Goal: Find specific page/section: Find specific page/section

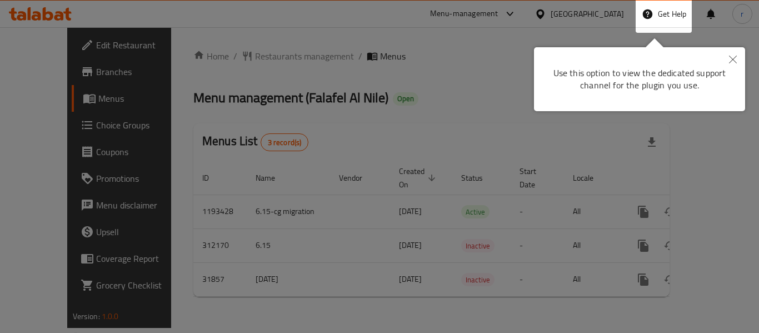
drag, startPoint x: 726, startPoint y: 65, endPoint x: 716, endPoint y: 59, distance: 11.4
click at [725, 65] on button "Close" at bounding box center [733, 60] width 24 height 26
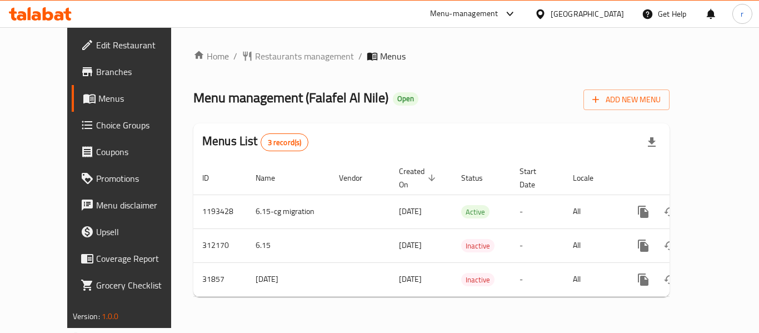
click at [96, 68] on span "Branches" at bounding box center [140, 71] width 89 height 13
click at [262, 47] on div "Home / Restaurants management / Menus Menu management ( Chocola Paris ) Open Ad…" at bounding box center [431, 177] width 521 height 301
click at [266, 54] on span "Restaurants management" at bounding box center [304, 55] width 99 height 13
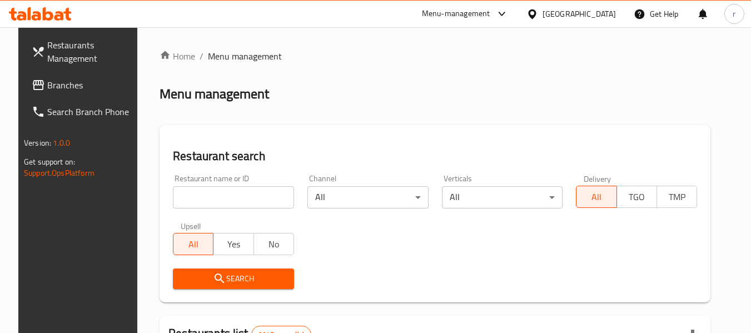
click at [221, 198] on input "search" at bounding box center [233, 197] width 121 height 22
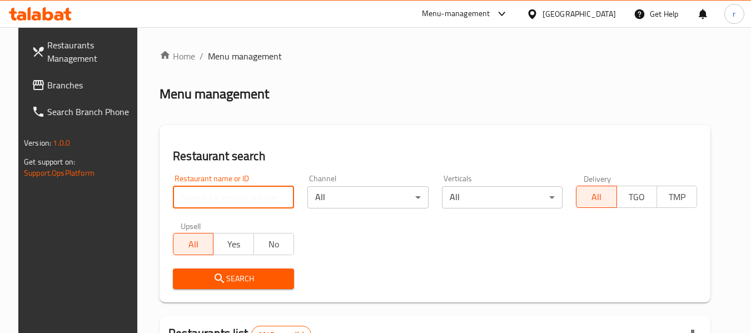
paste input "600759"
type input "600759"
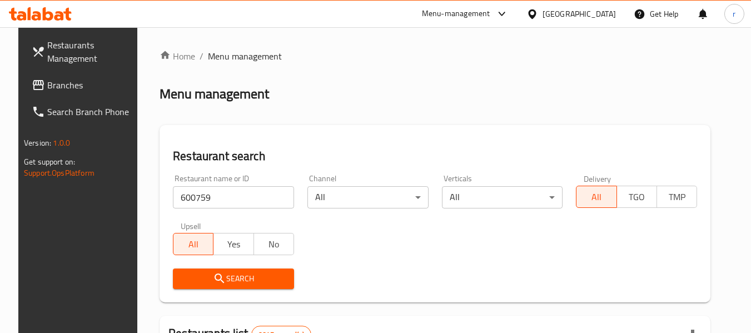
click at [213, 282] on icon "submit" at bounding box center [219, 278] width 13 height 13
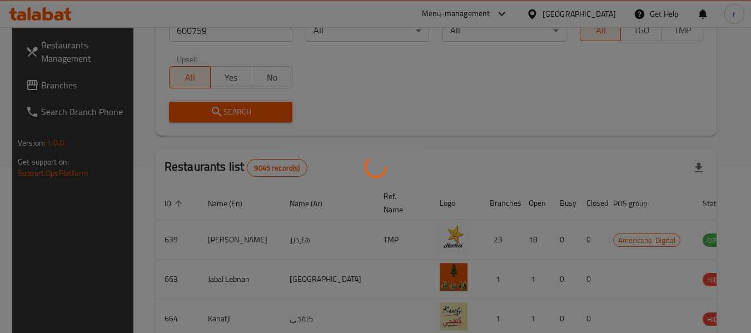
scroll to position [153, 0]
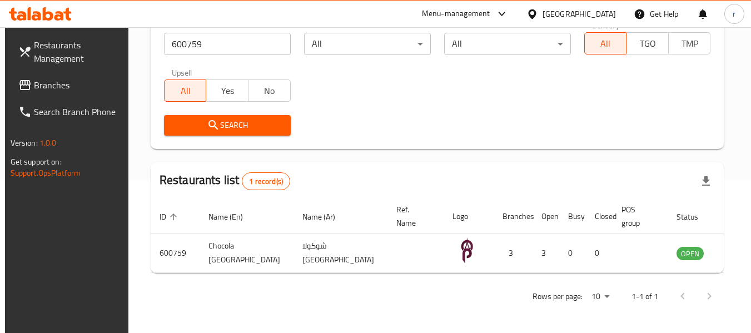
click at [538, 8] on icon at bounding box center [532, 14] width 12 height 12
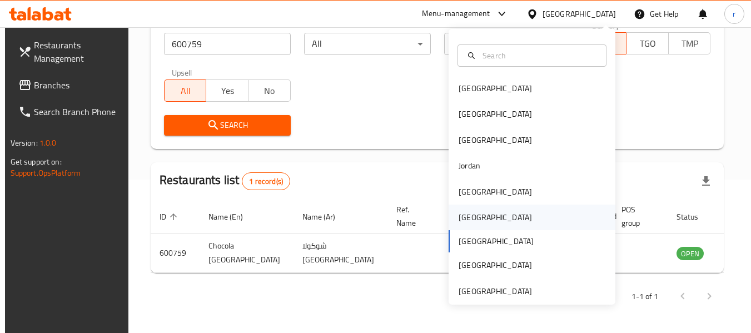
click at [459, 216] on div "Oman" at bounding box center [495, 217] width 73 height 12
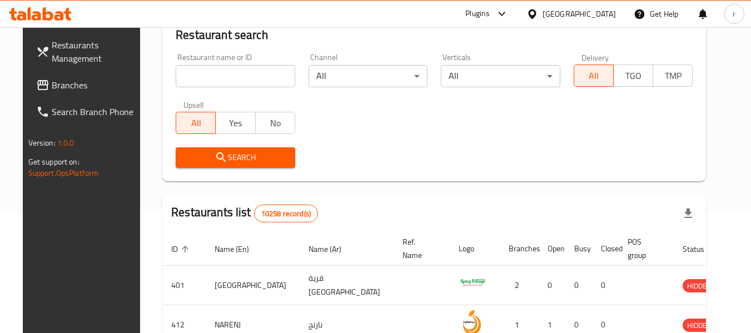
scroll to position [153, 0]
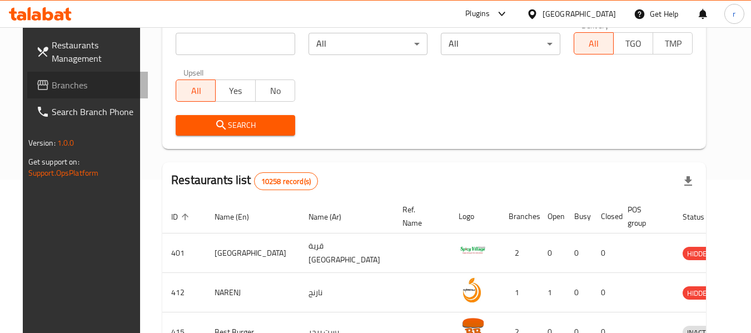
click at [52, 84] on span "Branches" at bounding box center [96, 84] width 88 height 13
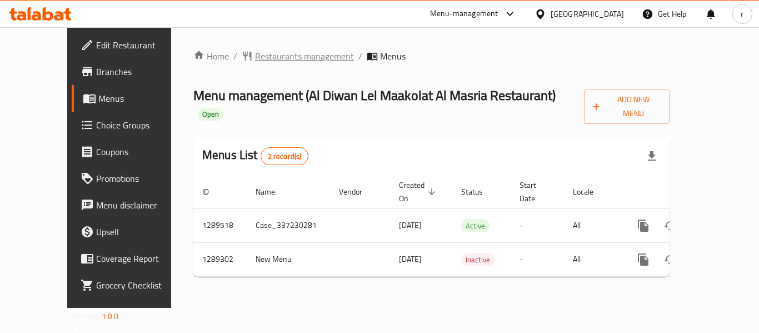
click at [260, 62] on span "Restaurants management" at bounding box center [304, 55] width 99 height 13
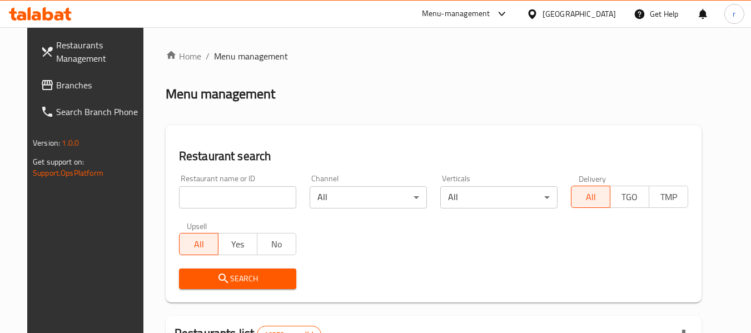
click at [211, 201] on input "search" at bounding box center [237, 197] width 117 height 22
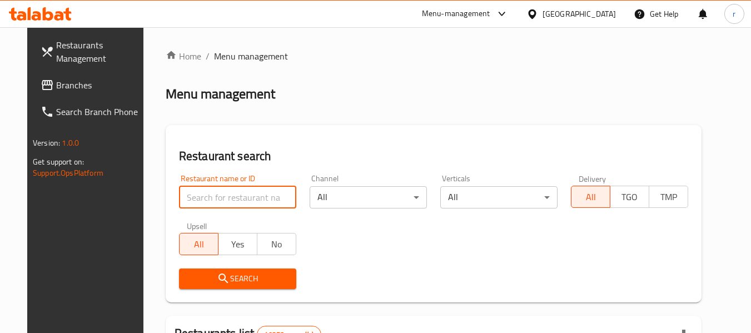
paste input "697533"
type input "697533"
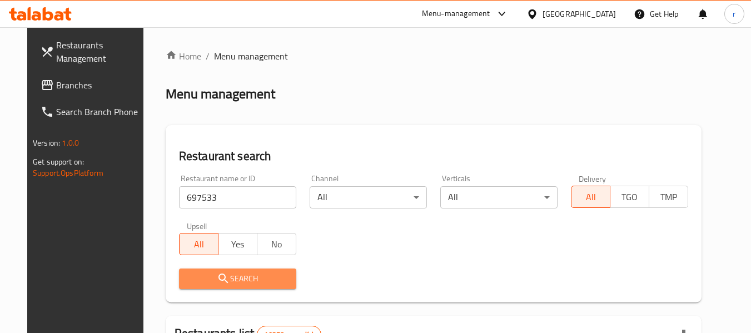
click at [217, 282] on icon "submit" at bounding box center [223, 278] width 13 height 13
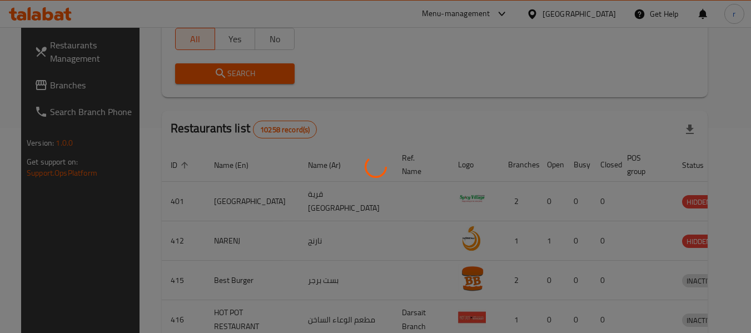
scroll to position [177, 0]
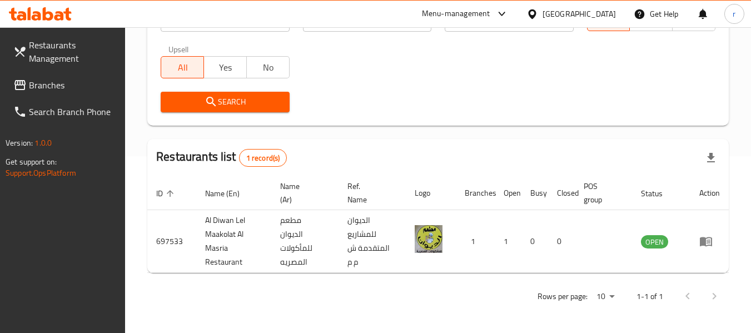
click at [536, 12] on icon at bounding box center [532, 13] width 8 height 9
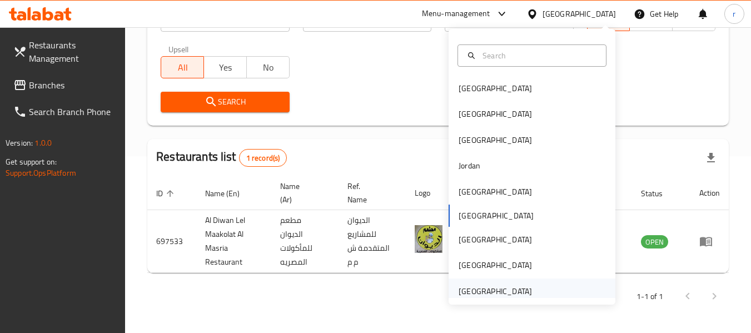
click at [524, 290] on div "[GEOGRAPHIC_DATA]" at bounding box center [495, 291] width 91 height 26
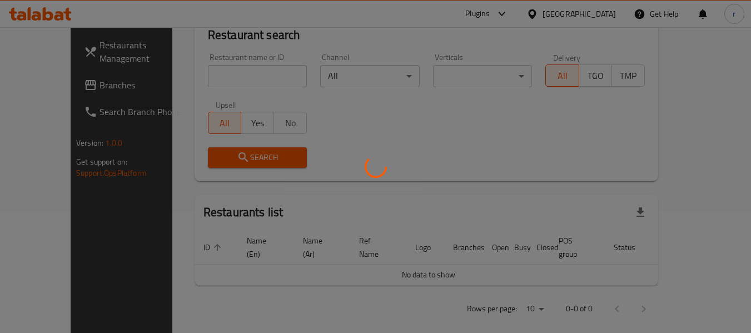
scroll to position [177, 0]
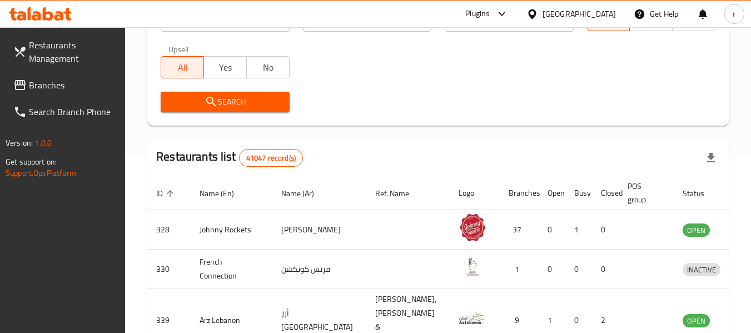
click at [39, 90] on span "Branches" at bounding box center [73, 84] width 88 height 13
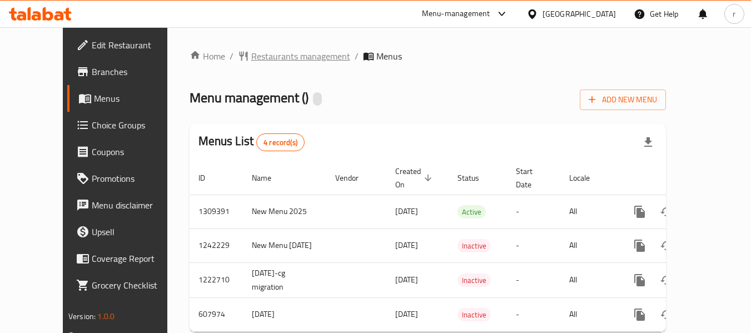
click at [251, 55] on span "Restaurants management" at bounding box center [300, 55] width 99 height 13
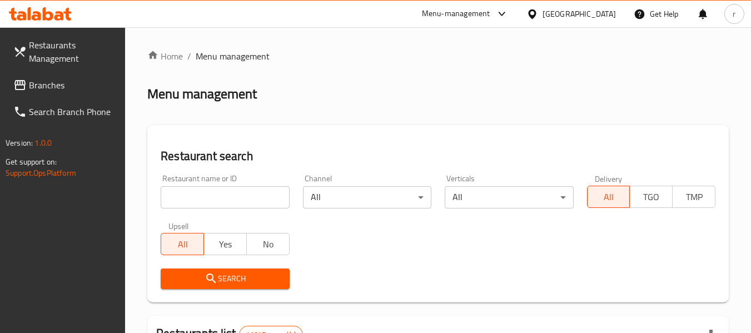
click at [202, 199] on input "search" at bounding box center [225, 197] width 128 height 22
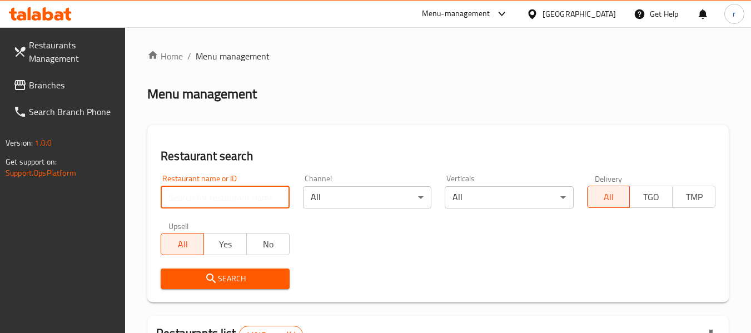
paste input "13108"
type input "13108"
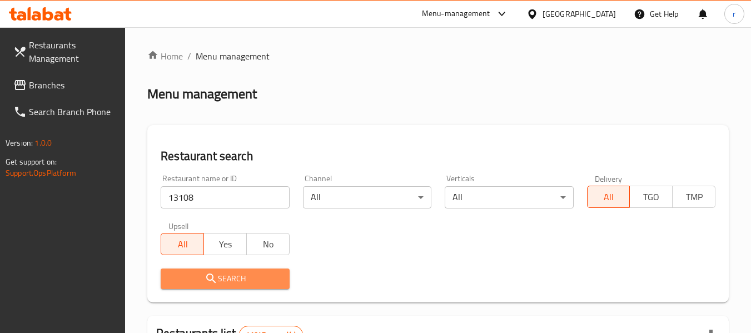
click at [212, 271] on button "Search" at bounding box center [225, 278] width 128 height 21
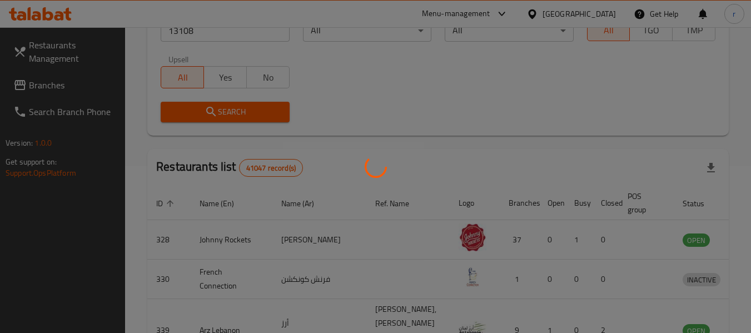
scroll to position [163, 0]
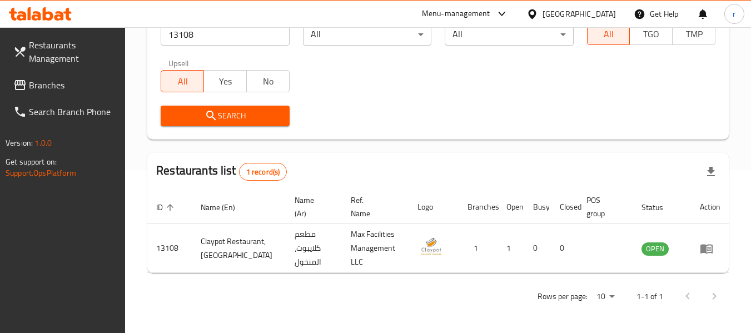
click at [56, 82] on span "Branches" at bounding box center [73, 84] width 88 height 13
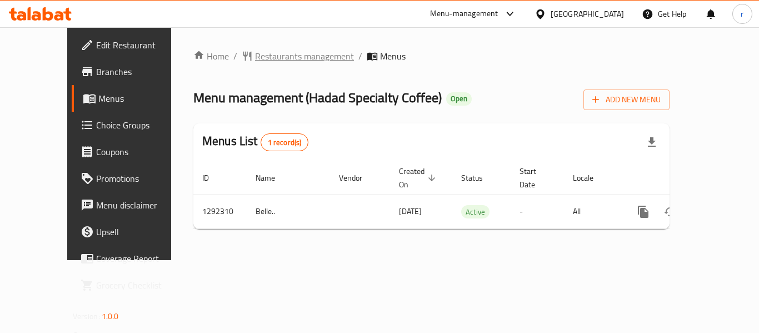
click at [255, 56] on span "Restaurants management" at bounding box center [304, 55] width 99 height 13
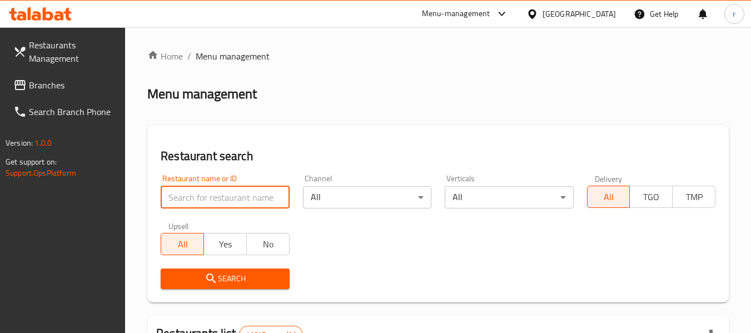
click at [213, 192] on input "search" at bounding box center [225, 197] width 128 height 22
paste input "699093"
type input "699093"
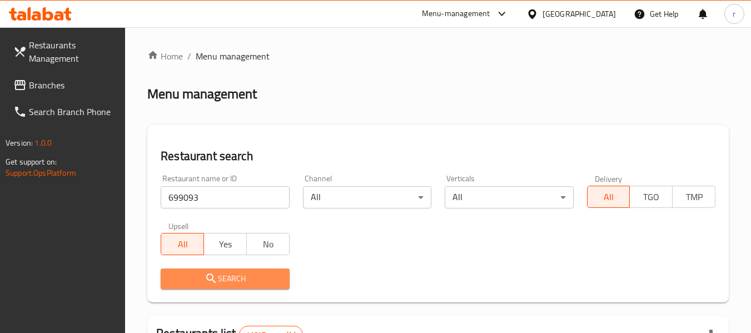
click at [200, 270] on button "Search" at bounding box center [225, 278] width 128 height 21
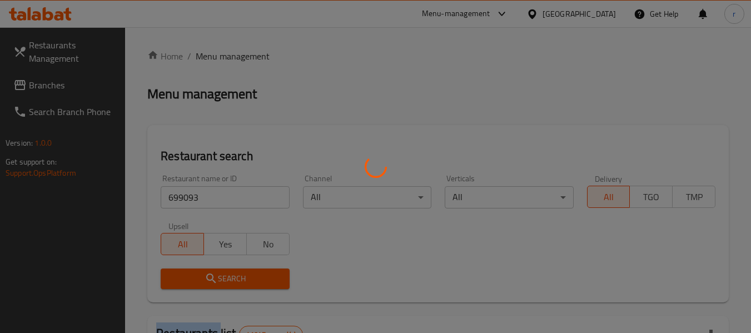
click at [200, 270] on div at bounding box center [375, 166] width 751 height 333
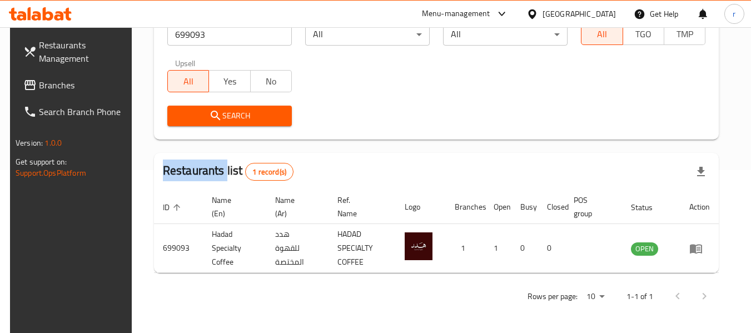
scroll to position [163, 0]
click at [48, 92] on span "Branches" at bounding box center [83, 84] width 88 height 13
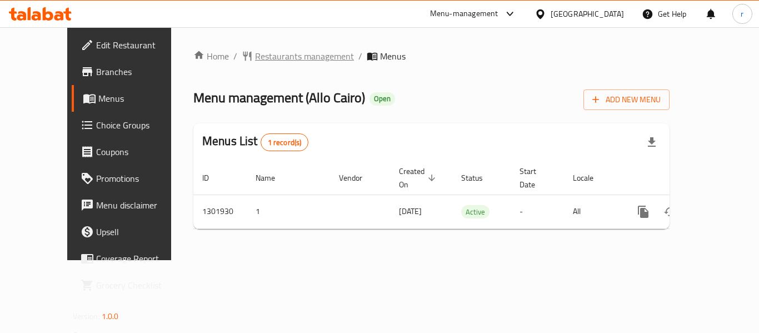
click at [256, 57] on span "Restaurants management" at bounding box center [304, 55] width 99 height 13
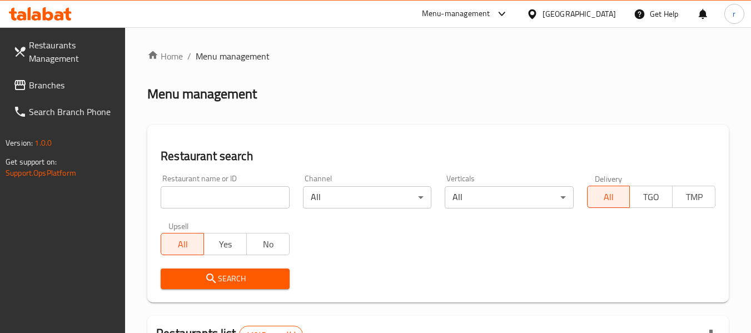
click at [211, 198] on input "search" at bounding box center [225, 197] width 128 height 22
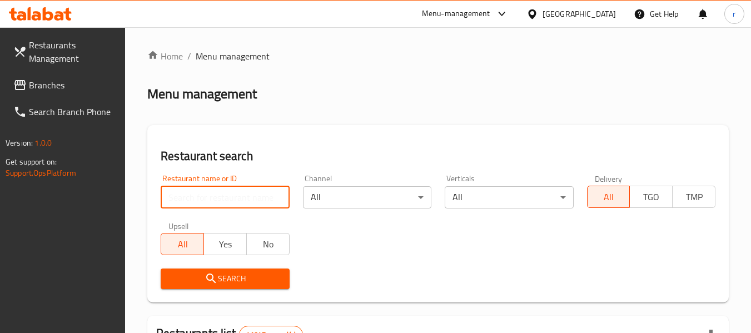
paste input "702221"
type input "702221"
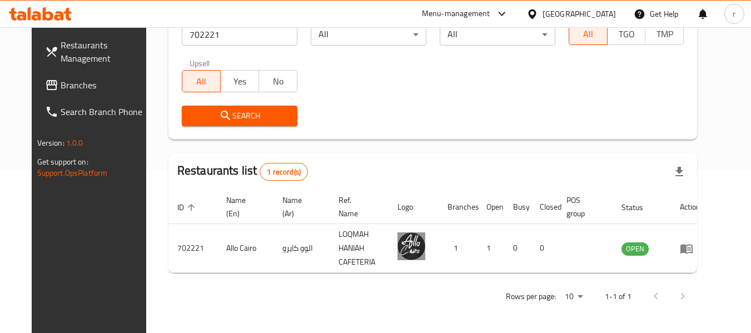
scroll to position [153, 0]
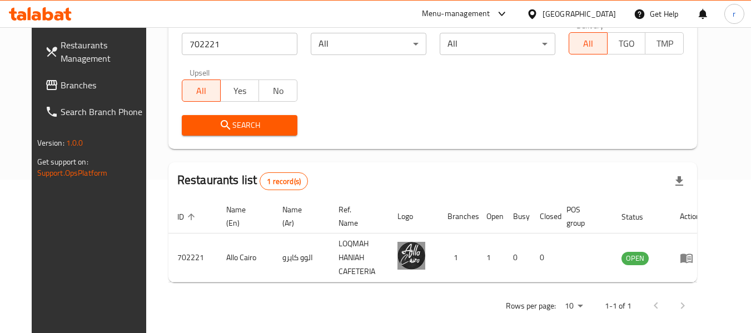
click at [535, 15] on icon at bounding box center [532, 13] width 8 height 9
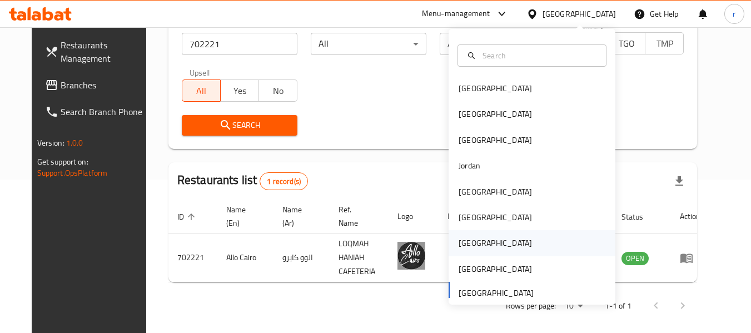
click at [469, 240] on div "[GEOGRAPHIC_DATA]" at bounding box center [495, 243] width 73 height 12
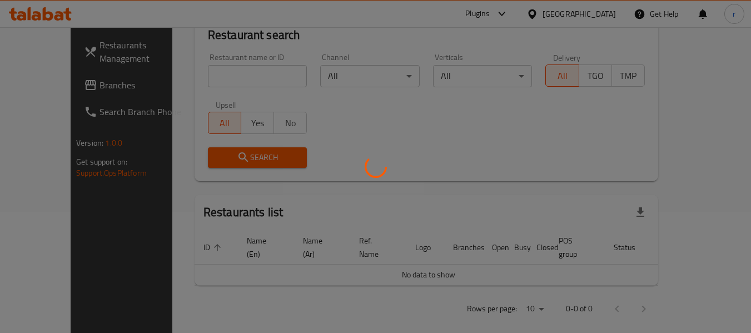
scroll to position [153, 0]
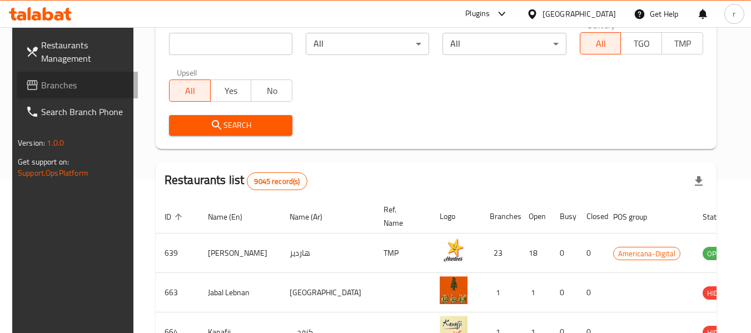
click at [49, 85] on span "Branches" at bounding box center [85, 84] width 88 height 13
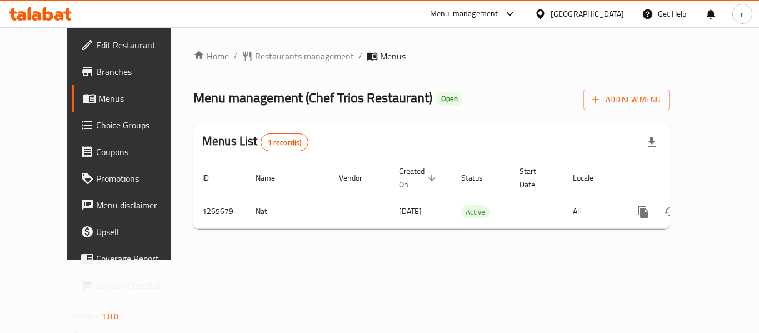
click at [255, 56] on span "Restaurants management" at bounding box center [304, 55] width 99 height 13
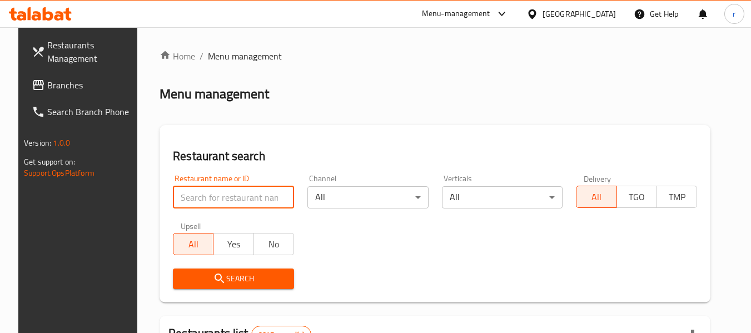
click at [226, 196] on input "search" at bounding box center [233, 197] width 121 height 22
paste input "686914"
type input "686914"
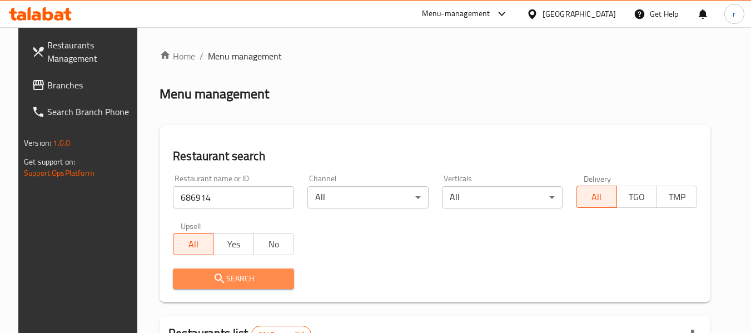
click at [218, 284] on span "Search" at bounding box center [233, 279] width 103 height 14
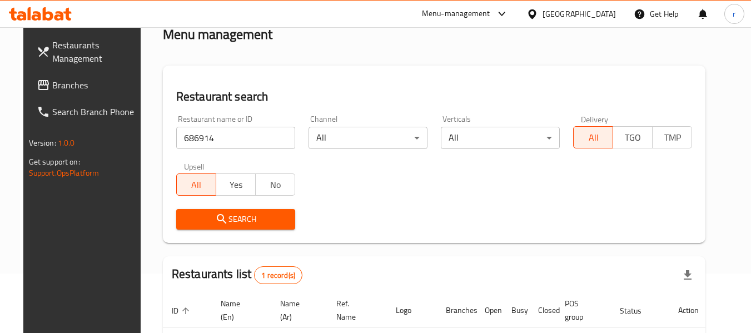
scroll to position [42, 0]
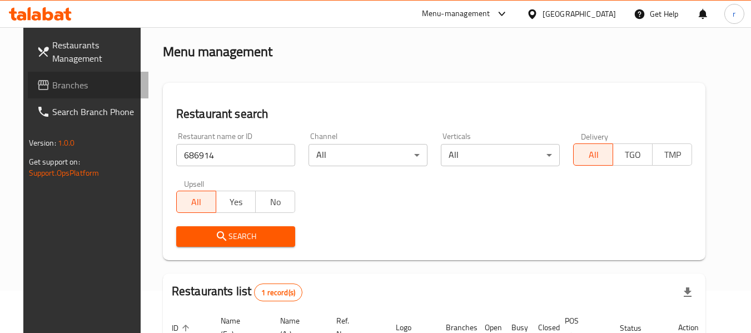
click at [52, 91] on span "Branches" at bounding box center [96, 84] width 88 height 13
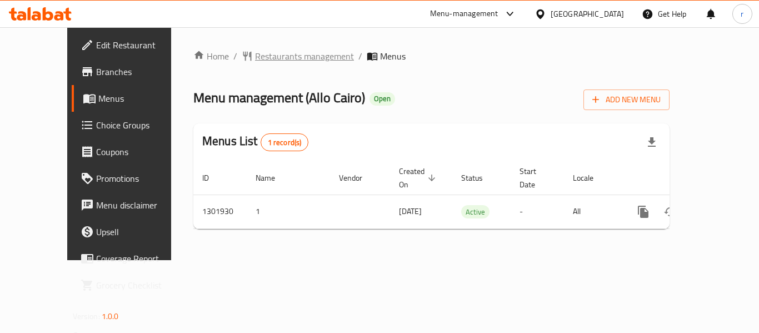
click at [255, 57] on span "Restaurants management" at bounding box center [304, 55] width 99 height 13
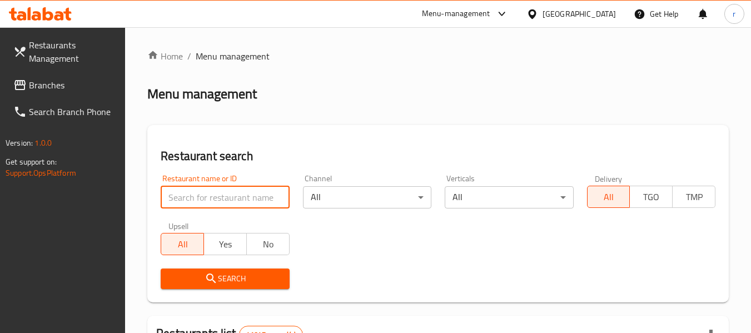
click at [217, 196] on input "search" at bounding box center [225, 197] width 128 height 22
paste input "702221"
type input "702221"
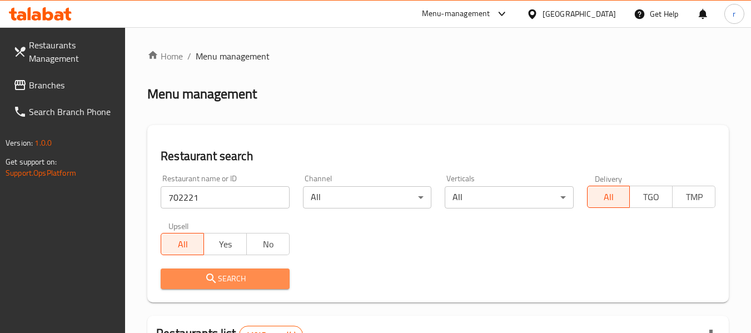
click at [217, 273] on icon "submit" at bounding box center [211, 278] width 13 height 13
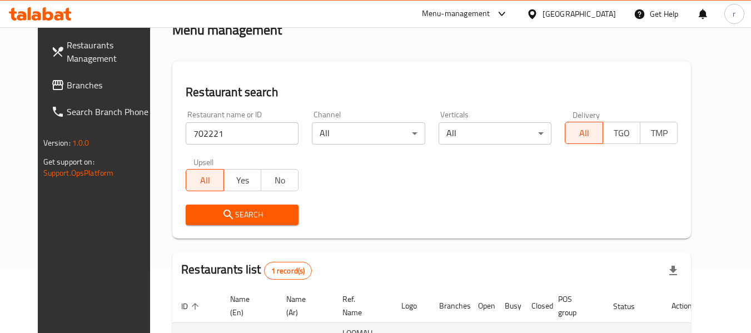
scroll to position [149, 0]
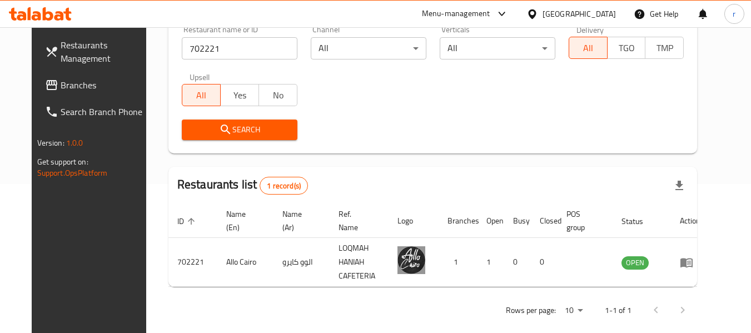
click at [538, 16] on icon at bounding box center [532, 14] width 12 height 12
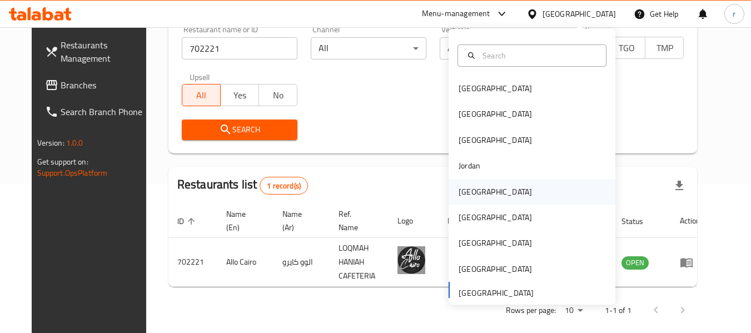
click at [472, 187] on div "[GEOGRAPHIC_DATA]" at bounding box center [495, 192] width 73 height 12
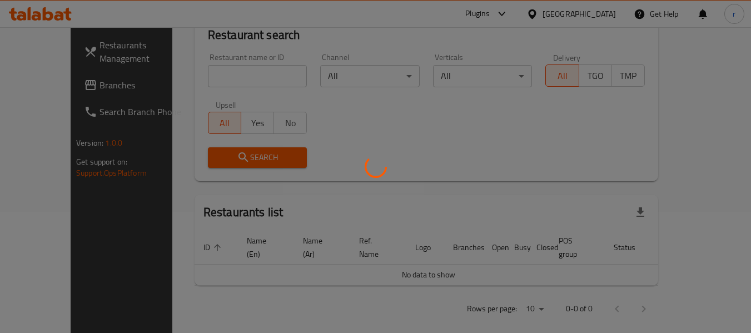
scroll to position [149, 0]
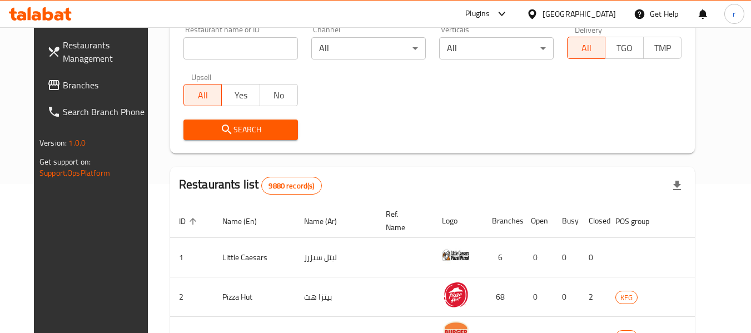
click at [67, 78] on span "Branches" at bounding box center [107, 84] width 88 height 13
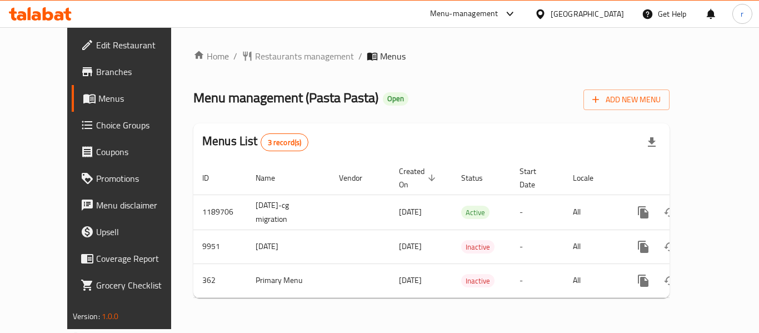
click at [255, 59] on span "Restaurants management" at bounding box center [304, 55] width 99 height 13
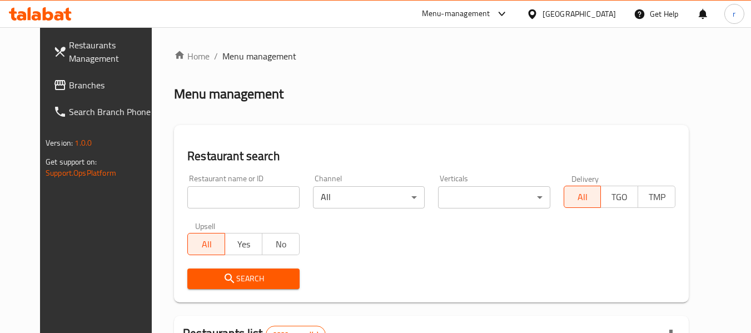
click at [204, 193] on input "search" at bounding box center [243, 197] width 112 height 22
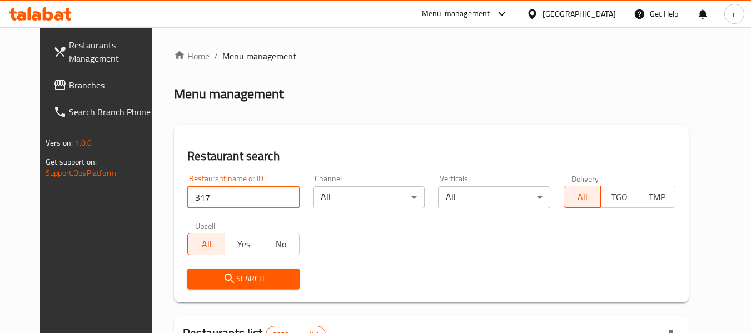
type input "317"
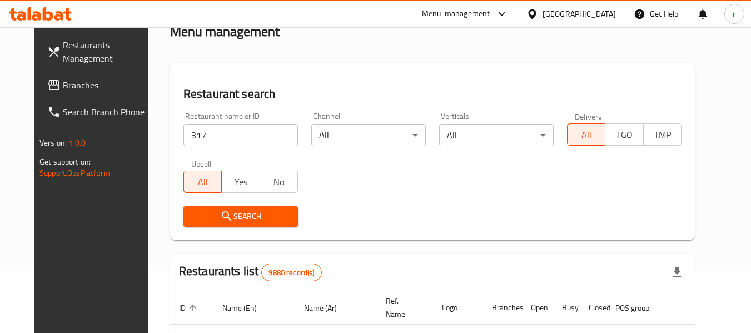
scroll to position [222, 0]
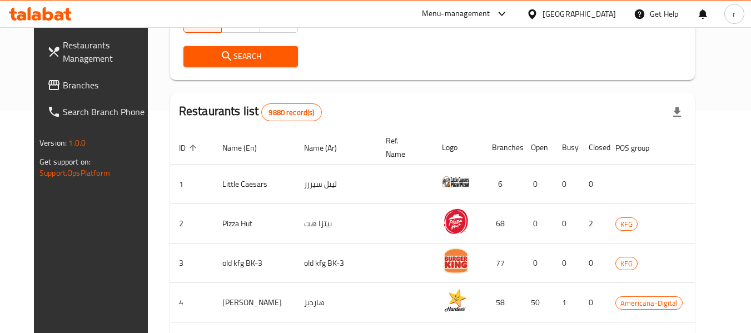
click at [248, 55] on span "Search" at bounding box center [240, 56] width 97 height 14
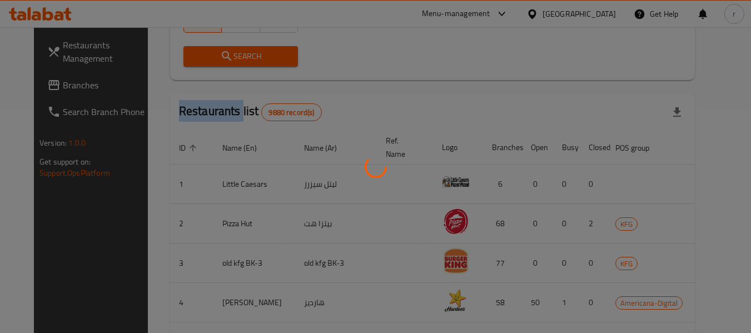
click at [248, 55] on div at bounding box center [375, 166] width 751 height 333
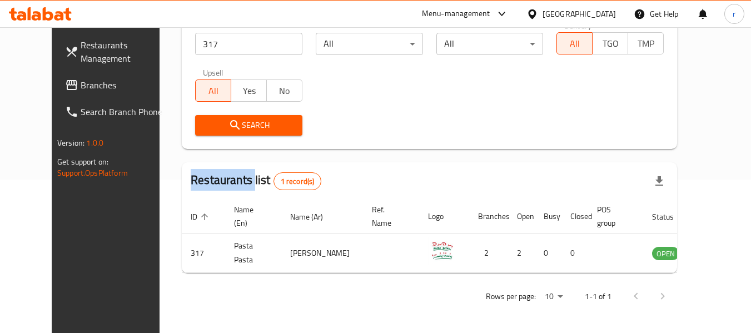
scroll to position [153, 0]
click at [538, 13] on icon at bounding box center [532, 14] width 12 height 12
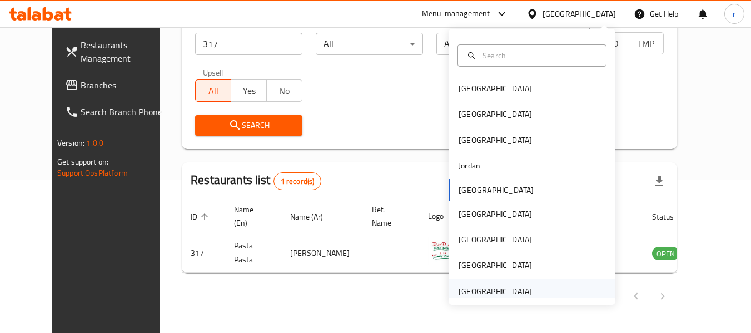
click at [478, 286] on div "[GEOGRAPHIC_DATA]" at bounding box center [495, 291] width 73 height 12
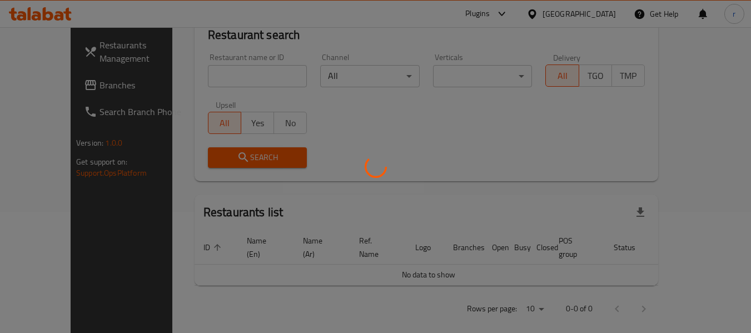
scroll to position [153, 0]
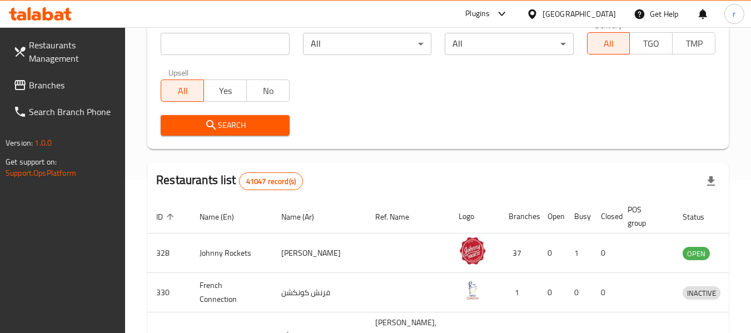
click at [43, 86] on span "Branches" at bounding box center [73, 84] width 88 height 13
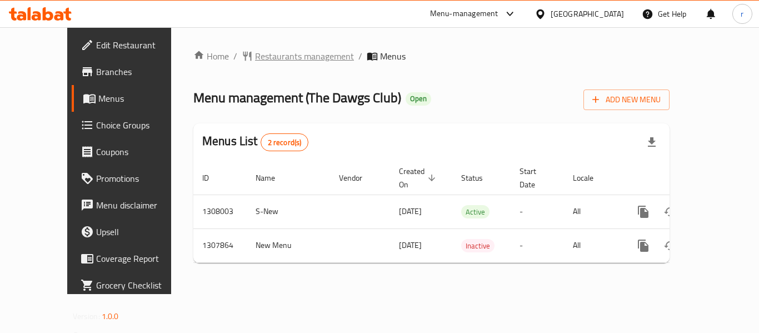
click at [255, 58] on span "Restaurants management" at bounding box center [304, 55] width 99 height 13
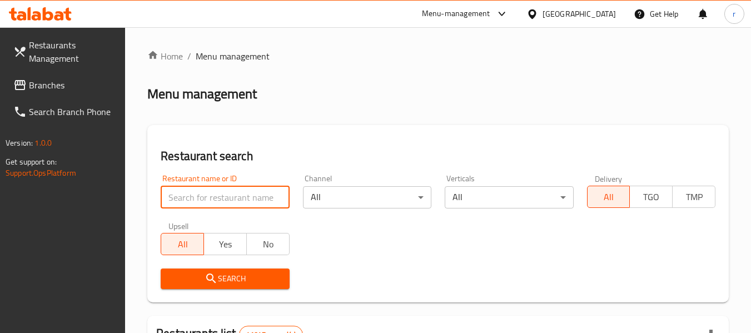
click at [241, 189] on input "search" at bounding box center [225, 197] width 128 height 22
type input "v"
paste input "704656"
type input "704656"
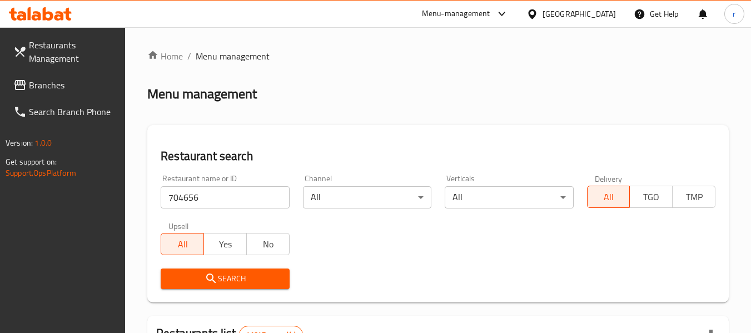
click at [197, 279] on span "Search" at bounding box center [225, 279] width 111 height 14
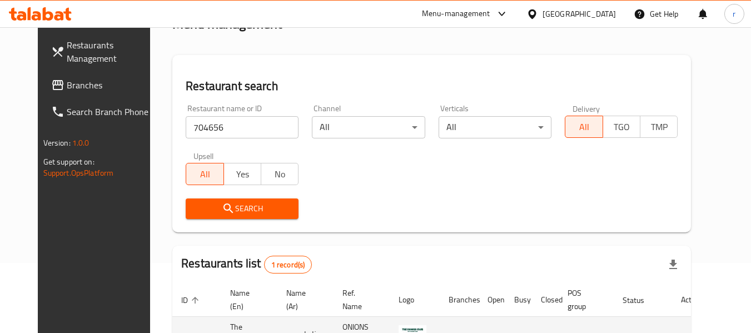
scroll to position [149, 0]
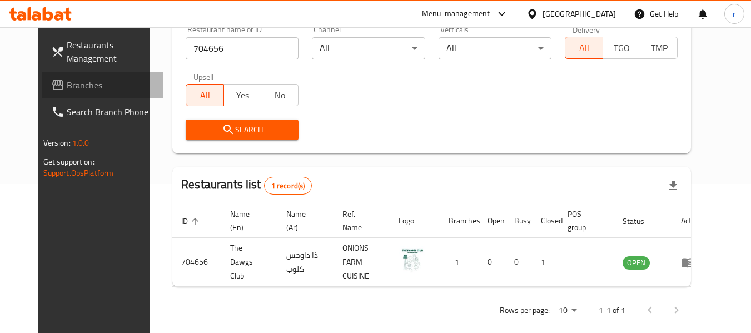
click at [67, 84] on span "Branches" at bounding box center [111, 84] width 88 height 13
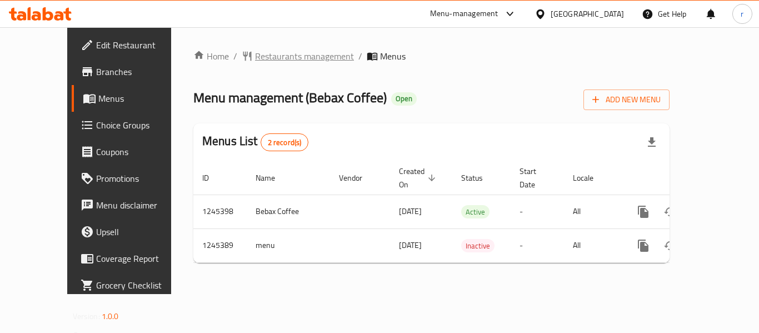
click at [264, 56] on span "Restaurants management" at bounding box center [304, 55] width 99 height 13
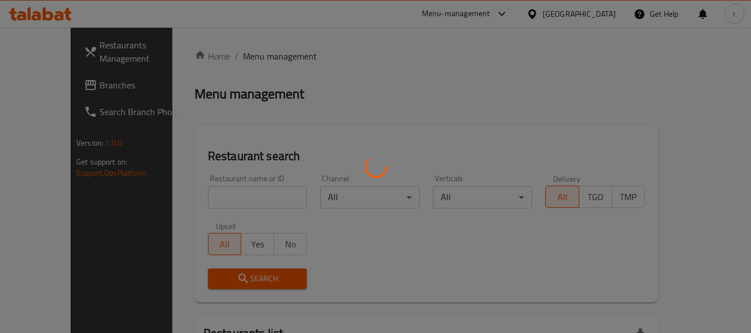
click at [221, 197] on div at bounding box center [375, 166] width 751 height 333
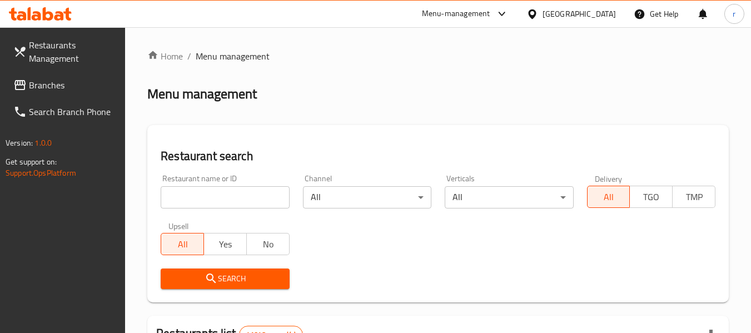
click at [207, 204] on input "search" at bounding box center [225, 197] width 128 height 22
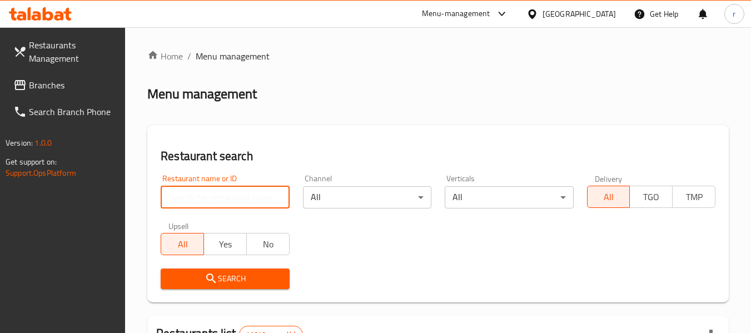
paste input "682549"
type input "682549"
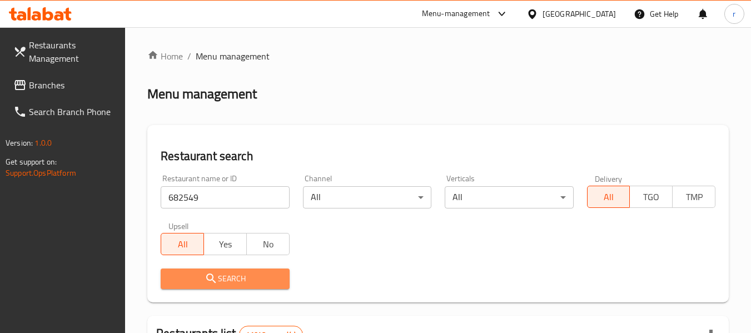
click at [238, 277] on span "Search" at bounding box center [225, 279] width 111 height 14
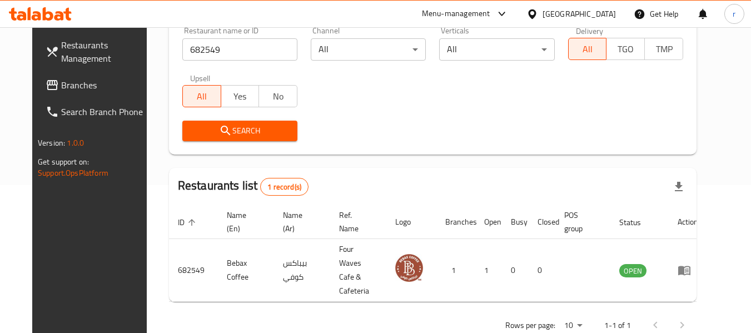
scroll to position [153, 0]
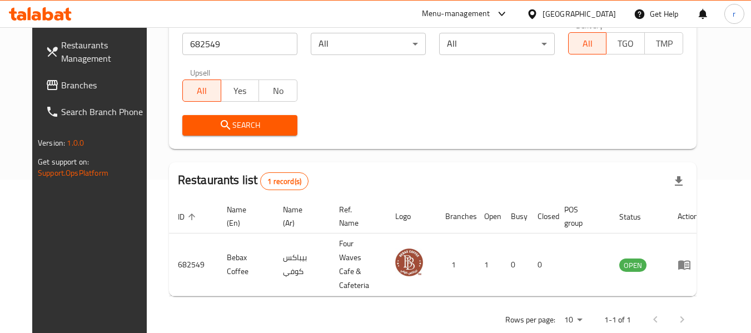
click at [61, 91] on span "Branches" at bounding box center [105, 84] width 88 height 13
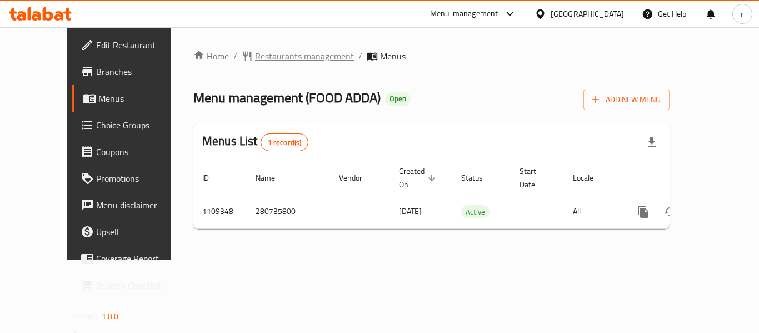
click at [255, 57] on span "Restaurants management" at bounding box center [304, 55] width 99 height 13
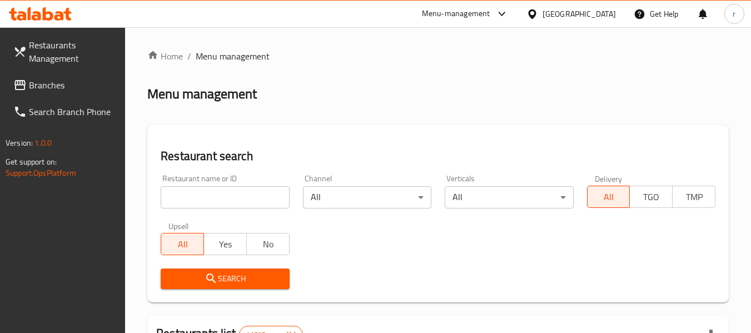
click at [199, 201] on input "search" at bounding box center [225, 197] width 128 height 22
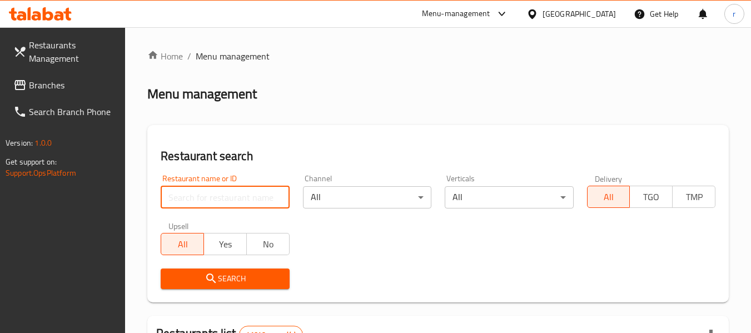
paste input "665564"
type input "665564"
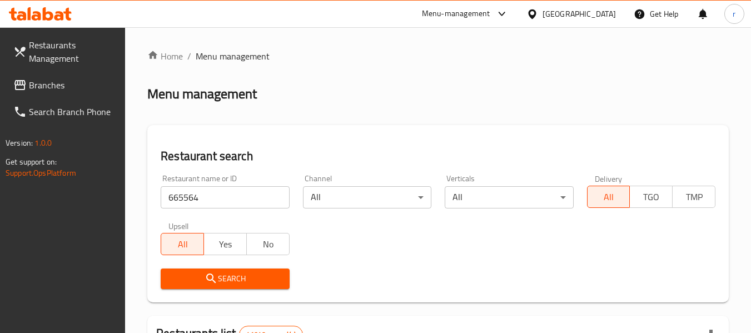
click at [215, 277] on icon "submit" at bounding box center [211, 278] width 13 height 13
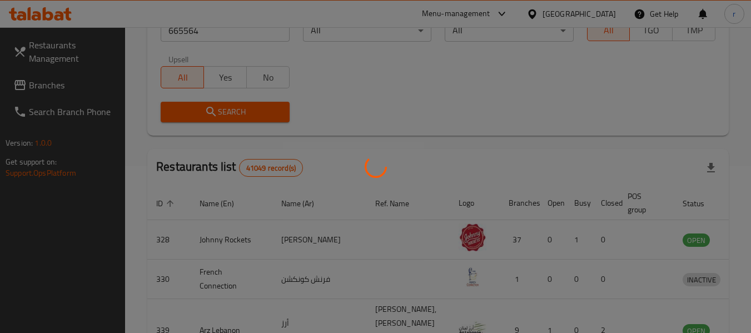
scroll to position [153, 0]
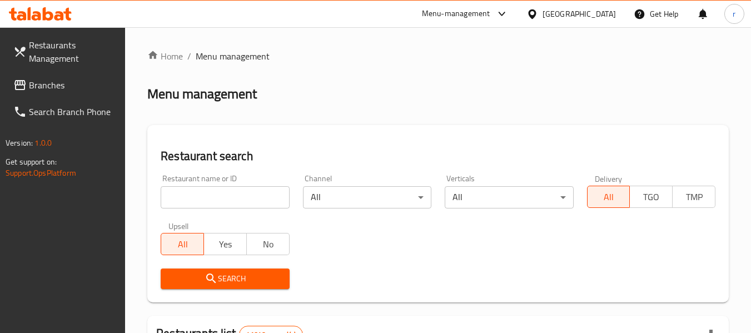
click at [569, 11] on div "[GEOGRAPHIC_DATA]" at bounding box center [579, 14] width 73 height 12
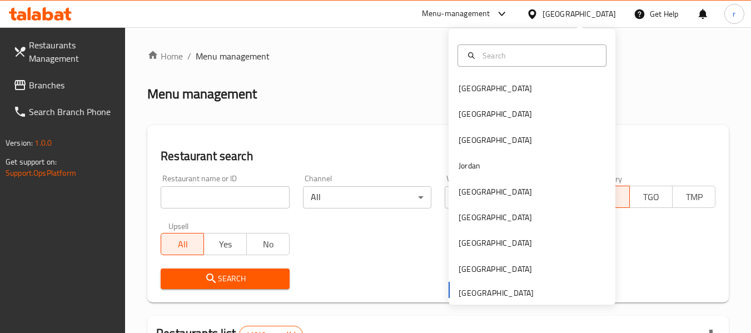
click at [26, 84] on icon at bounding box center [19, 84] width 13 height 13
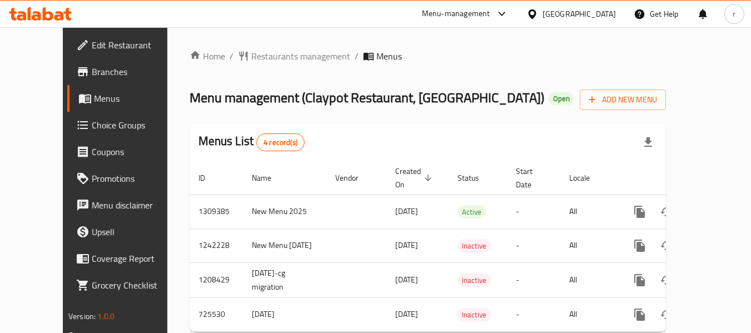
click at [265, 59] on span "Restaurants management" at bounding box center [300, 55] width 99 height 13
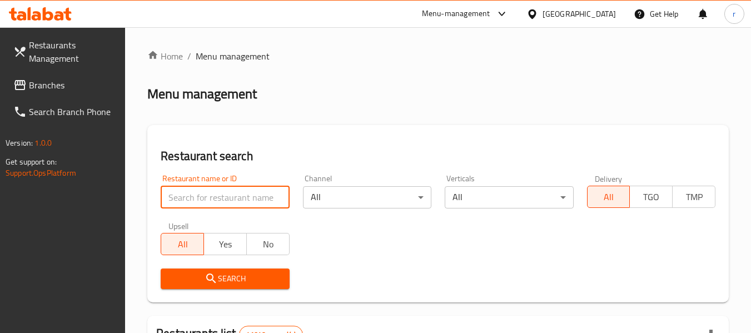
click at [217, 198] on input "search" at bounding box center [225, 197] width 128 height 22
paste input "645039"
type input "645039"
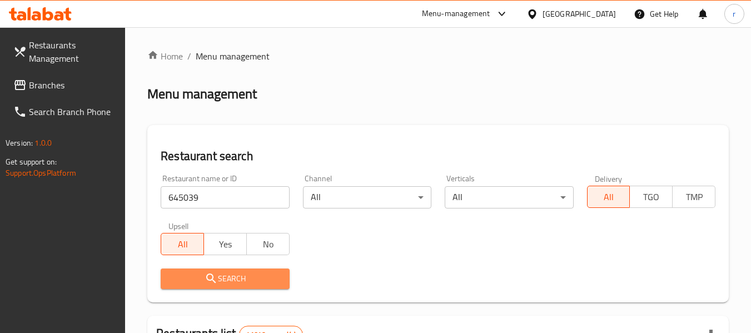
click at [208, 274] on icon "submit" at bounding box center [210, 277] width 9 height 9
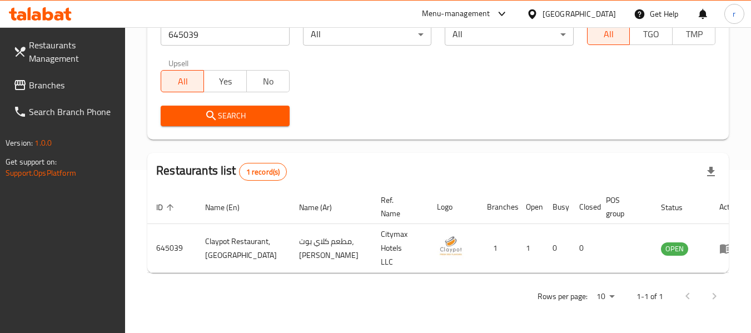
scroll to position [163, 0]
click at [49, 87] on span "Branches" at bounding box center [73, 84] width 88 height 13
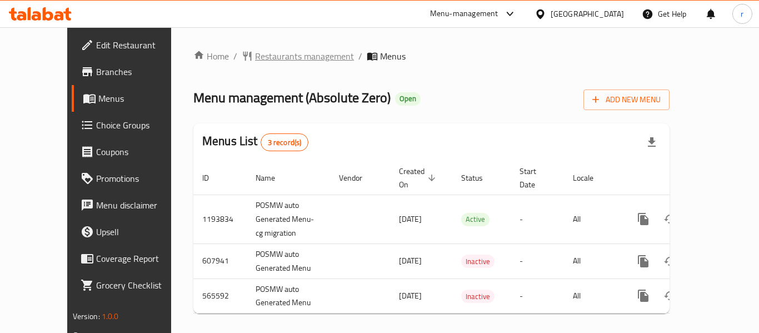
click at [255, 58] on span "Restaurants management" at bounding box center [304, 55] width 99 height 13
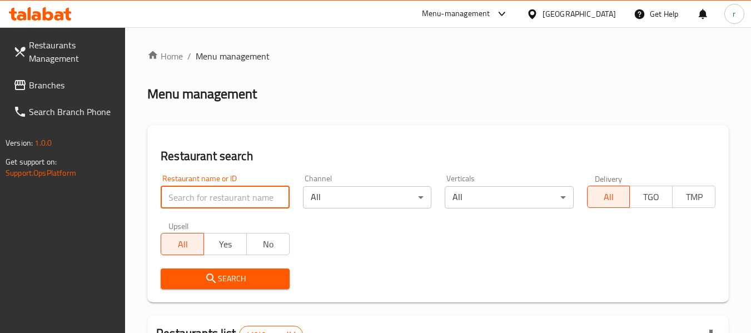
click at [210, 190] on input "search" at bounding box center [225, 197] width 128 height 22
paste input "13865"
type input "13865"
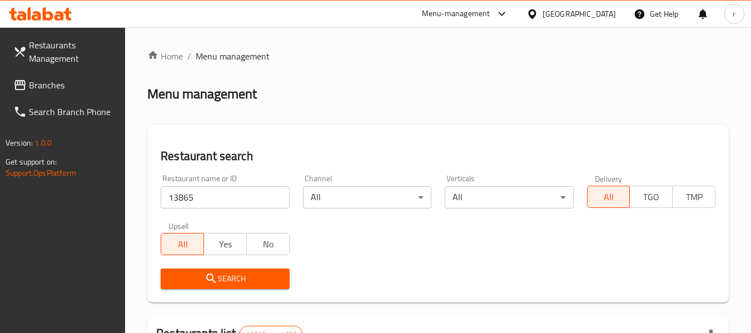
click at [206, 275] on icon "submit" at bounding box center [211, 278] width 13 height 13
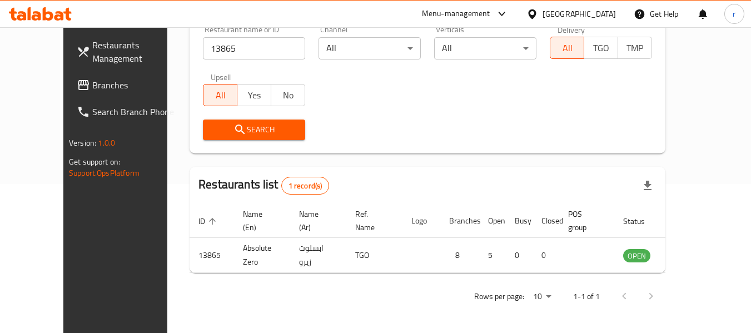
scroll to position [153, 0]
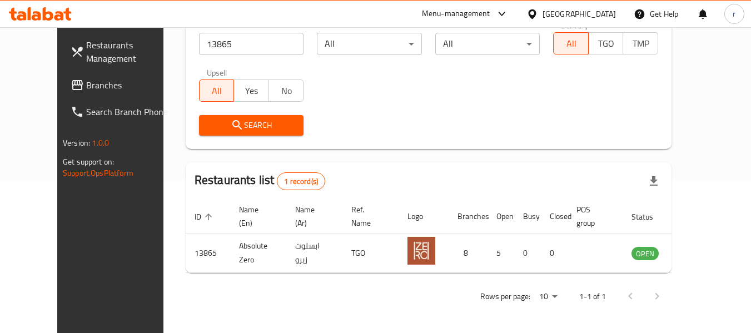
click at [86, 87] on span "Branches" at bounding box center [130, 84] width 88 height 13
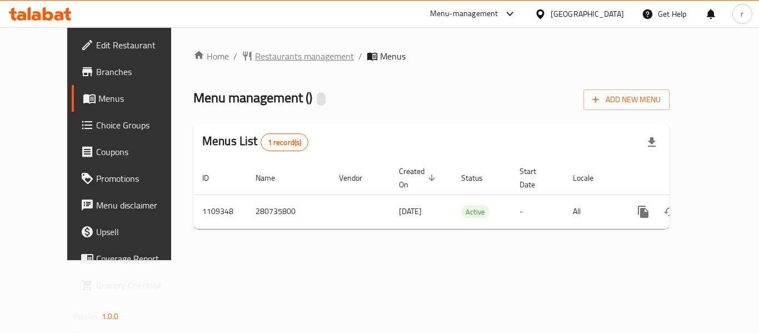
click at [256, 55] on span "Restaurants management" at bounding box center [304, 55] width 99 height 13
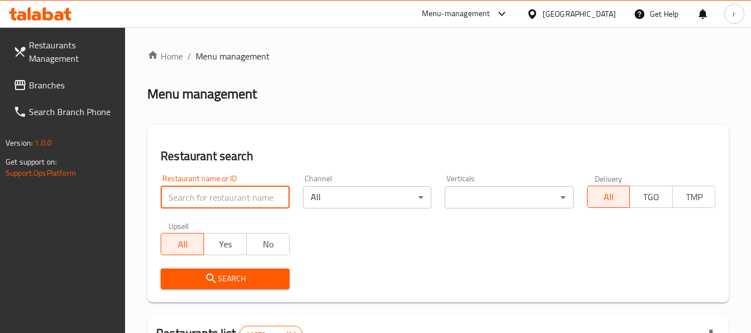
click at [208, 192] on input "search" at bounding box center [225, 197] width 128 height 22
paste input "665564"
type input "665564"
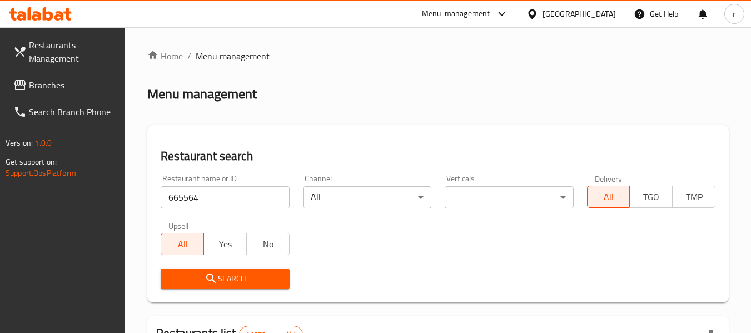
click at [194, 273] on span "Search" at bounding box center [225, 279] width 111 height 14
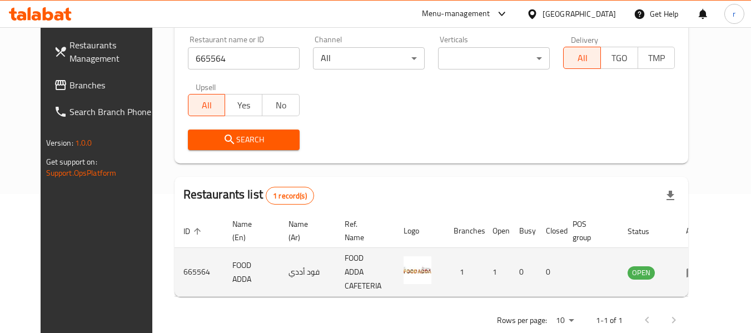
scroll to position [153, 0]
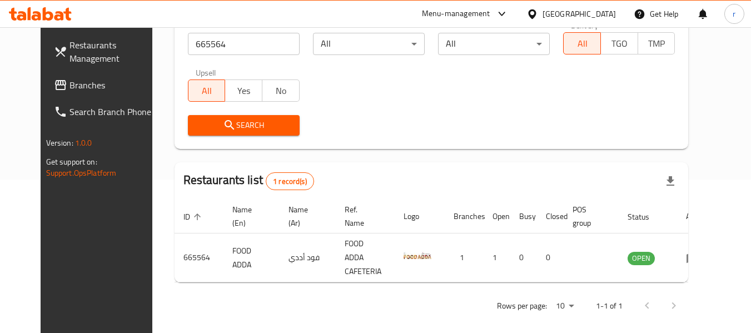
click at [535, 12] on icon at bounding box center [532, 14] width 12 height 12
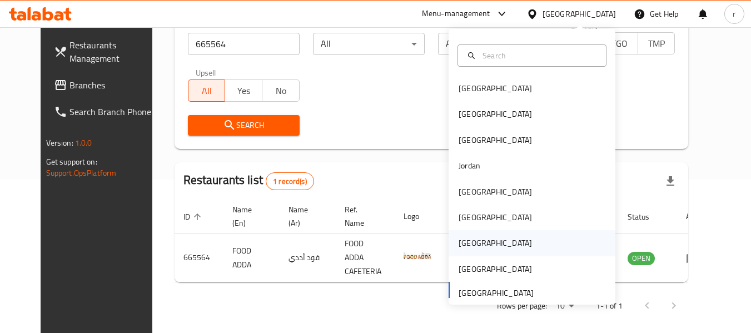
click at [459, 243] on div "[GEOGRAPHIC_DATA]" at bounding box center [495, 243] width 73 height 12
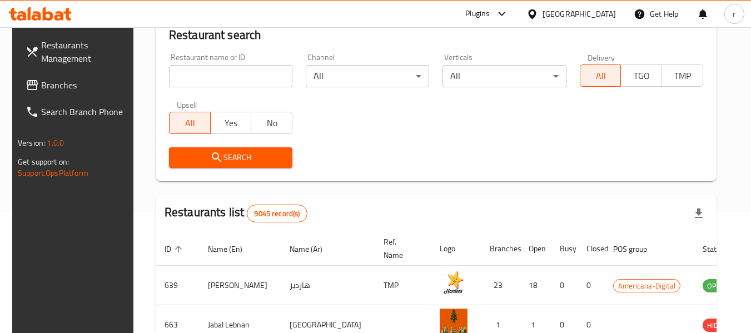
scroll to position [153, 0]
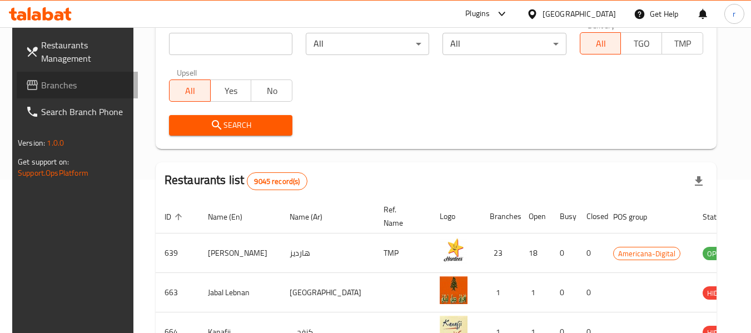
click at [48, 85] on span "Branches" at bounding box center [85, 84] width 88 height 13
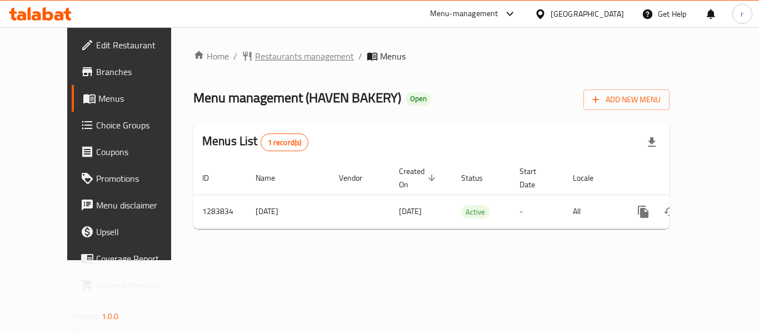
click at [255, 56] on span "Restaurants management" at bounding box center [304, 55] width 99 height 13
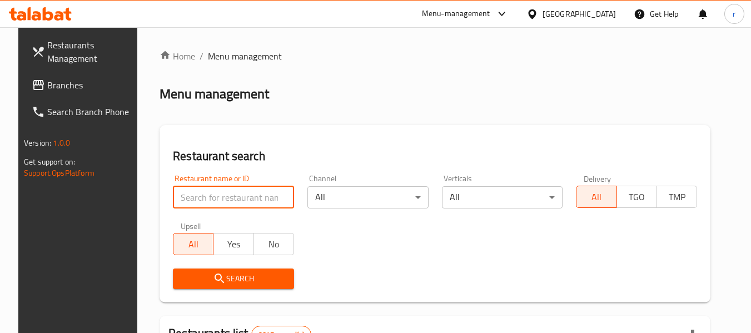
click at [201, 198] on input "search" at bounding box center [233, 197] width 121 height 22
paste input "695437"
type input "695437"
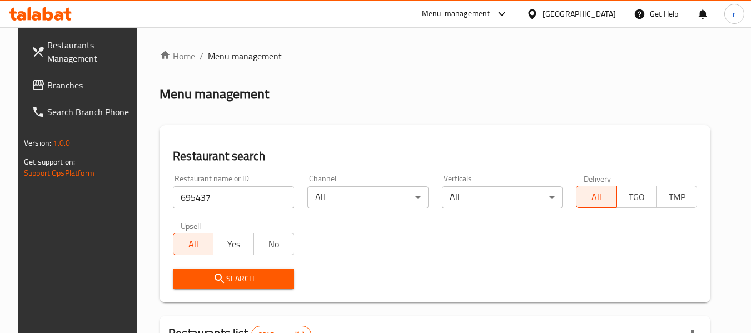
click at [226, 275] on span "Search" at bounding box center [233, 279] width 103 height 14
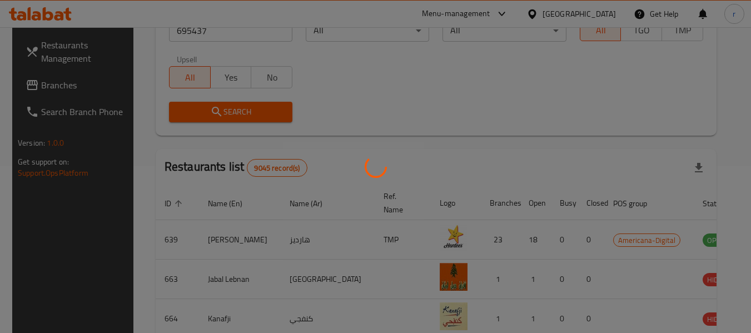
scroll to position [153, 0]
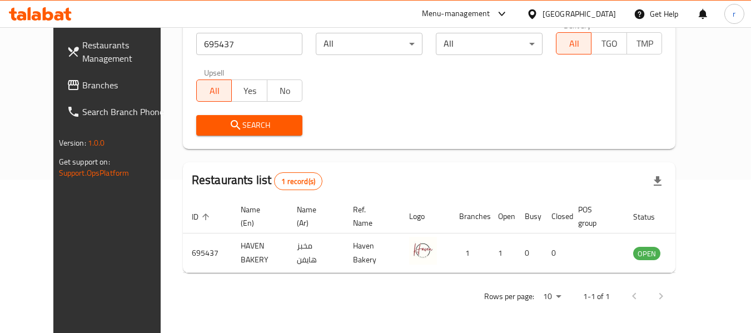
drag, startPoint x: 48, startPoint y: 86, endPoint x: 200, endPoint y: 7, distance: 170.6
click at [82, 87] on span "Branches" at bounding box center [126, 84] width 88 height 13
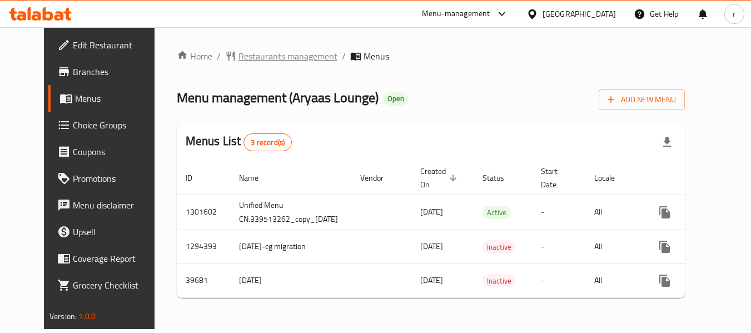
click at [242, 56] on span "Restaurants management" at bounding box center [287, 55] width 99 height 13
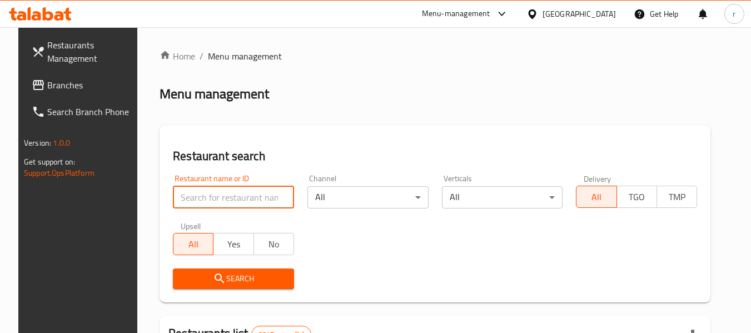
click at [217, 196] on input "search" at bounding box center [233, 197] width 121 height 22
paste input "19019"
type input "19019"
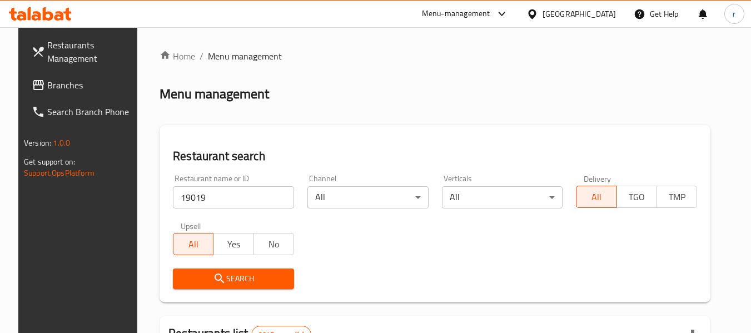
click at [214, 271] on button "Search" at bounding box center [233, 278] width 121 height 21
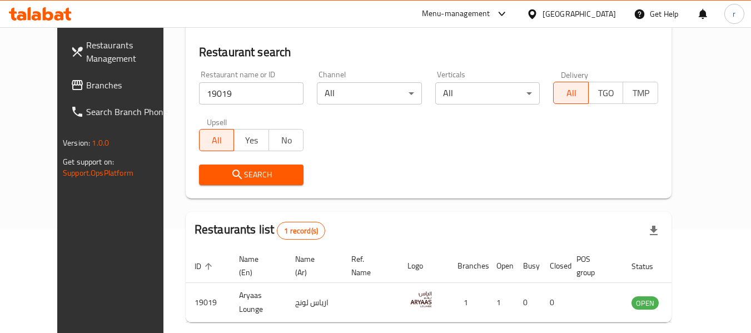
scroll to position [42, 0]
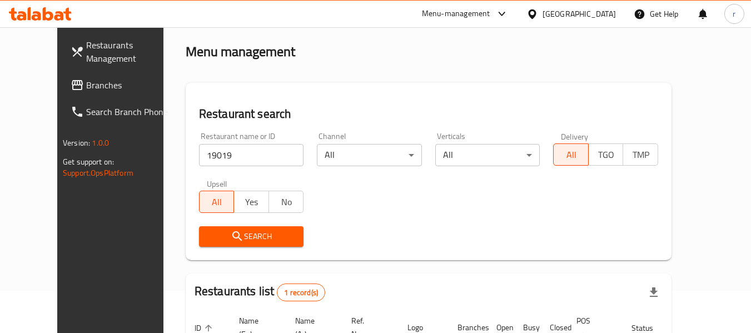
click at [62, 94] on link "Branches" at bounding box center [122, 85] width 121 height 27
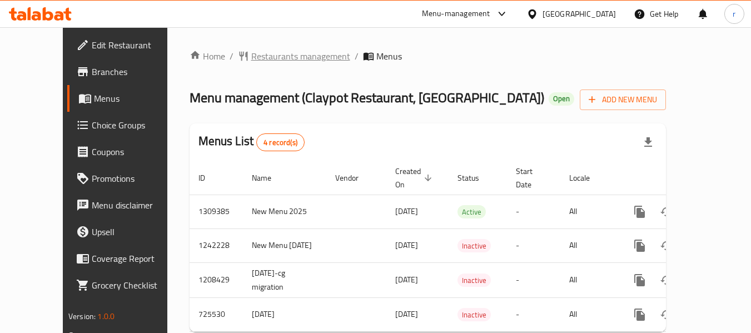
click at [251, 61] on span "Restaurants management" at bounding box center [300, 55] width 99 height 13
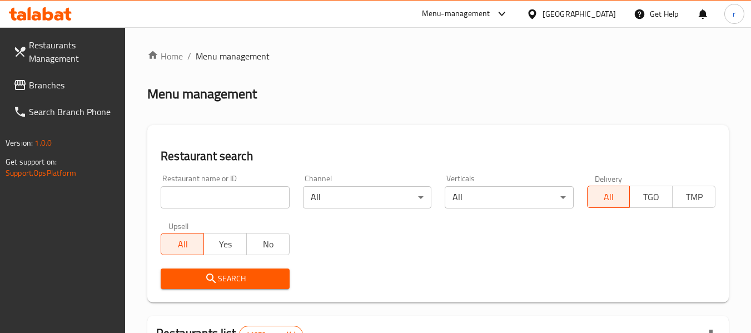
click at [200, 199] on input "search" at bounding box center [225, 197] width 128 height 22
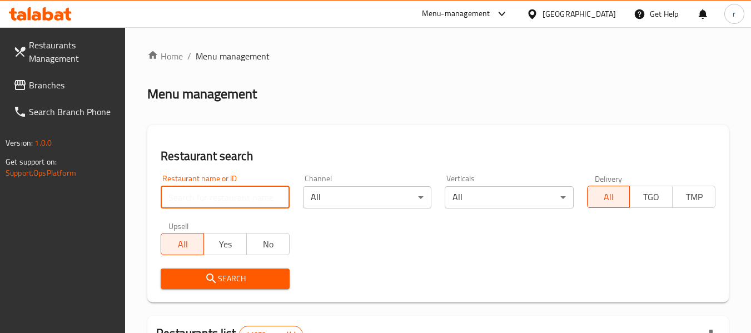
paste input "645039"
type input "645039"
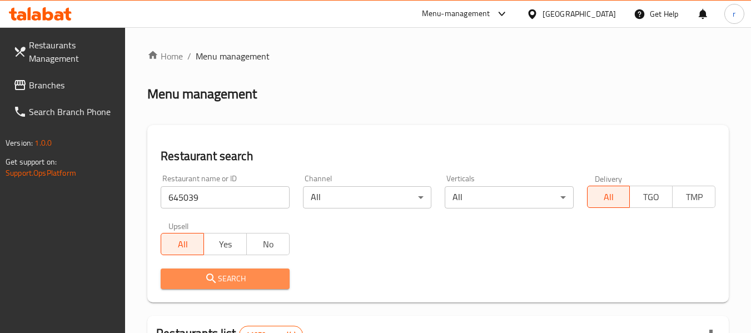
click at [204, 272] on span "Search" at bounding box center [225, 279] width 111 height 14
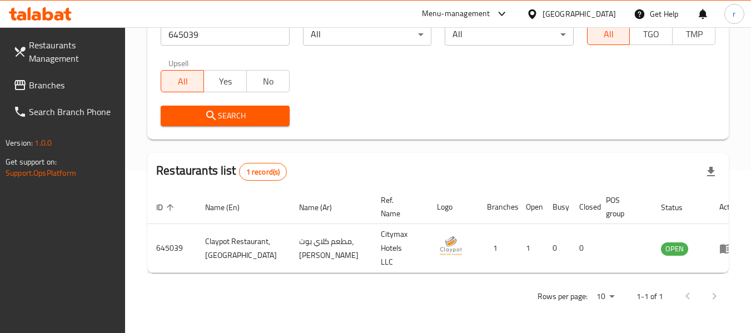
scroll to position [163, 0]
click at [534, 16] on icon at bounding box center [532, 13] width 8 height 9
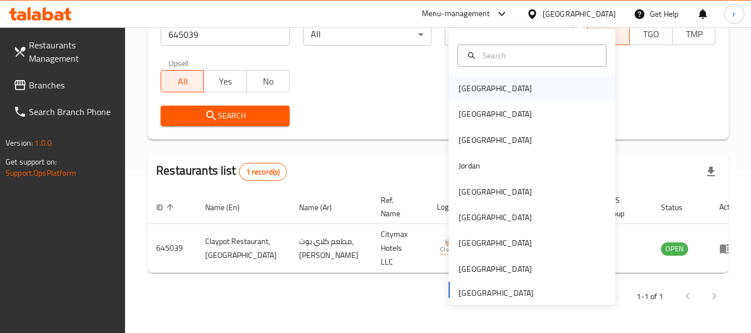
click at [467, 86] on div "[GEOGRAPHIC_DATA]" at bounding box center [495, 88] width 73 height 12
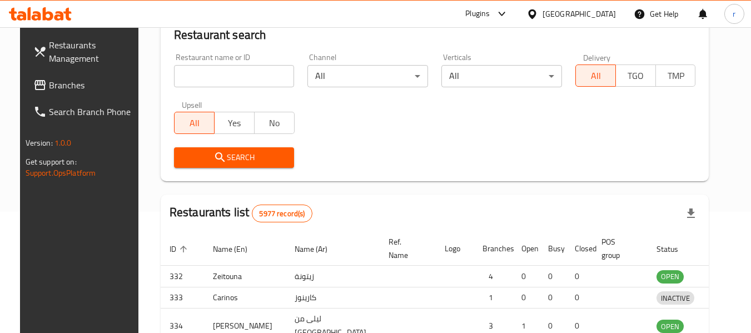
scroll to position [163, 0]
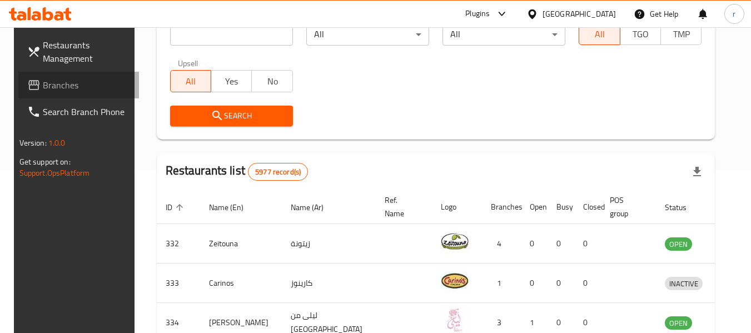
click at [50, 88] on span "Branches" at bounding box center [87, 84] width 88 height 13
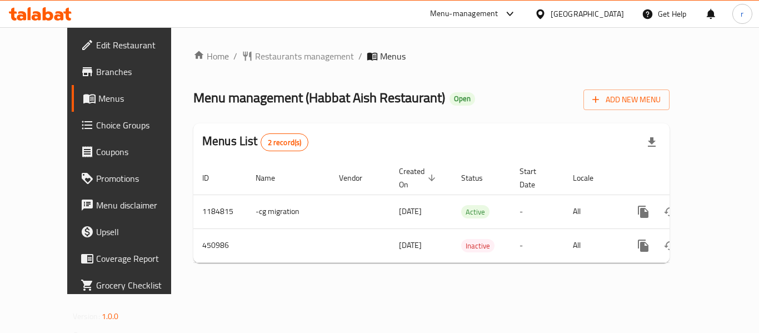
click at [255, 54] on span "Restaurants management" at bounding box center [304, 55] width 99 height 13
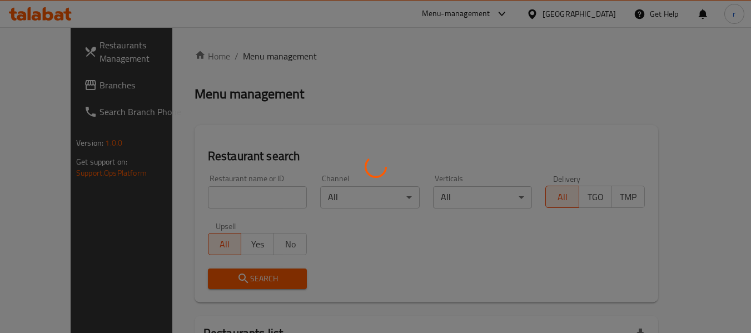
click at [228, 201] on div at bounding box center [375, 166] width 751 height 333
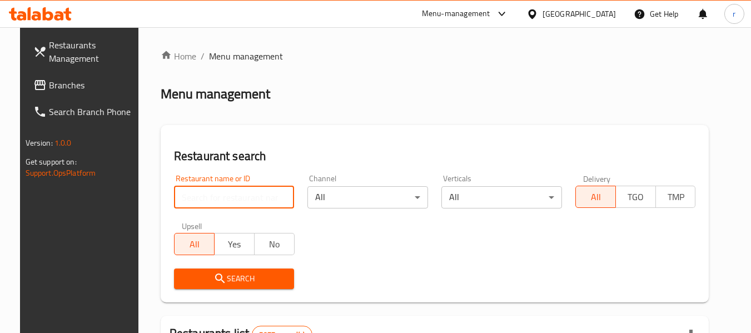
drag, startPoint x: 253, startPoint y: 193, endPoint x: 247, endPoint y: 194, distance: 6.8
click at [252, 193] on input "search" at bounding box center [234, 197] width 121 height 22
paste input "633161"
type input "633161"
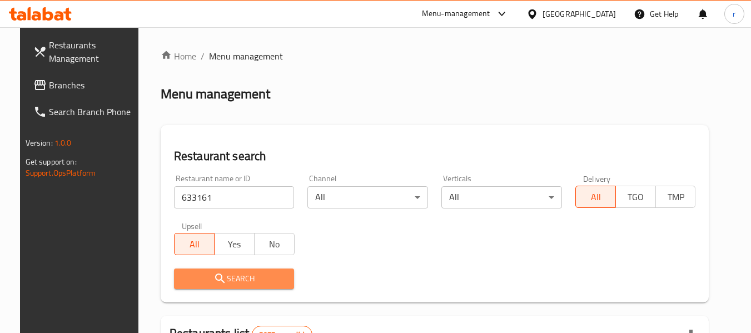
click at [248, 277] on span "Search" at bounding box center [234, 279] width 103 height 14
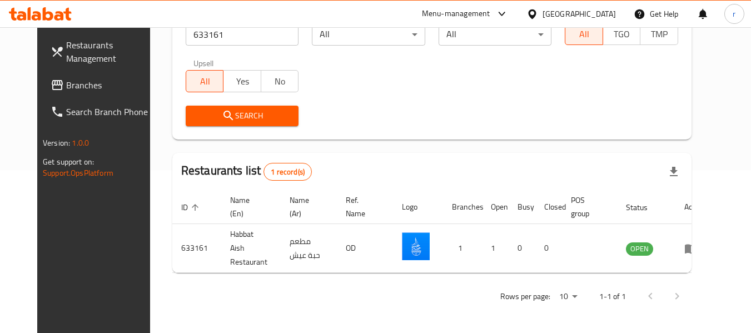
scroll to position [153, 0]
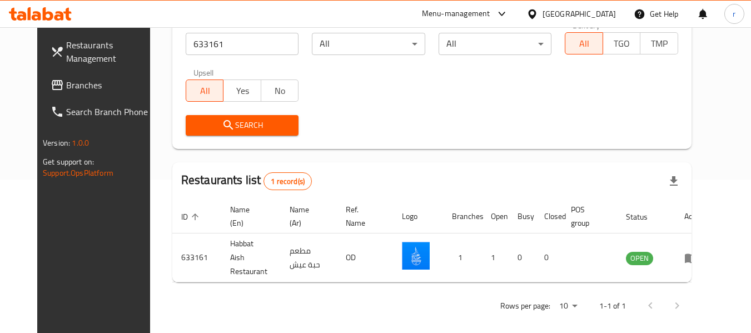
click at [538, 18] on icon at bounding box center [532, 14] width 12 height 12
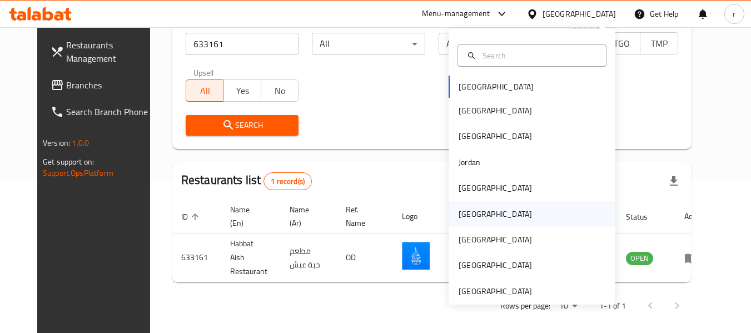
click at [459, 210] on div "[GEOGRAPHIC_DATA]" at bounding box center [495, 214] width 73 height 12
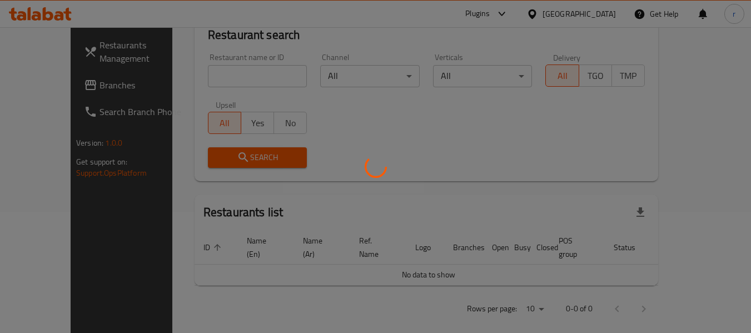
scroll to position [153, 0]
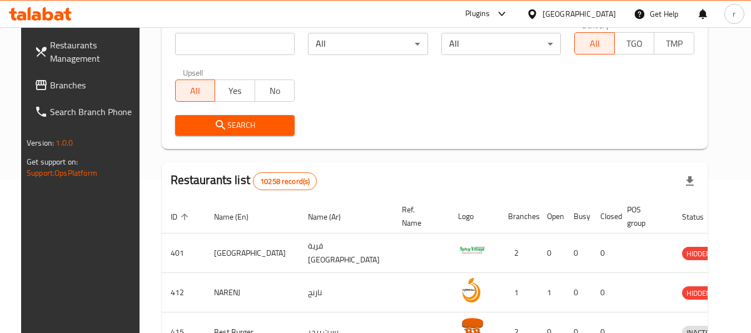
click at [50, 83] on span "Branches" at bounding box center [94, 84] width 88 height 13
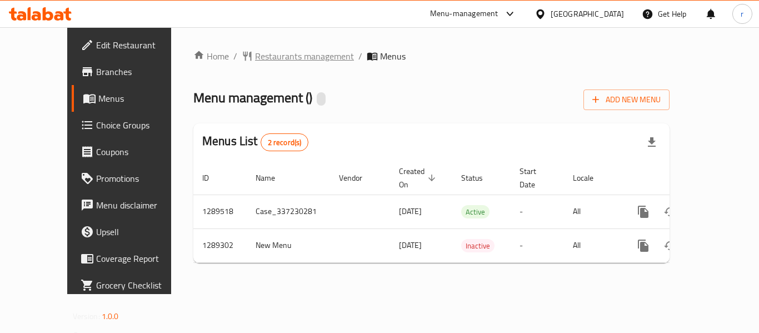
click at [255, 57] on span "Restaurants management" at bounding box center [304, 55] width 99 height 13
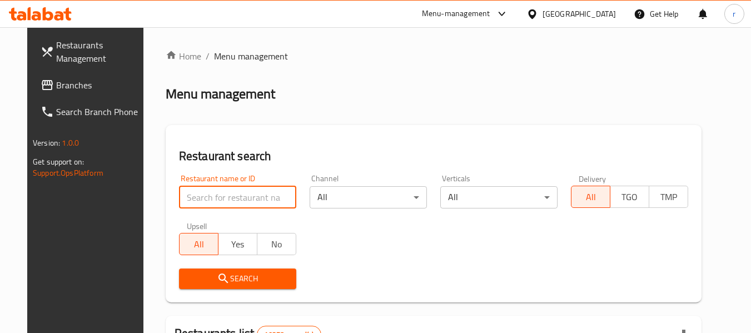
click at [233, 198] on input "search" at bounding box center [237, 197] width 117 height 22
paste input "697533"
type input "697533"
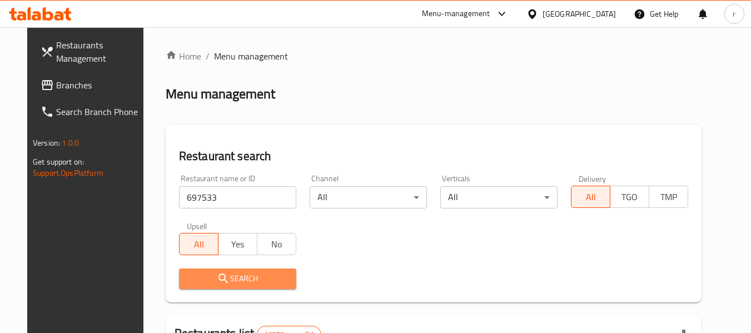
click at [235, 278] on span "Search" at bounding box center [238, 279] width 100 height 14
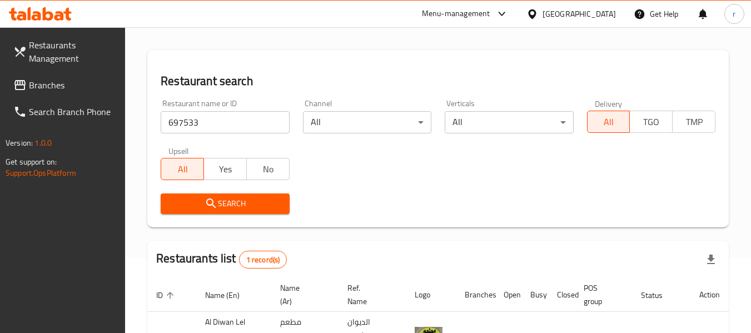
scroll to position [167, 0]
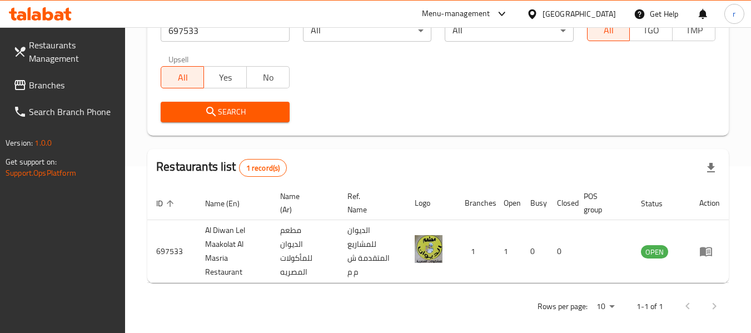
click at [538, 12] on icon at bounding box center [532, 14] width 12 height 12
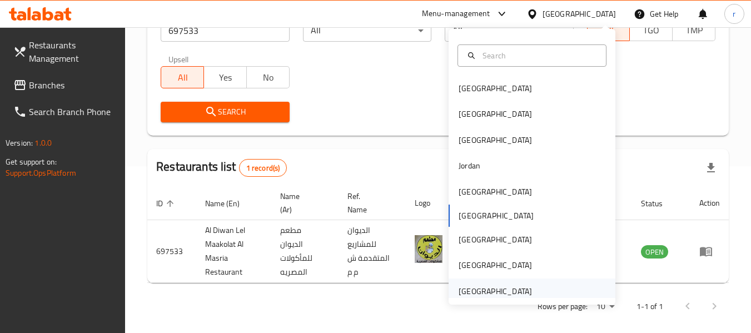
click at [487, 283] on div "[GEOGRAPHIC_DATA]" at bounding box center [495, 291] width 91 height 26
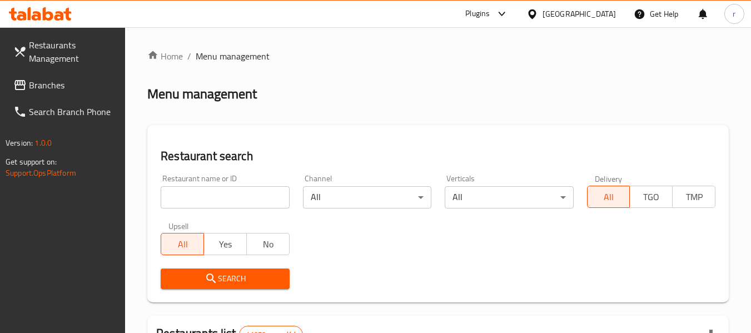
click at [63, 78] on span "Branches" at bounding box center [73, 84] width 88 height 13
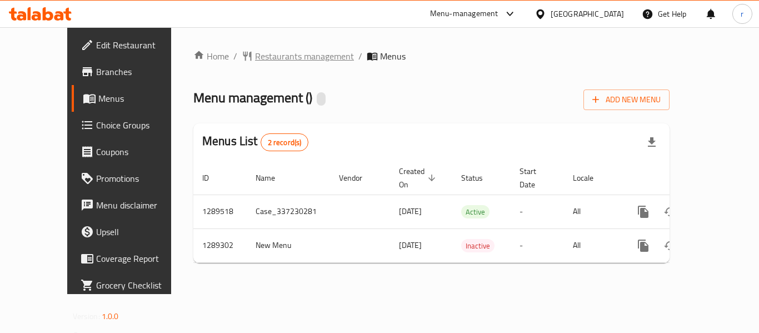
click at [281, 58] on span "Restaurants management" at bounding box center [304, 55] width 99 height 13
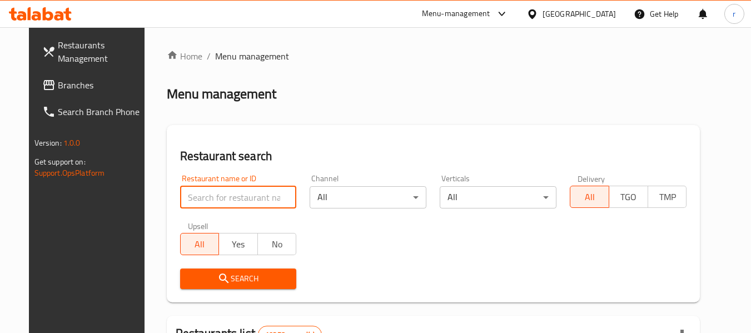
click at [212, 194] on input "search" at bounding box center [238, 197] width 117 height 22
paste input "697533"
type input "697533"
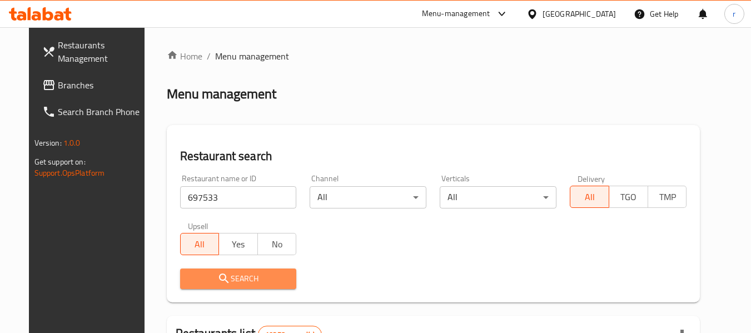
click at [218, 283] on span "Search" at bounding box center [238, 279] width 99 height 14
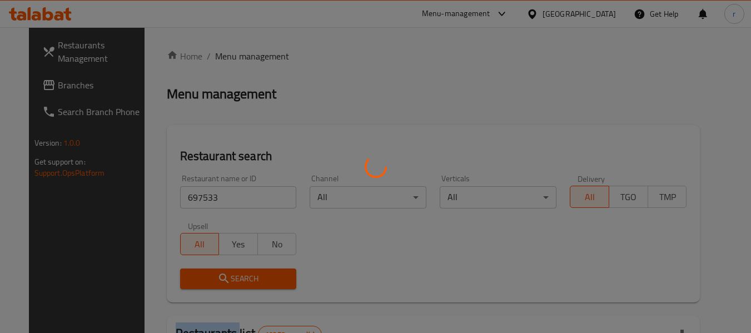
click at [218, 283] on div at bounding box center [375, 166] width 751 height 333
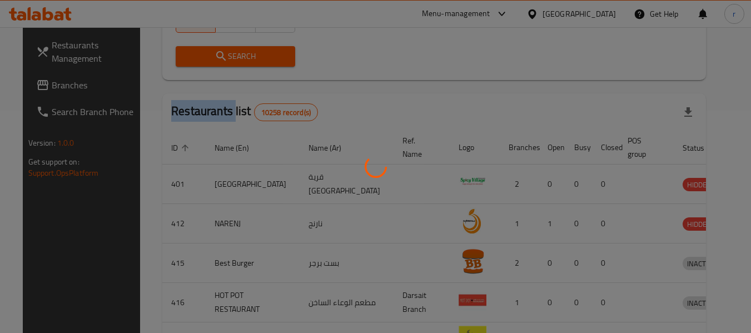
scroll to position [177, 0]
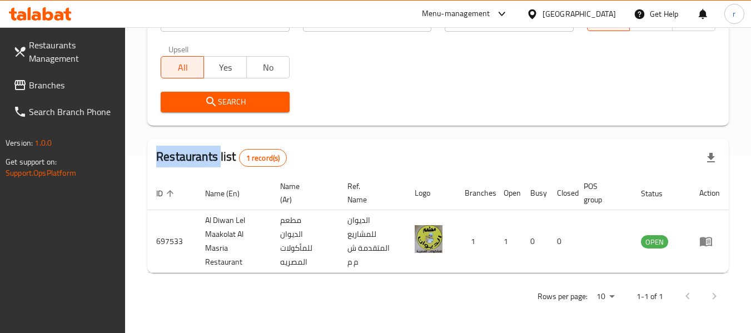
click at [538, 13] on icon at bounding box center [532, 14] width 12 height 12
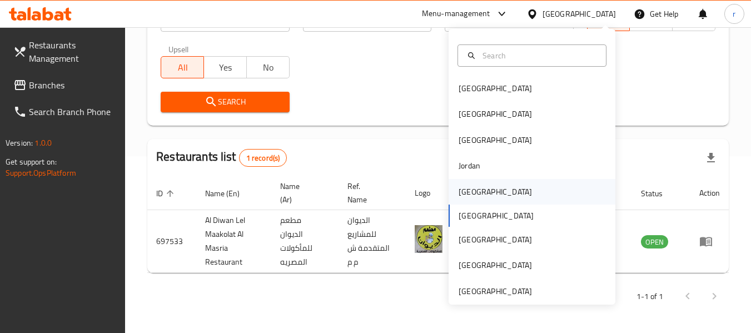
click at [459, 196] on div "[GEOGRAPHIC_DATA]" at bounding box center [495, 192] width 73 height 12
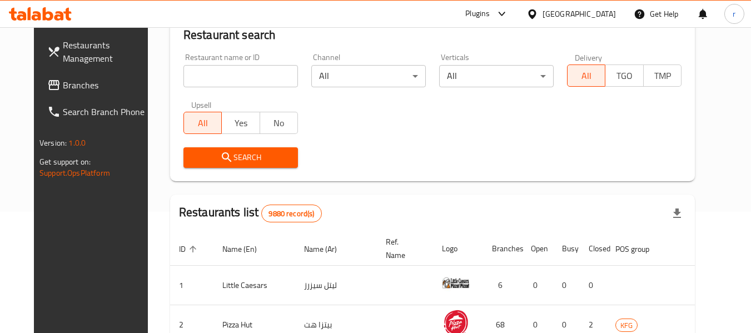
scroll to position [177, 0]
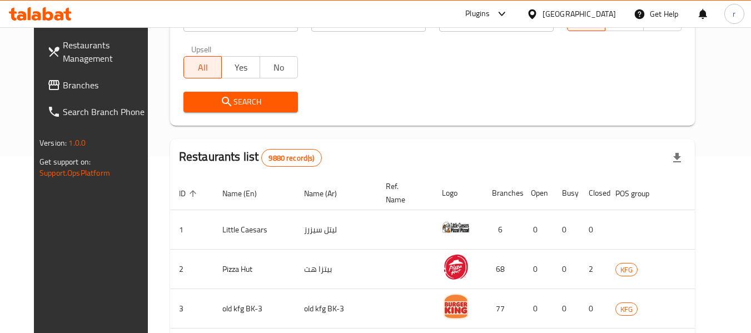
click at [63, 83] on span "Branches" at bounding box center [107, 84] width 88 height 13
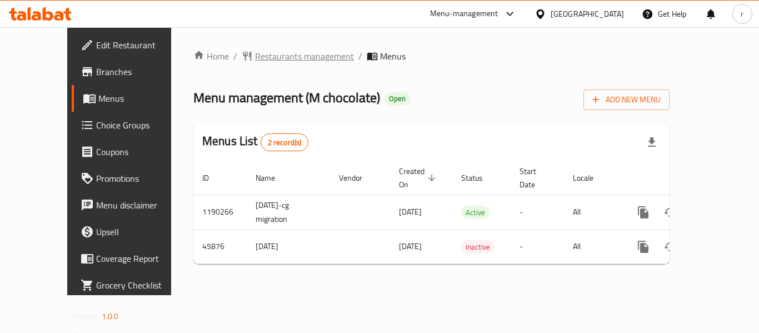
click at [262, 56] on span "Restaurants management" at bounding box center [304, 55] width 99 height 13
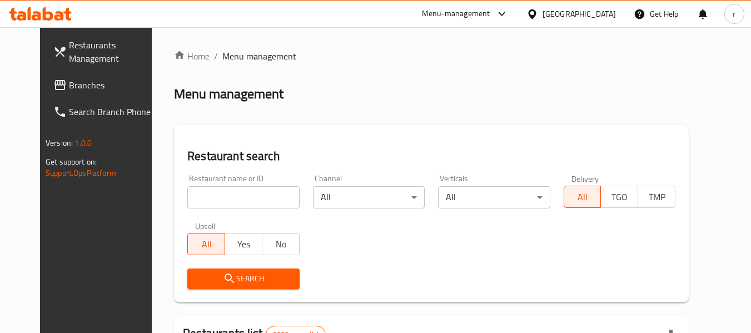
click at [218, 197] on input "search" at bounding box center [243, 197] width 112 height 22
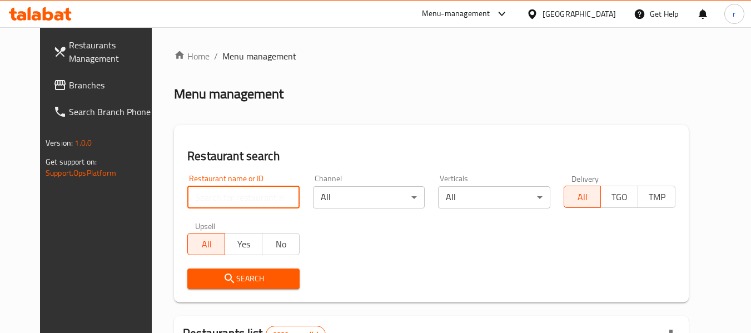
paste input "23449"
type input "23449"
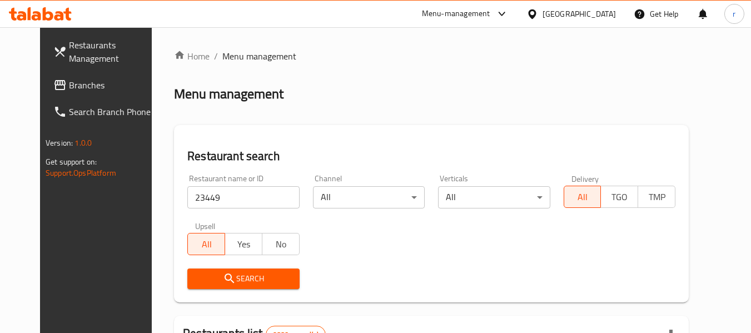
click at [229, 275] on span "Search" at bounding box center [243, 279] width 94 height 14
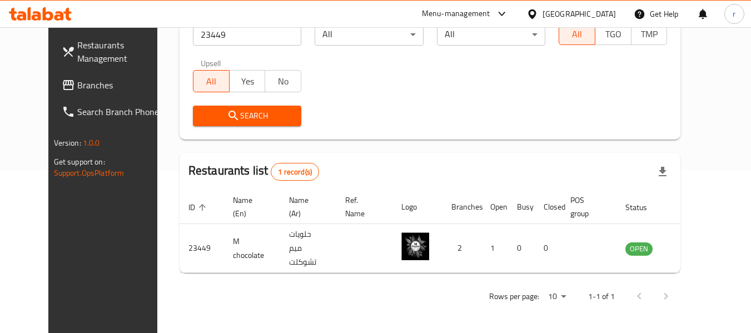
scroll to position [153, 0]
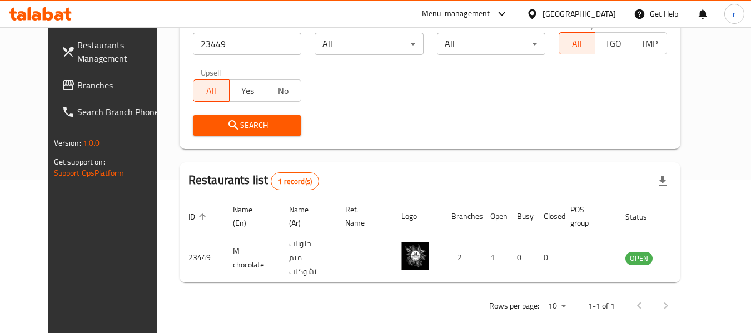
click at [538, 12] on icon at bounding box center [532, 14] width 12 height 12
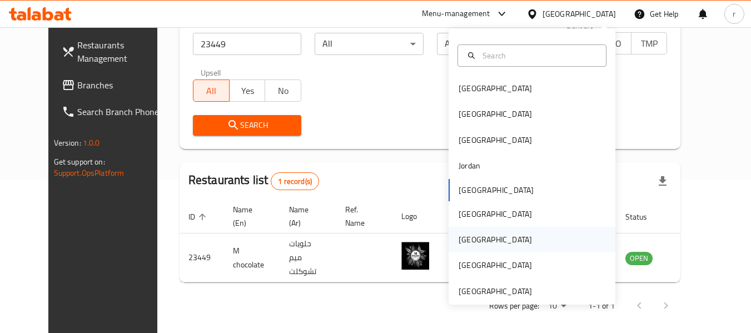
click at [460, 237] on div "Qatar" at bounding box center [495, 239] width 73 height 12
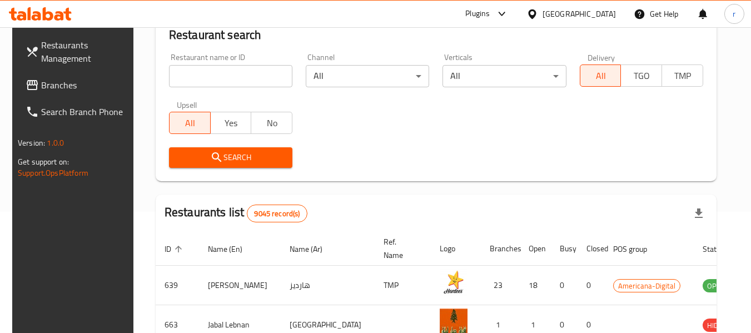
scroll to position [153, 0]
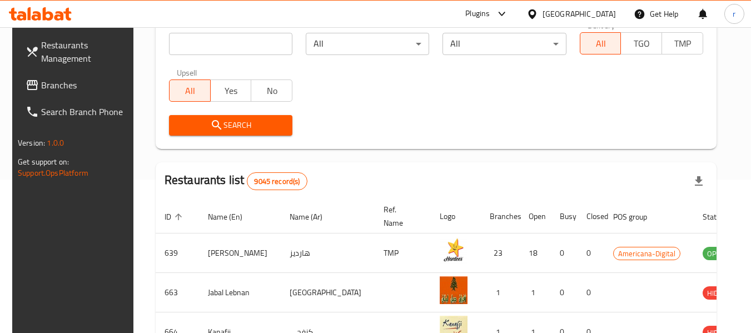
click at [43, 84] on span "Branches" at bounding box center [85, 84] width 88 height 13
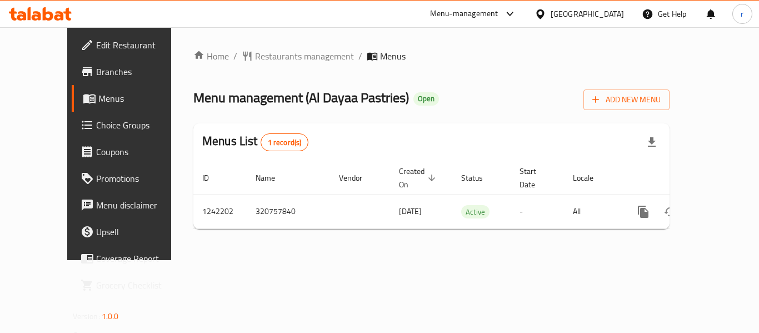
click at [256, 58] on span "Restaurants management" at bounding box center [304, 55] width 99 height 13
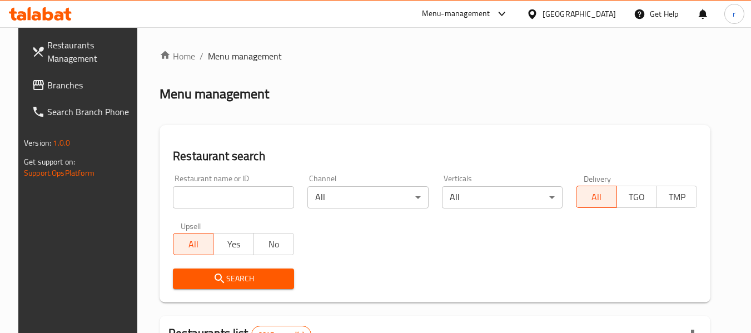
click at [223, 196] on div at bounding box center [375, 166] width 751 height 333
click at [223, 196] on input "search" at bounding box center [233, 197] width 121 height 22
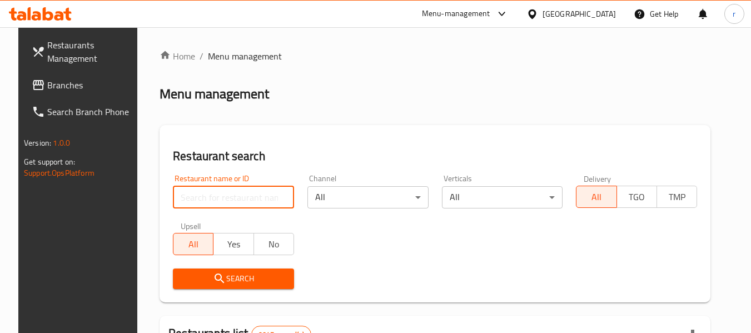
paste input "681047"
type input "681047"
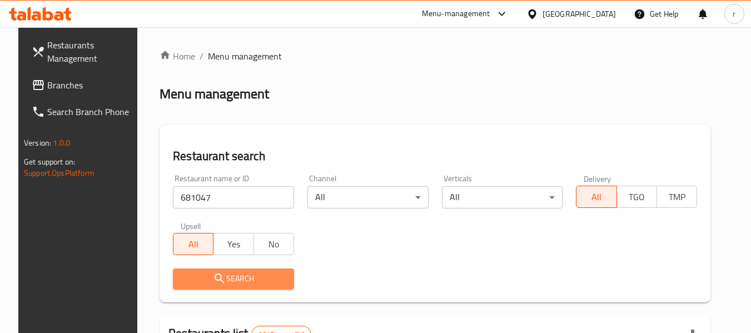
click at [265, 278] on span "Search" at bounding box center [233, 279] width 103 height 14
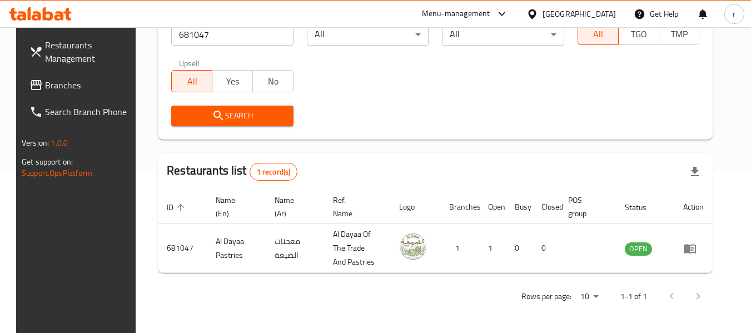
scroll to position [163, 0]
click at [536, 12] on icon at bounding box center [532, 13] width 8 height 9
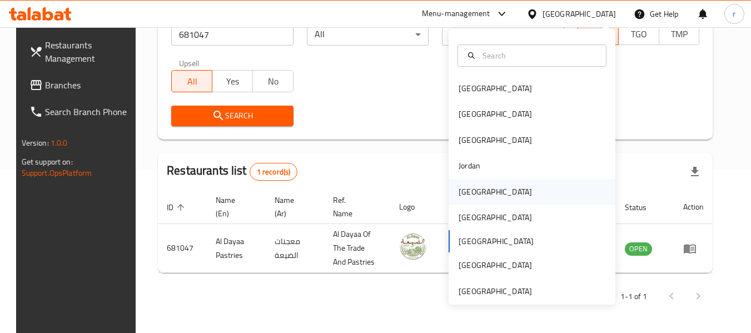
click at [472, 195] on div "[GEOGRAPHIC_DATA]" at bounding box center [495, 192] width 73 height 12
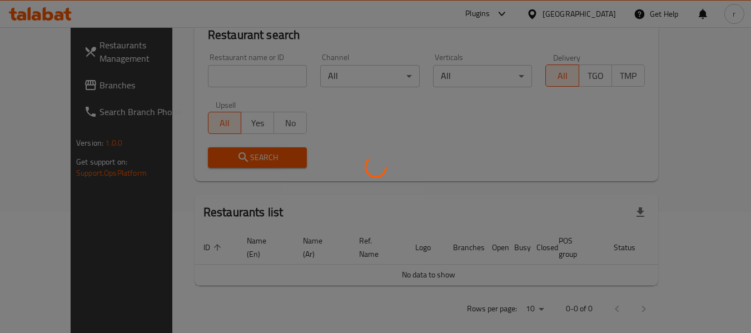
scroll to position [163, 0]
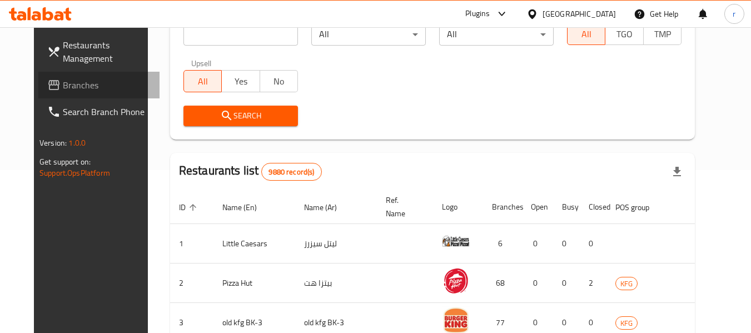
click at [63, 87] on span "Branches" at bounding box center [107, 84] width 88 height 13
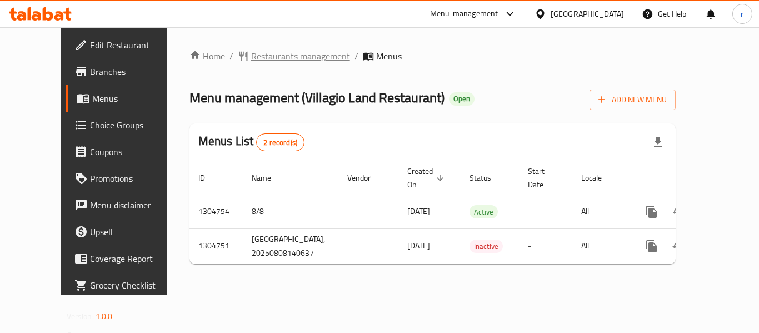
click at [253, 55] on span "Restaurants management" at bounding box center [300, 55] width 99 height 13
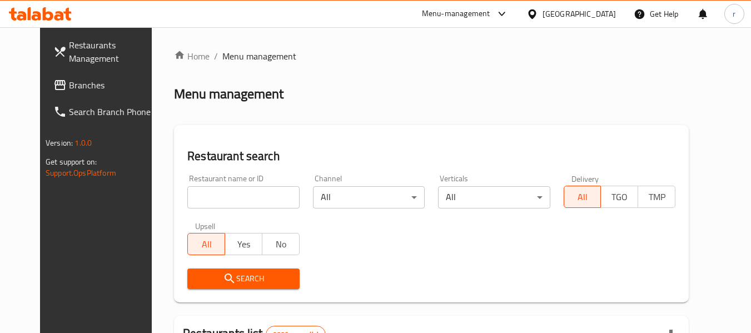
click at [229, 193] on input "search" at bounding box center [243, 197] width 112 height 22
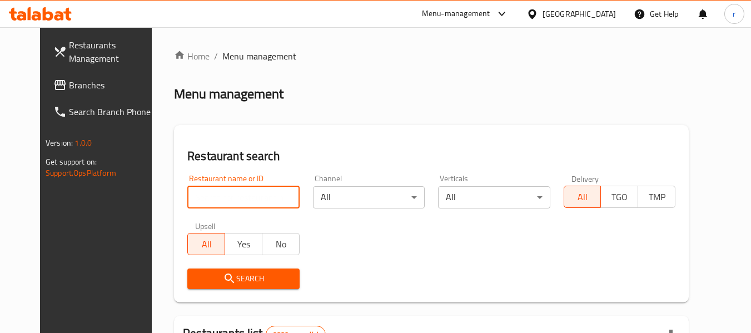
paste input "703403"
type input "703403"
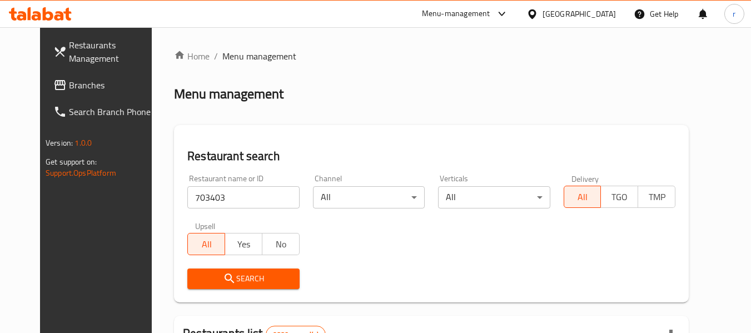
click at [222, 269] on button "Search" at bounding box center [243, 278] width 112 height 21
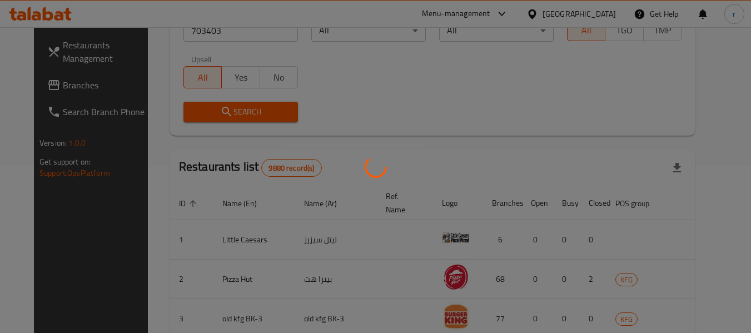
scroll to position [153, 0]
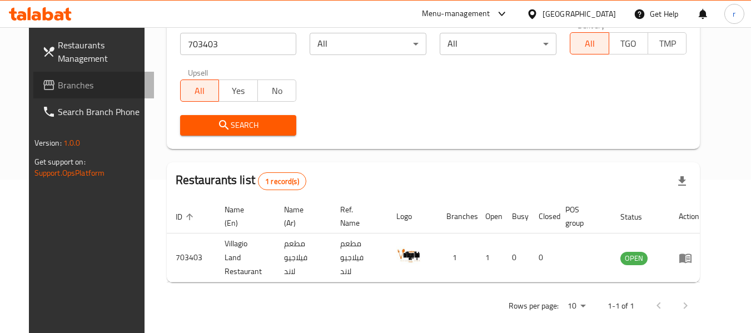
click at [84, 89] on span "Branches" at bounding box center [102, 84] width 88 height 13
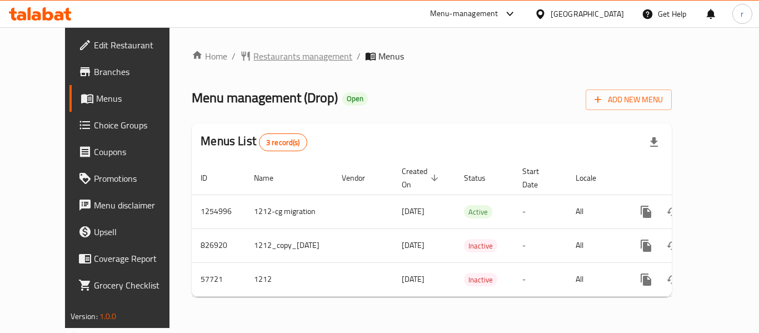
click at [253, 59] on span "Restaurants management" at bounding box center [302, 55] width 99 height 13
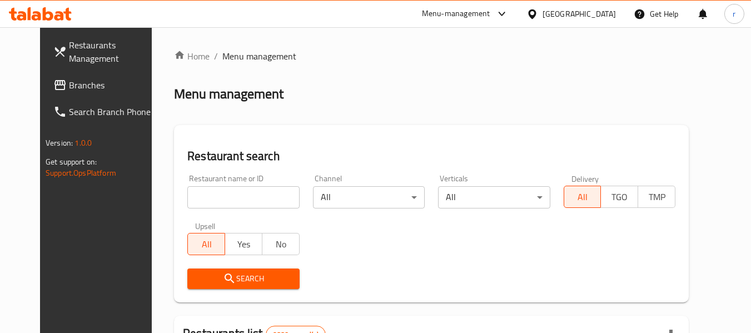
click at [210, 206] on input "search" at bounding box center [243, 197] width 112 height 22
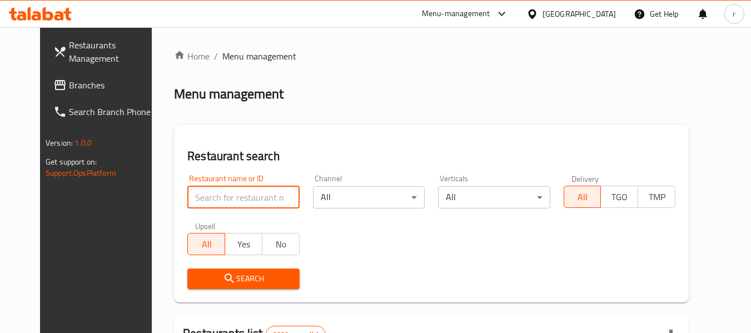
paste input "25435"
type input "25435"
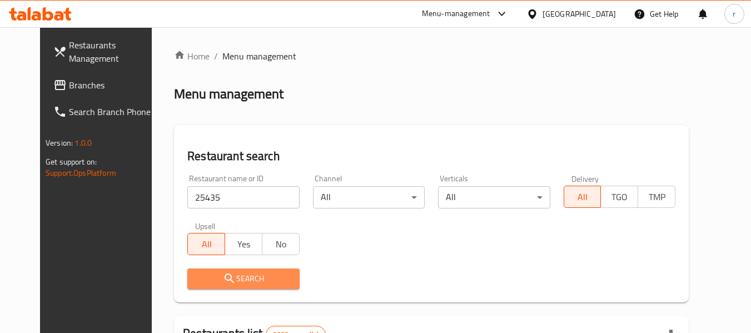
click at [243, 276] on span "Search" at bounding box center [243, 279] width 94 height 14
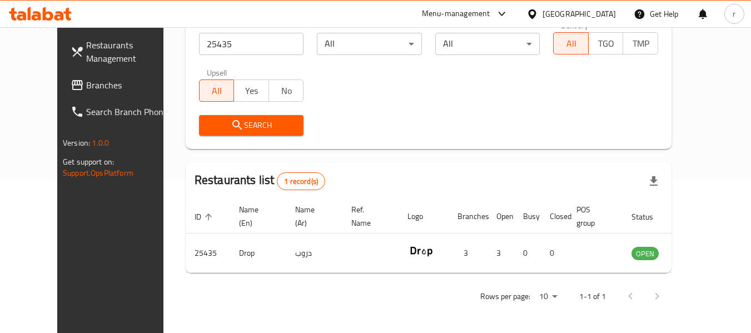
scroll to position [153, 0]
click at [538, 12] on icon at bounding box center [532, 14] width 12 height 12
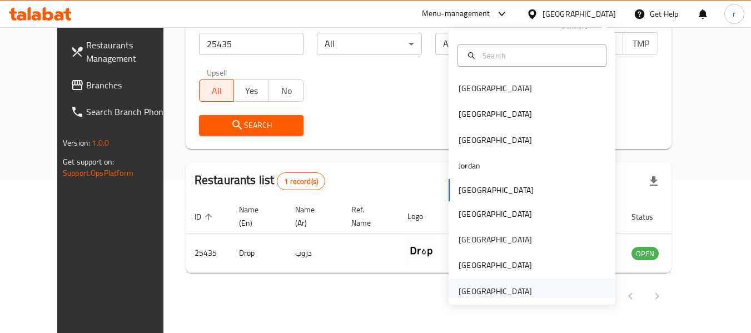
click at [478, 286] on div "[GEOGRAPHIC_DATA]" at bounding box center [495, 291] width 73 height 12
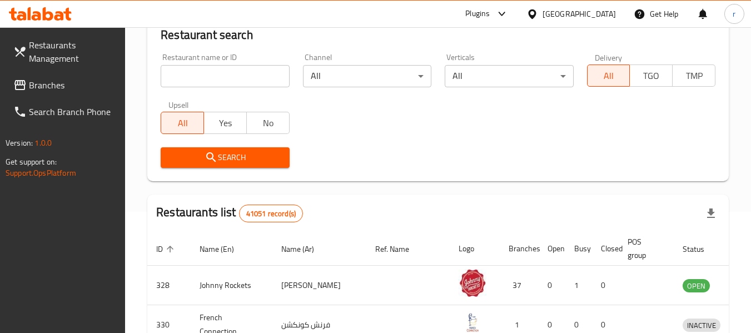
scroll to position [153, 0]
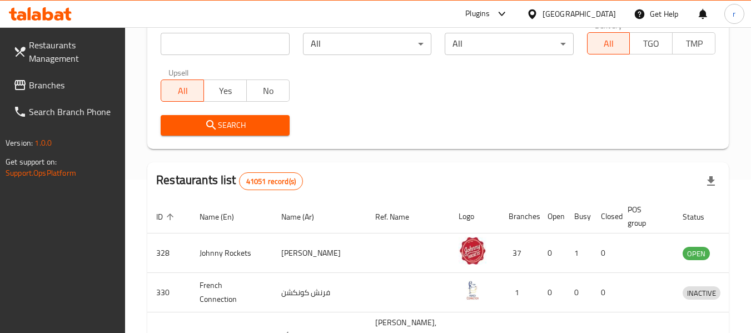
click at [44, 84] on span "Branches" at bounding box center [73, 84] width 88 height 13
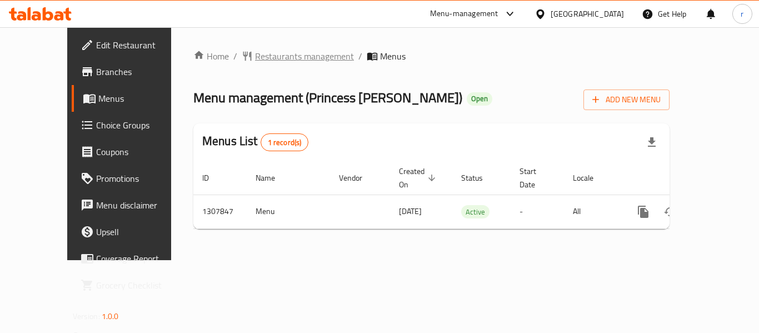
click at [255, 54] on span "Restaurants management" at bounding box center [304, 55] width 99 height 13
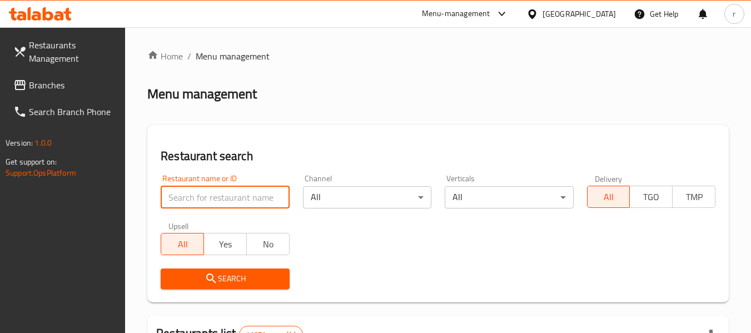
click at [212, 191] on input "search" at bounding box center [225, 197] width 128 height 22
paste input "704386"
type input "704386"
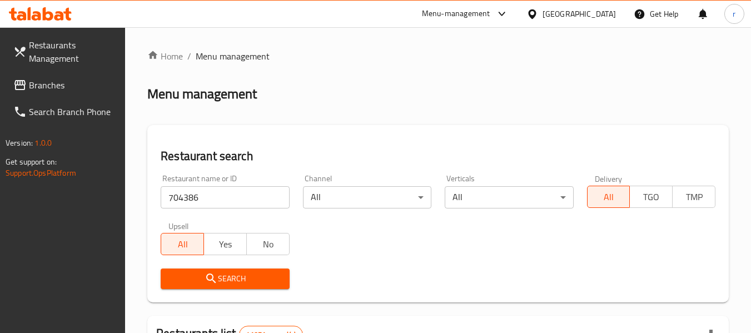
click at [230, 275] on span "Search" at bounding box center [225, 279] width 111 height 14
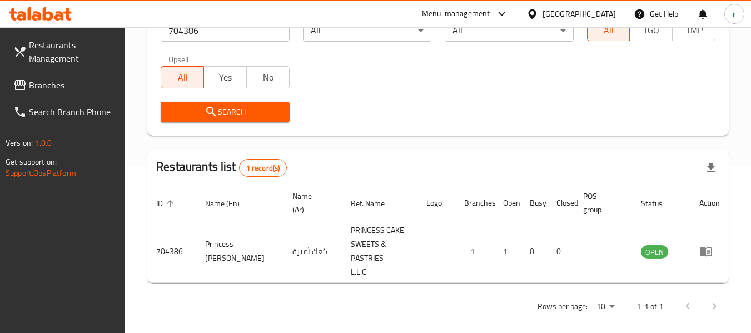
scroll to position [163, 0]
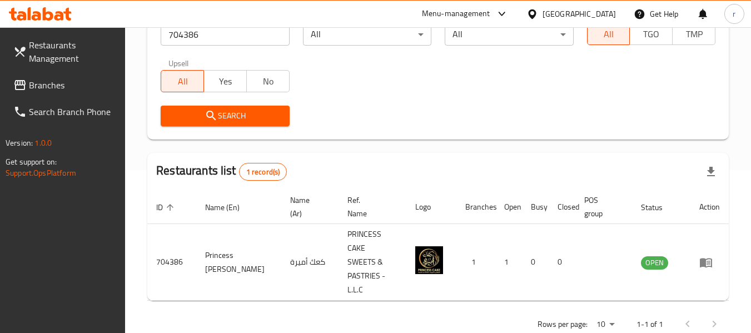
click at [530, 10] on icon at bounding box center [532, 14] width 12 height 12
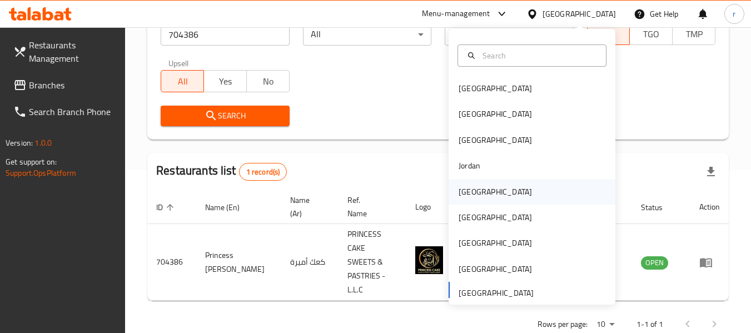
click at [461, 199] on div "[GEOGRAPHIC_DATA]" at bounding box center [495, 192] width 91 height 26
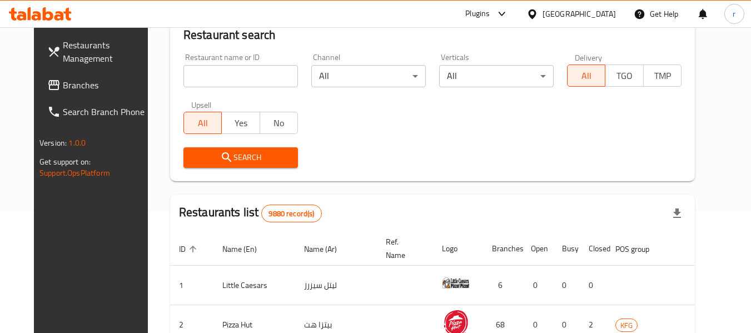
scroll to position [163, 0]
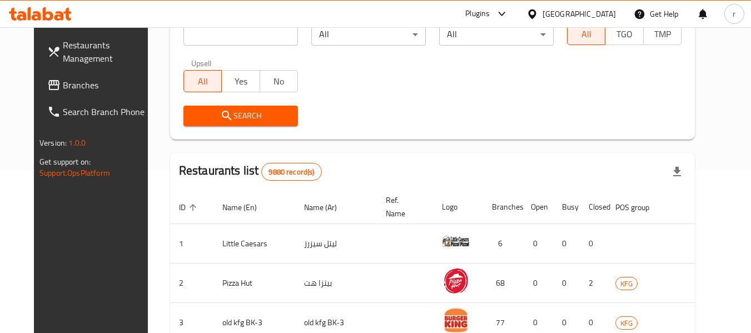
click at [63, 82] on span "Branches" at bounding box center [107, 84] width 88 height 13
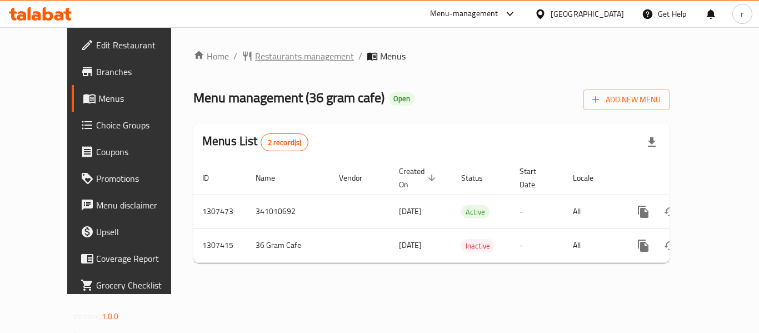
click at [256, 56] on span "Restaurants management" at bounding box center [304, 55] width 99 height 13
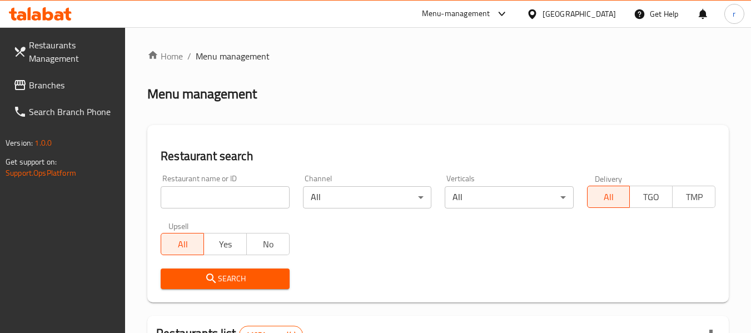
click at [215, 194] on input "search" at bounding box center [225, 197] width 128 height 22
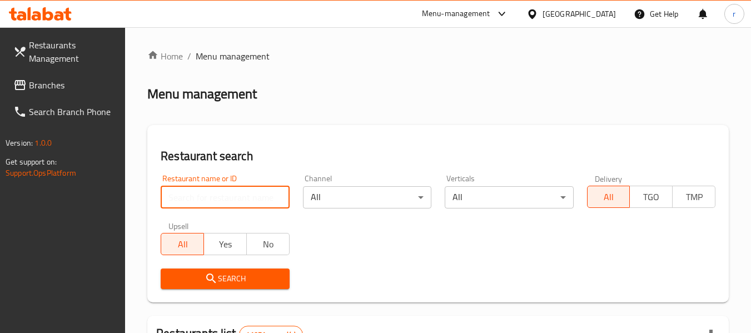
paste input "704276"
type input "704276"
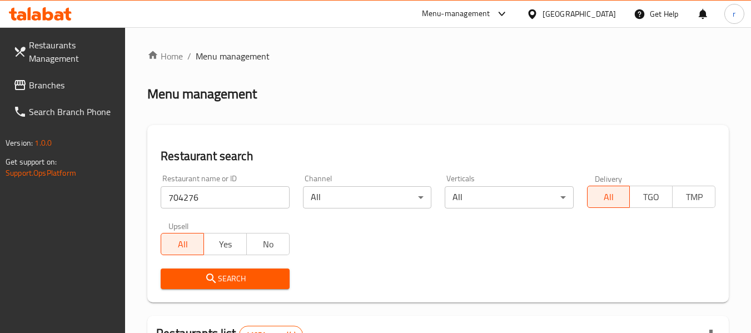
click at [213, 273] on icon "submit" at bounding box center [211, 278] width 13 height 13
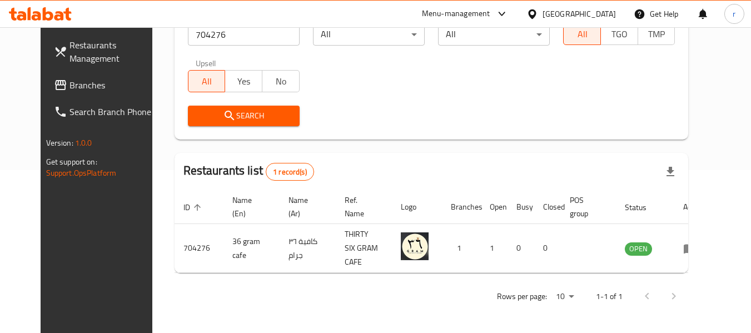
scroll to position [153, 0]
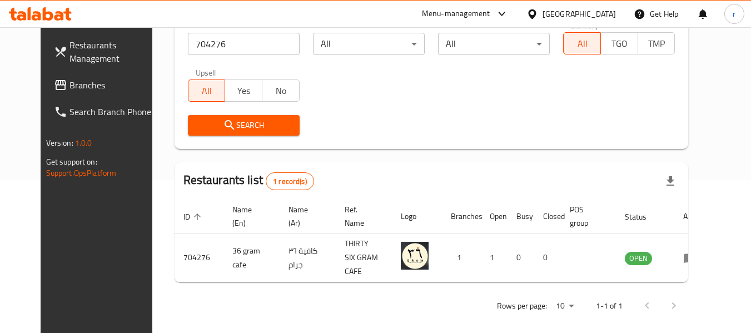
click at [544, 18] on div "[GEOGRAPHIC_DATA]" at bounding box center [579, 14] width 73 height 12
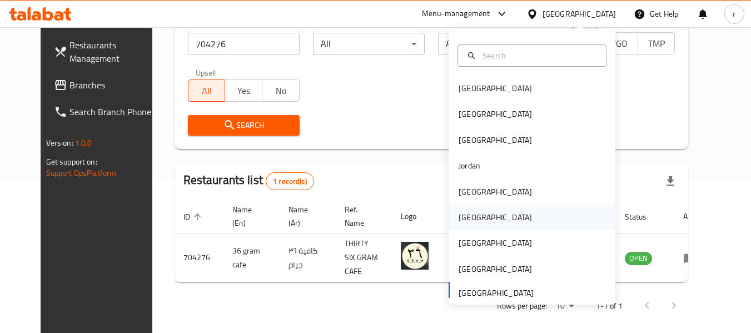
click at [466, 220] on div "Oman" at bounding box center [495, 217] width 73 height 12
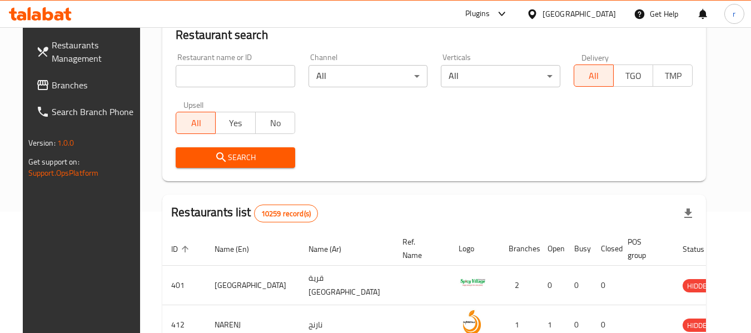
scroll to position [153, 0]
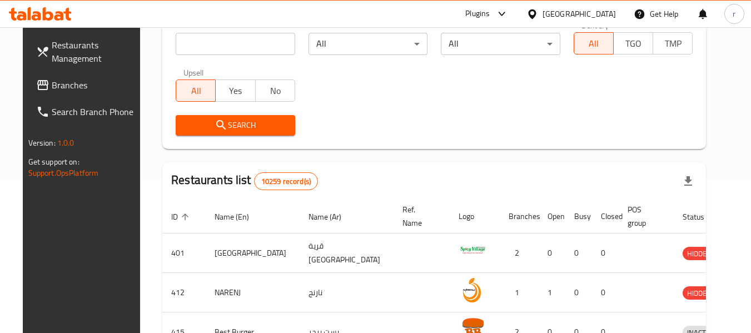
click at [52, 82] on span "Branches" at bounding box center [96, 84] width 88 height 13
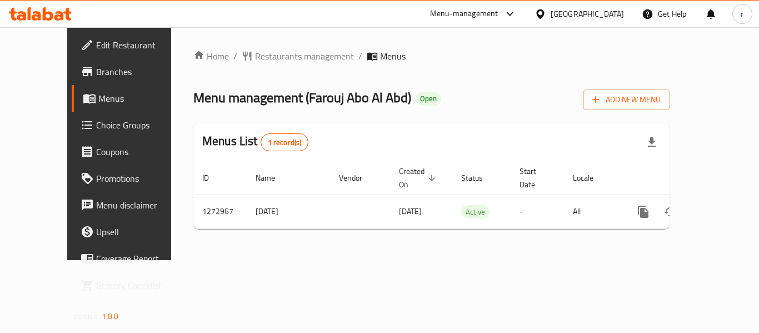
click at [258, 58] on div at bounding box center [379, 166] width 759 height 333
click at [258, 58] on span "Restaurants management" at bounding box center [304, 55] width 99 height 13
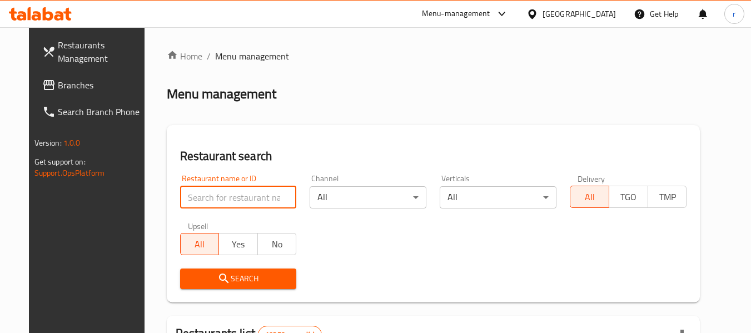
click at [217, 195] on input "search" at bounding box center [238, 197] width 117 height 22
paste input "690528"
type input "690528"
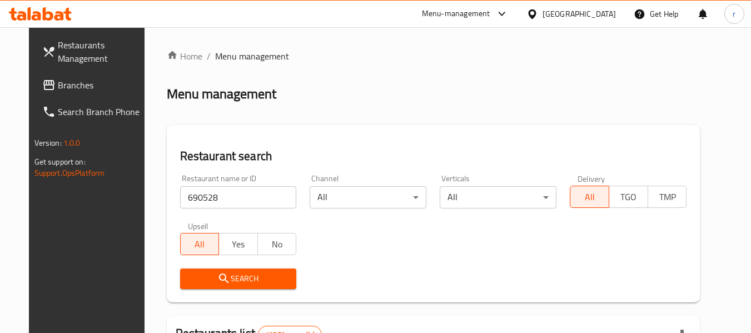
click at [219, 280] on icon "submit" at bounding box center [223, 277] width 9 height 9
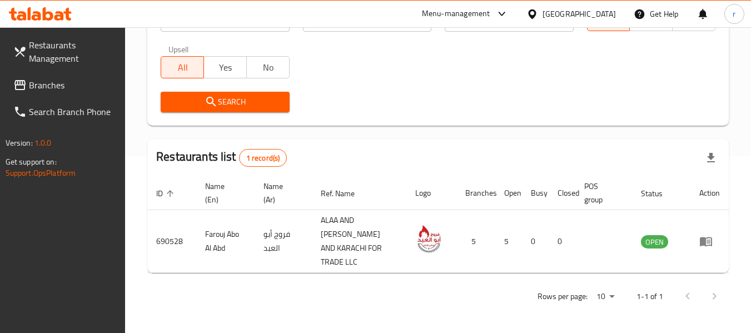
scroll to position [177, 0]
click at [536, 10] on icon at bounding box center [532, 13] width 8 height 9
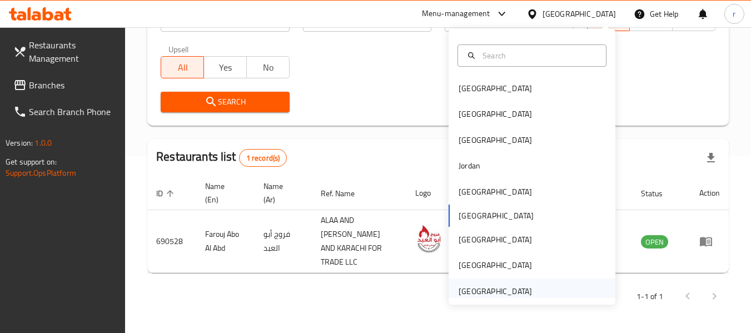
click at [478, 291] on div "[GEOGRAPHIC_DATA]" at bounding box center [495, 291] width 73 height 12
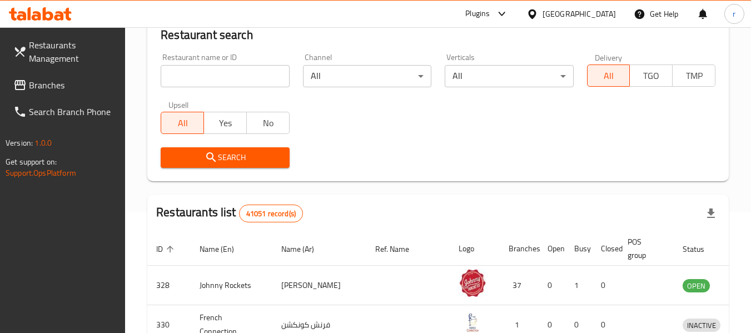
scroll to position [177, 0]
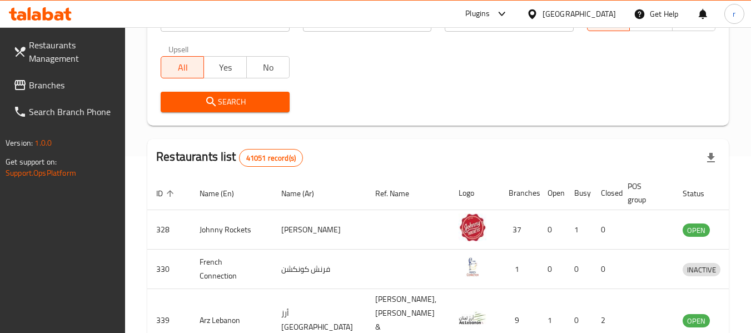
click at [50, 87] on span "Branches" at bounding box center [73, 84] width 88 height 13
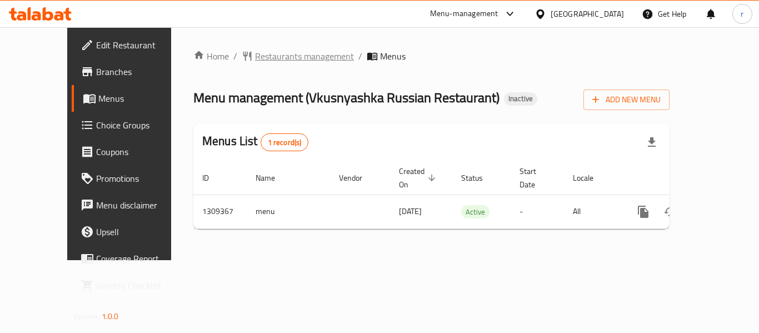
click at [255, 59] on span "Restaurants management" at bounding box center [304, 55] width 99 height 13
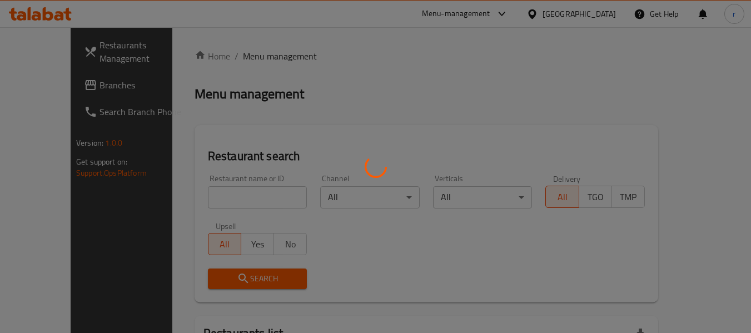
click at [218, 193] on div at bounding box center [375, 166] width 751 height 333
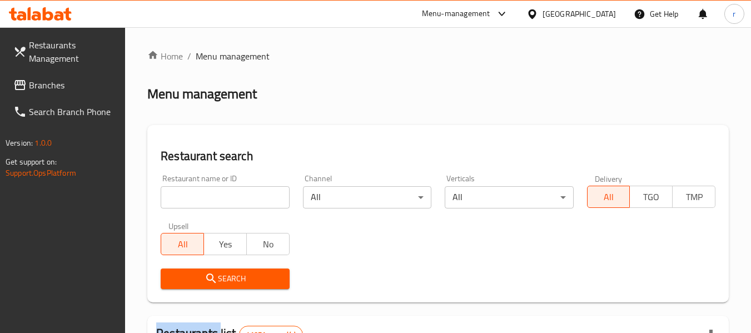
click at [218, 193] on input "search" at bounding box center [225, 197] width 128 height 22
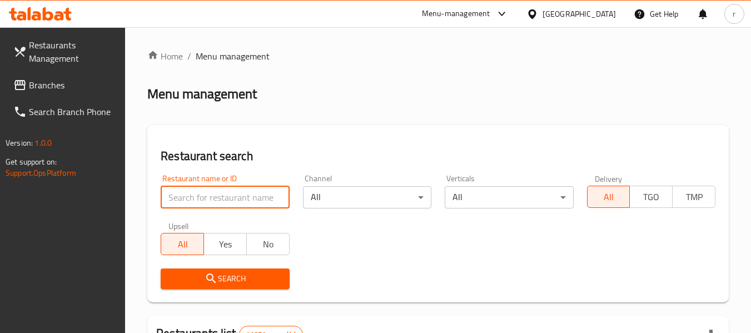
paste input "705212"
type input "705212"
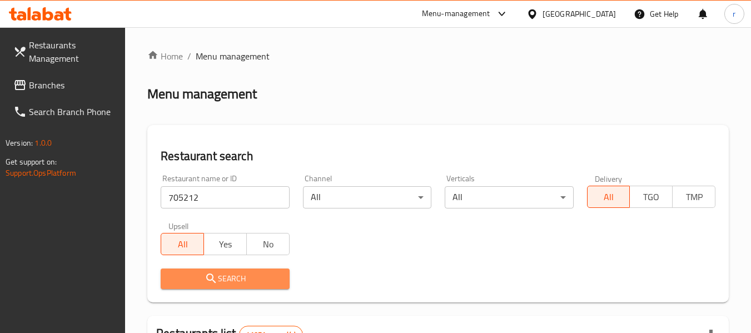
click at [206, 275] on icon "submit" at bounding box center [211, 278] width 13 height 13
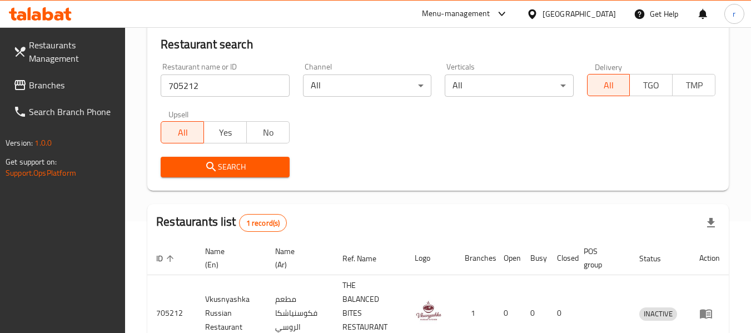
scroll to position [111, 0]
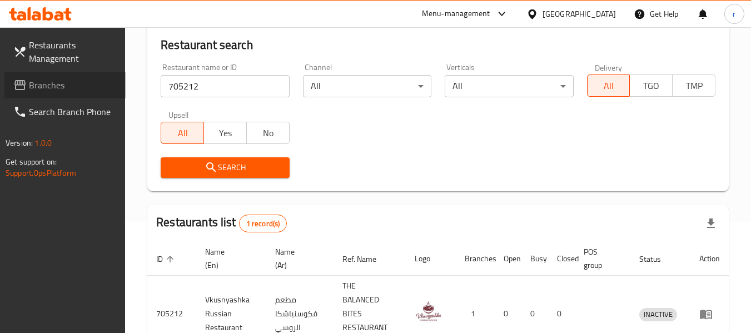
click at [45, 86] on span "Branches" at bounding box center [73, 84] width 88 height 13
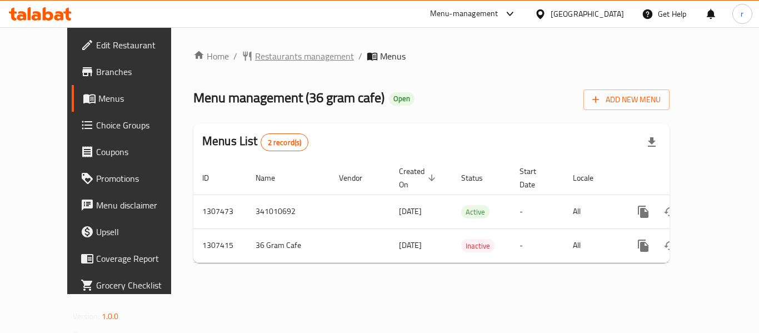
click at [255, 57] on span "Restaurants management" at bounding box center [304, 55] width 99 height 13
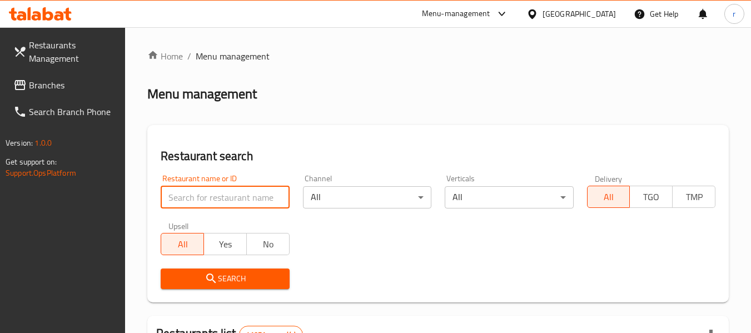
click at [208, 195] on input "search" at bounding box center [225, 197] width 128 height 22
paste input "704276"
type input "704276"
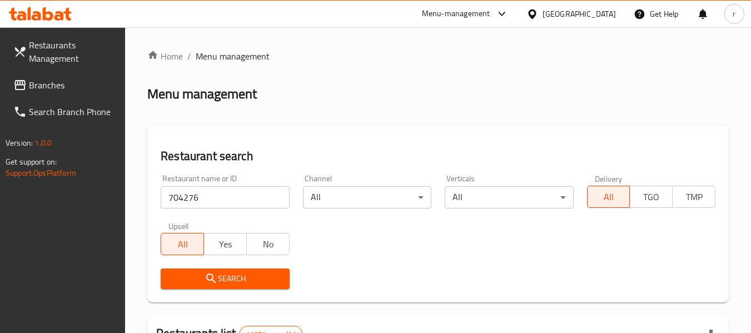
click at [228, 280] on span "Search" at bounding box center [225, 279] width 111 height 14
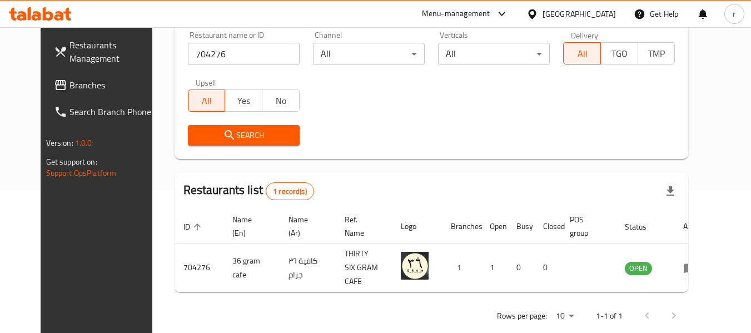
scroll to position [149, 0]
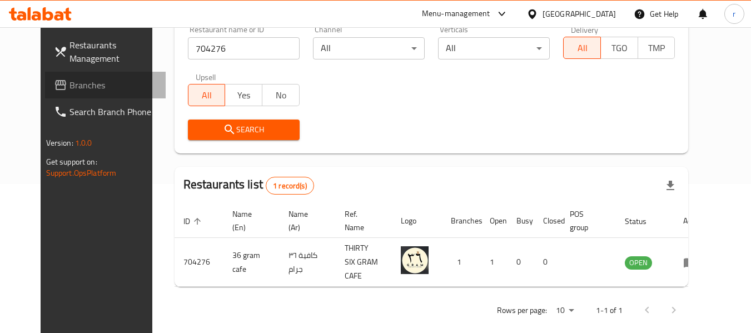
click at [69, 82] on span "Branches" at bounding box center [113, 84] width 88 height 13
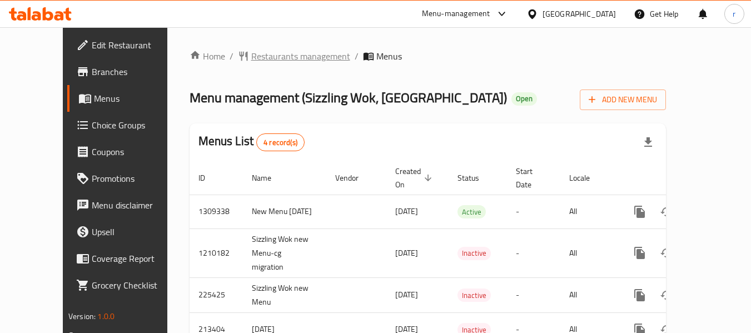
click at [251, 52] on span "Restaurants management" at bounding box center [300, 55] width 99 height 13
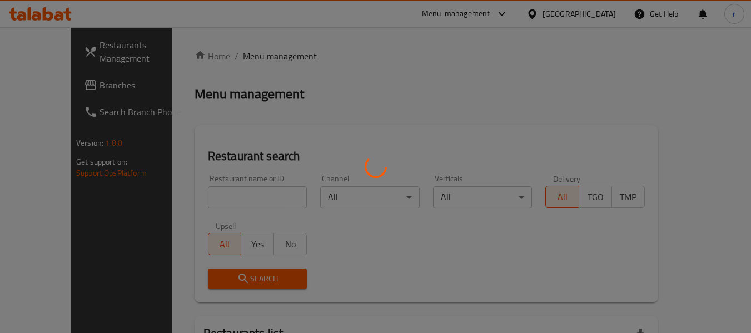
click at [206, 196] on div at bounding box center [375, 166] width 751 height 333
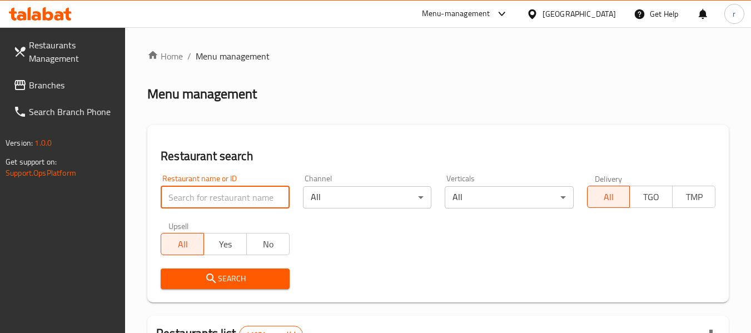
click at [207, 198] on input "search" at bounding box center [225, 197] width 128 height 22
paste input "624182"
type input "624182"
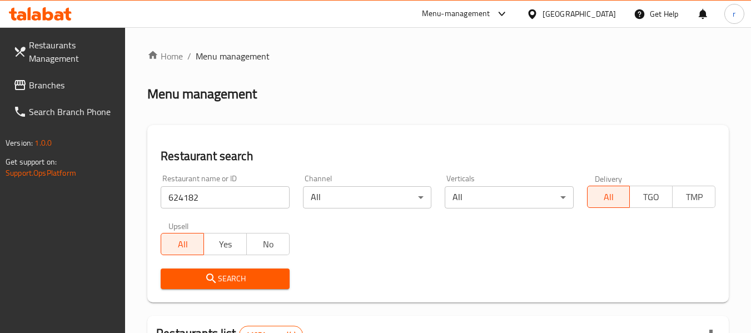
click at [220, 283] on span "Search" at bounding box center [225, 279] width 111 height 14
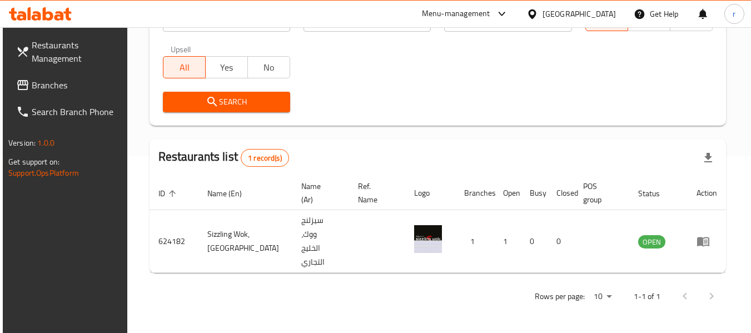
scroll to position [153, 0]
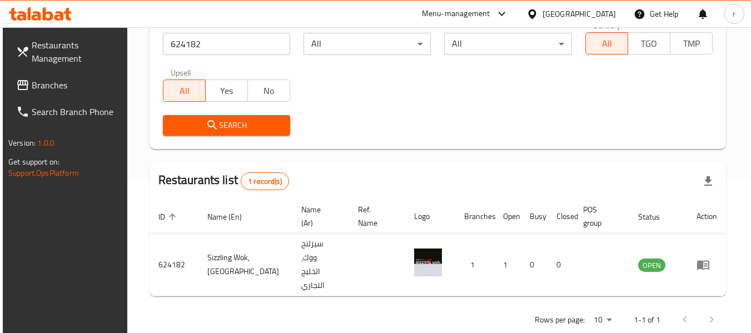
click at [537, 21] on div "[GEOGRAPHIC_DATA]" at bounding box center [571, 14] width 107 height 27
click at [536, 13] on icon at bounding box center [532, 13] width 8 height 9
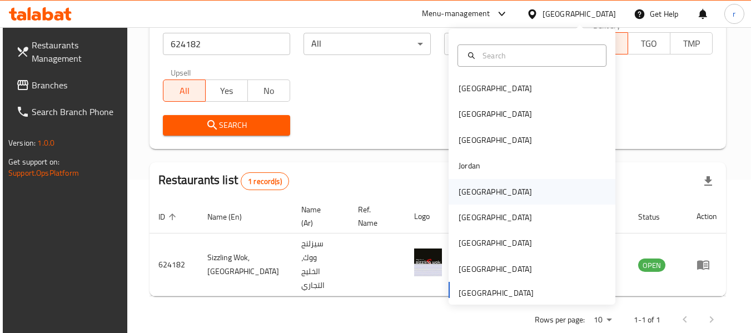
click at [464, 191] on div "Kuwait" at bounding box center [495, 192] width 73 height 12
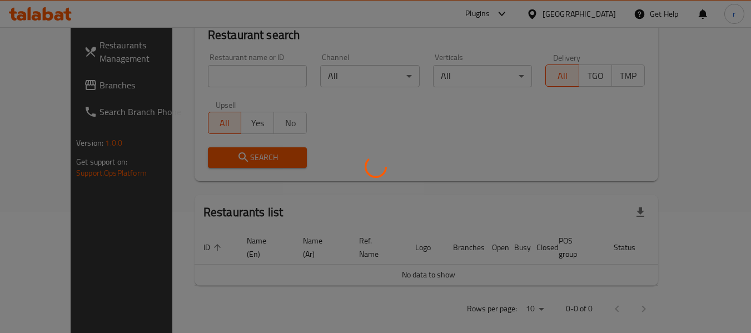
scroll to position [153, 0]
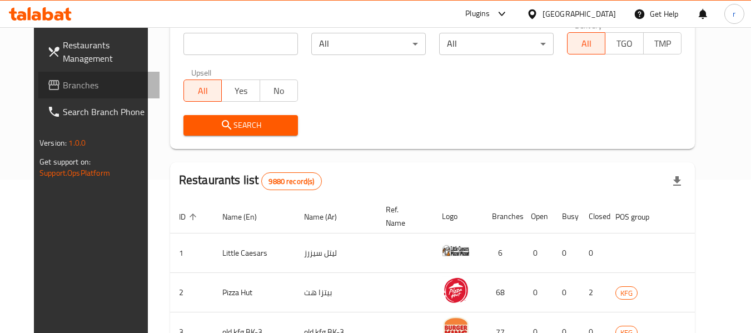
click at [63, 84] on span "Branches" at bounding box center [107, 84] width 88 height 13
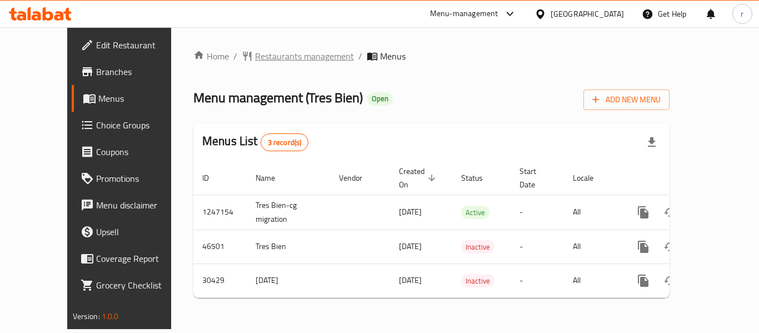
click at [266, 53] on span "Restaurants management" at bounding box center [304, 55] width 99 height 13
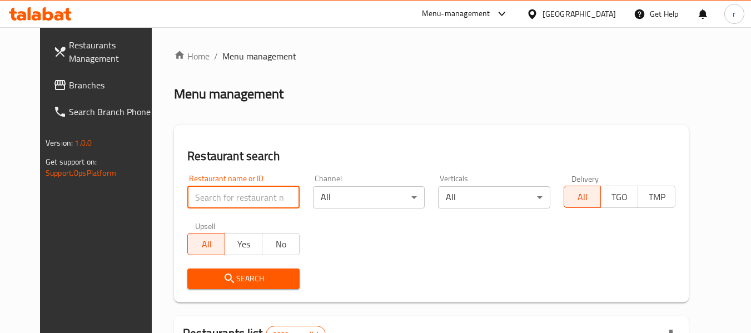
click at [216, 191] on input "search" at bounding box center [243, 197] width 112 height 22
paste input "15624"
type input "15624"
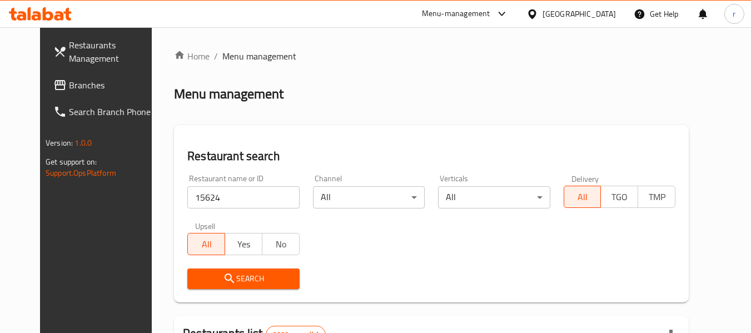
click at [223, 273] on icon "submit" at bounding box center [229, 278] width 13 height 13
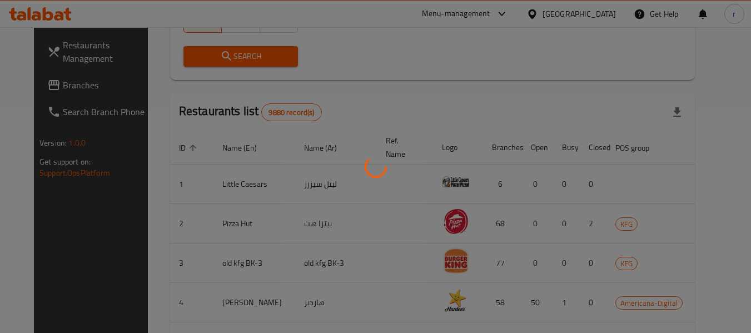
scroll to position [153, 0]
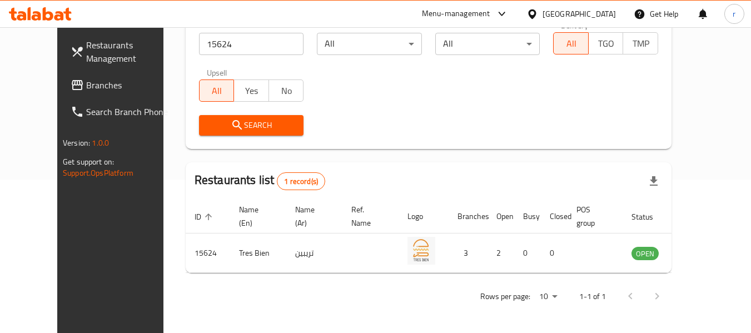
click at [536, 15] on icon at bounding box center [532, 13] width 8 height 9
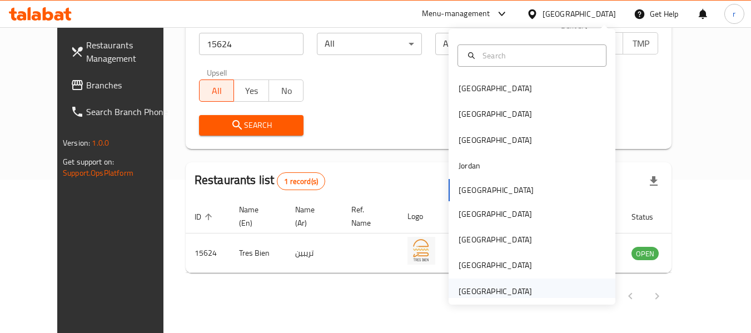
click at [475, 293] on div "[GEOGRAPHIC_DATA]" at bounding box center [495, 291] width 73 height 12
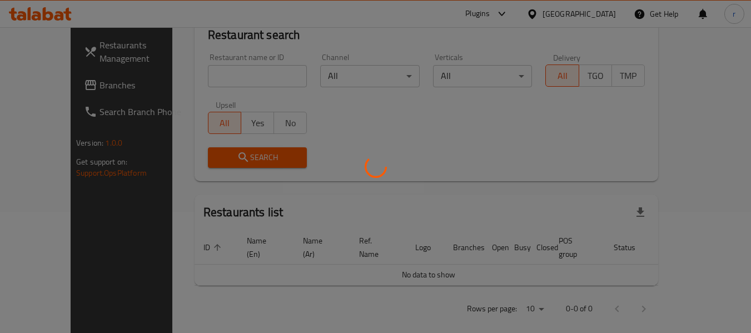
scroll to position [153, 0]
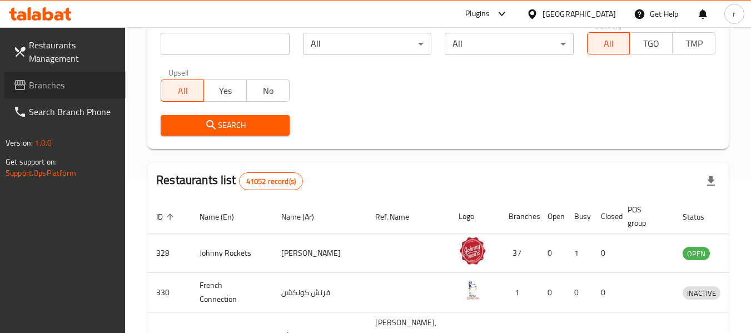
click at [46, 81] on span "Branches" at bounding box center [73, 84] width 88 height 13
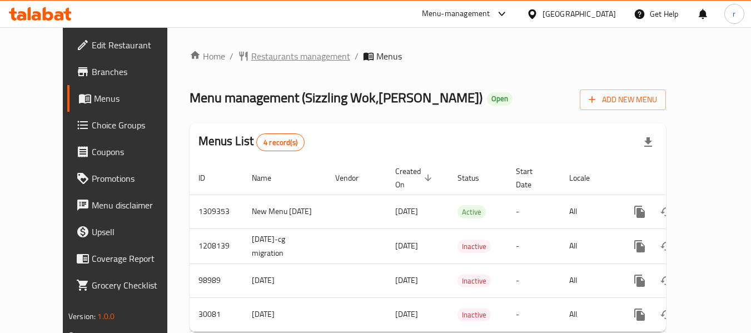
click at [251, 62] on span "Restaurants management" at bounding box center [300, 55] width 99 height 13
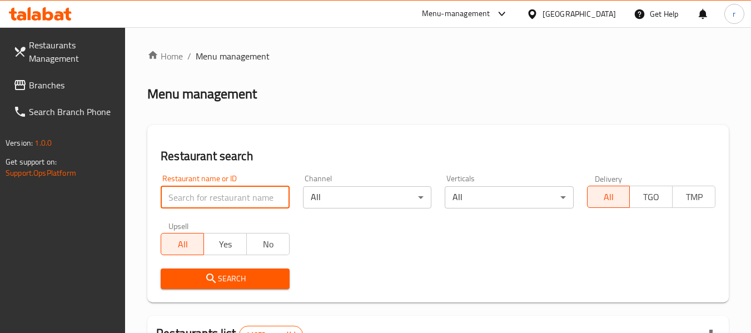
click at [205, 193] on input "search" at bounding box center [225, 197] width 128 height 22
paste input "15441"
type input "15441"
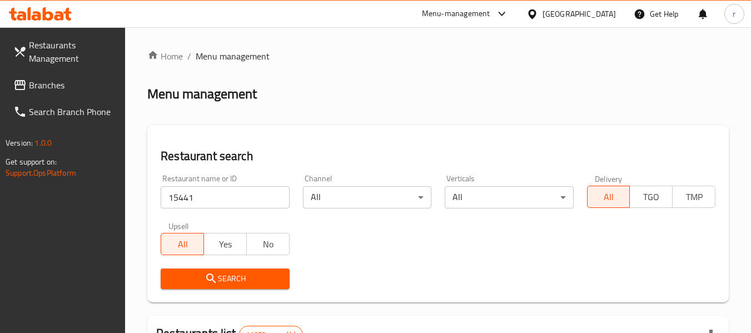
click at [217, 280] on icon "submit" at bounding box center [211, 278] width 13 height 13
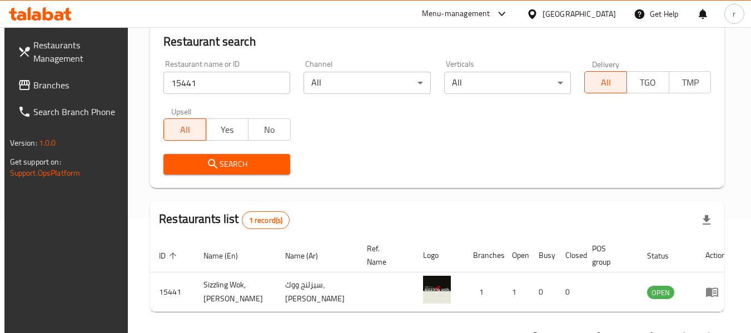
scroll to position [163, 0]
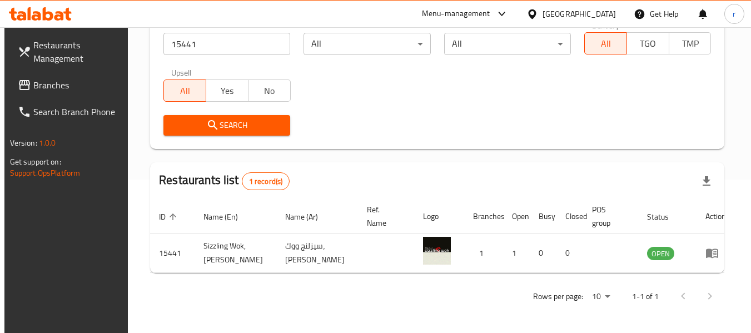
click at [57, 84] on span "Branches" at bounding box center [77, 84] width 88 height 13
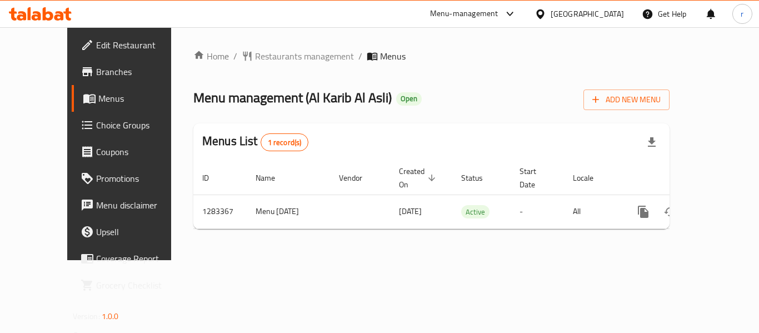
click at [276, 56] on span "Restaurants management" at bounding box center [304, 55] width 99 height 13
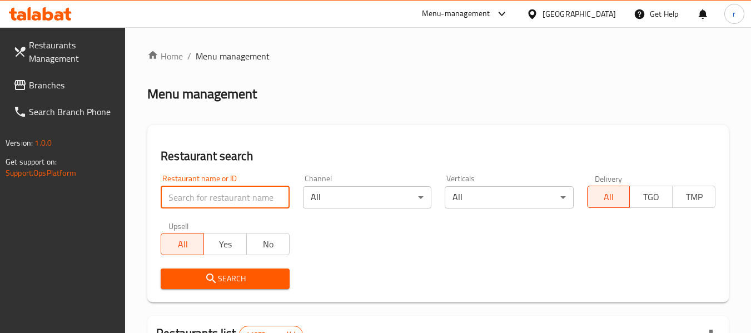
click at [229, 200] on input "search" at bounding box center [225, 197] width 128 height 22
paste input "695017"
type input "695017"
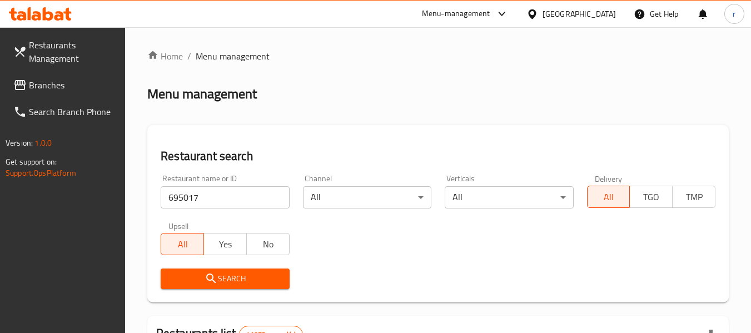
click at [213, 282] on icon "submit" at bounding box center [211, 278] width 13 height 13
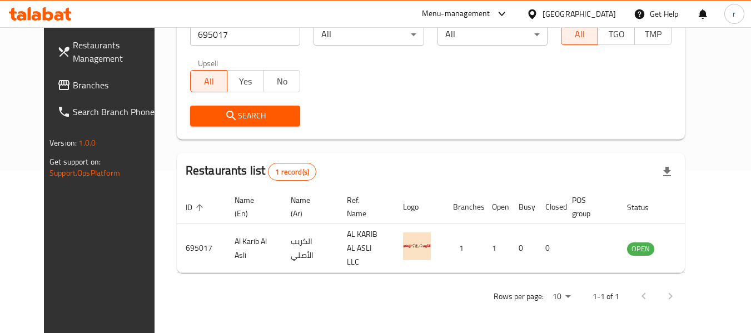
scroll to position [153, 0]
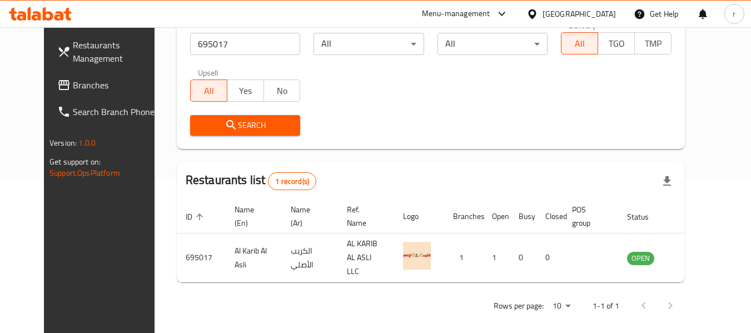
click at [73, 90] on span "Branches" at bounding box center [117, 84] width 88 height 13
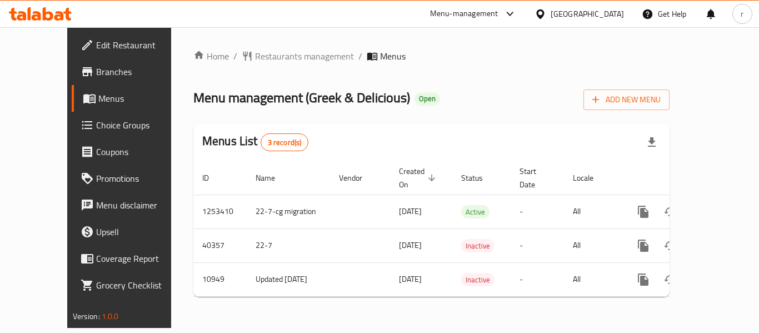
click at [255, 56] on span "Restaurants management" at bounding box center [304, 55] width 99 height 13
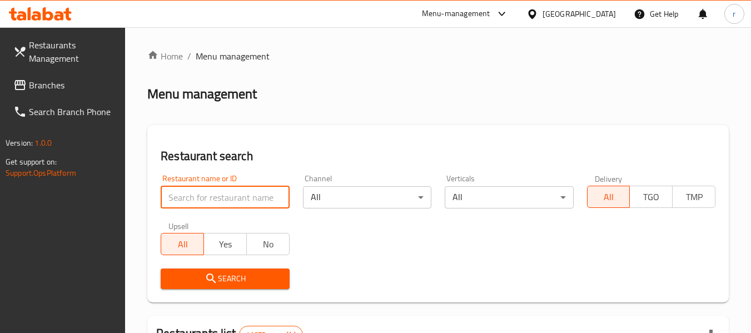
click at [224, 195] on input "search" at bounding box center [225, 197] width 128 height 22
paste input "2569"
type input "2569"
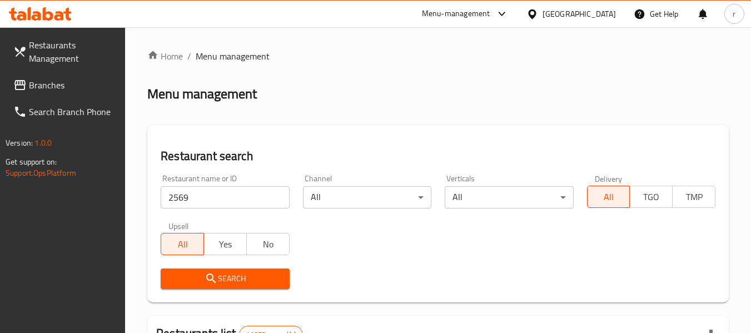
click at [192, 285] on span "Search" at bounding box center [225, 279] width 111 height 14
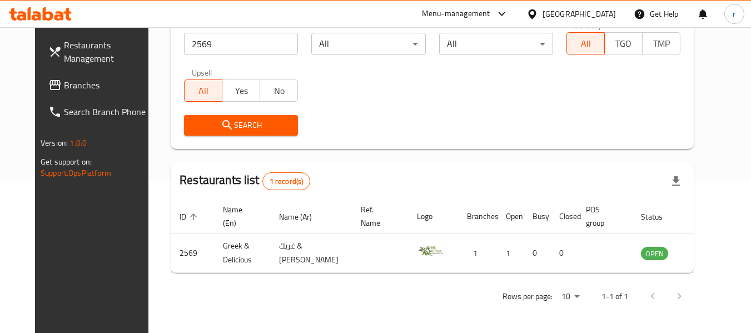
scroll to position [153, 0]
click at [64, 83] on span "Branches" at bounding box center [108, 84] width 88 height 13
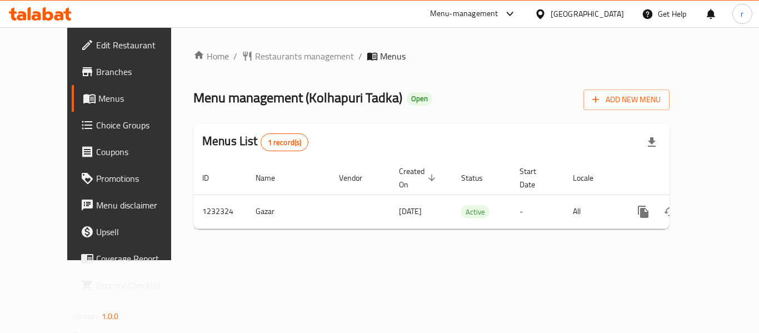
click at [255, 55] on span "Restaurants management" at bounding box center [304, 55] width 99 height 13
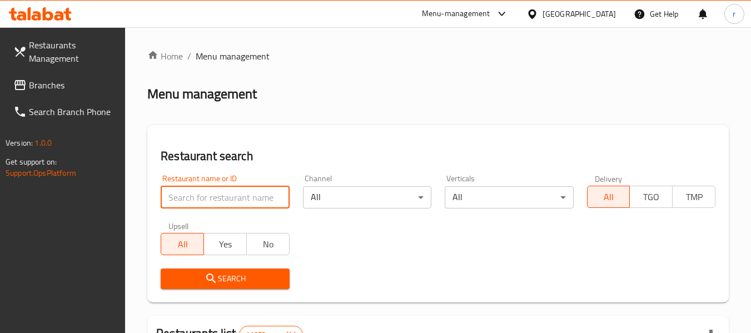
click at [212, 196] on input "search" at bounding box center [225, 197] width 128 height 22
paste input "677733"
type input "677733"
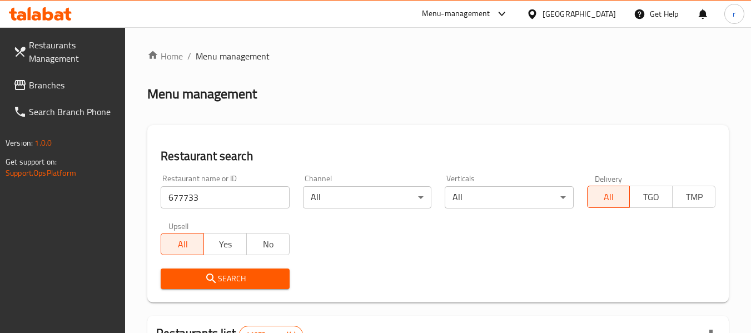
click at [219, 271] on button "Search" at bounding box center [225, 278] width 128 height 21
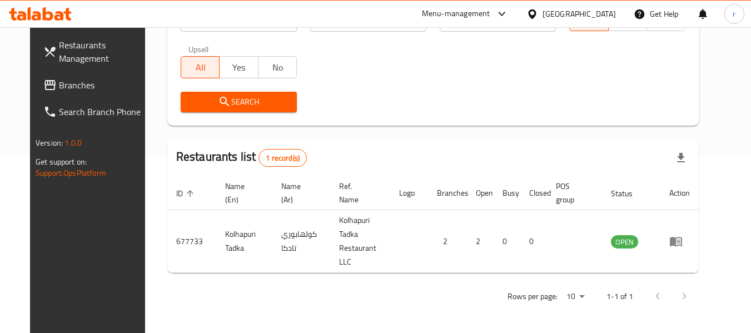
scroll to position [153, 0]
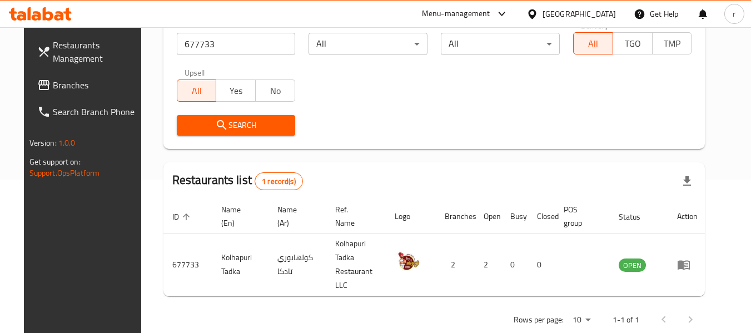
click at [564, 22] on div "United Arab Emirates" at bounding box center [571, 14] width 107 height 27
click at [533, 11] on icon at bounding box center [532, 14] width 12 height 12
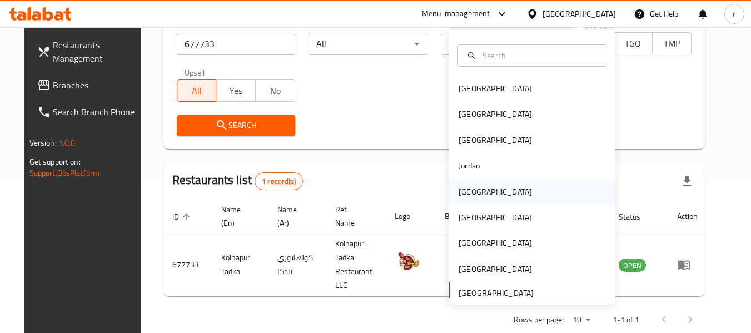
click at [467, 189] on div "Kuwait" at bounding box center [495, 192] width 73 height 12
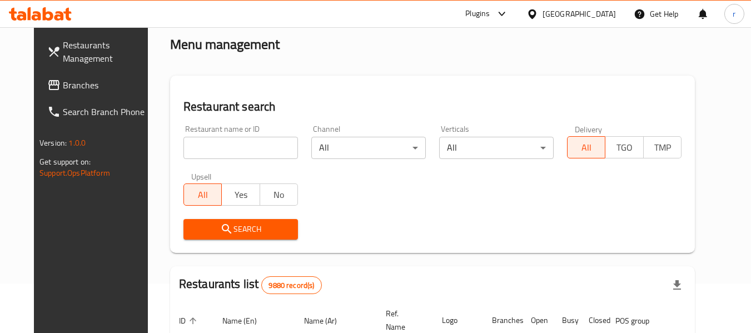
scroll to position [42, 0]
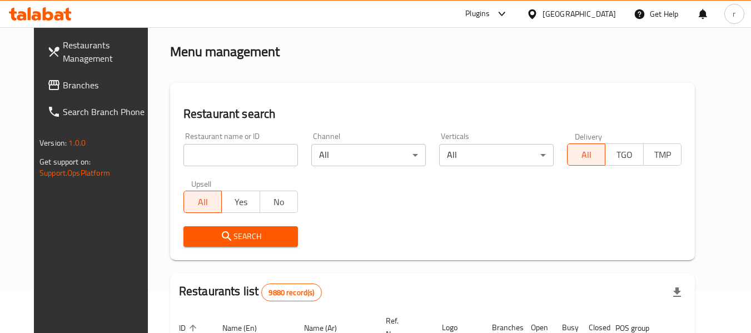
click at [57, 93] on link "Branches" at bounding box center [98, 85] width 121 height 27
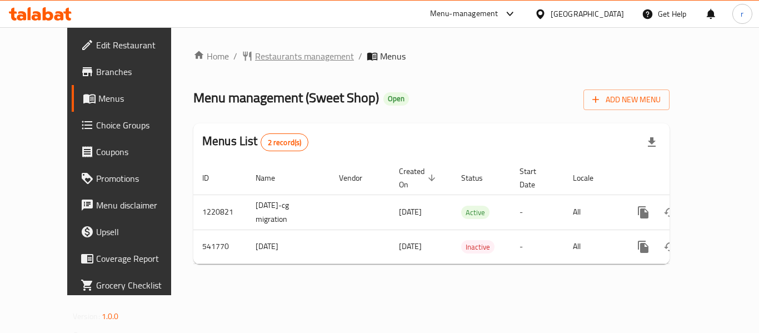
click at [255, 57] on span "Restaurants management" at bounding box center [304, 55] width 99 height 13
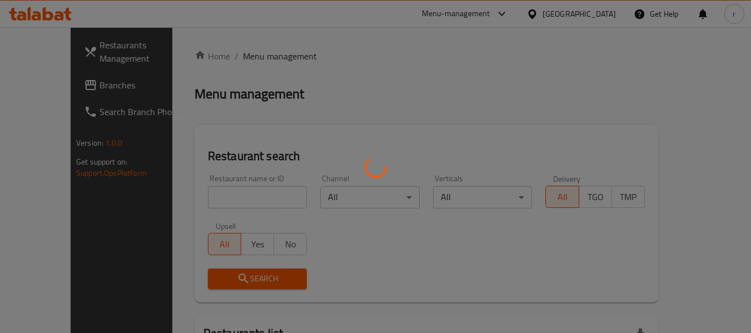
click at [211, 193] on div at bounding box center [375, 166] width 751 height 333
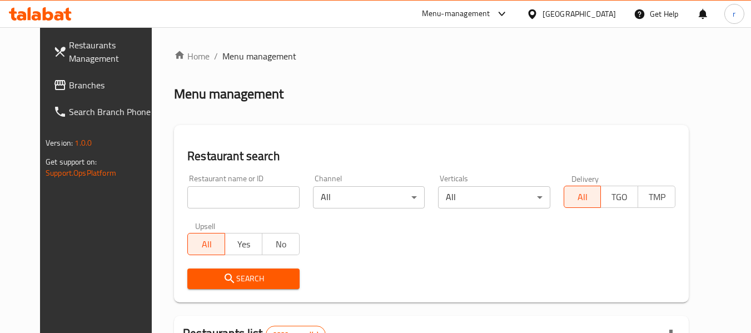
click at [243, 205] on input "search" at bounding box center [243, 197] width 112 height 22
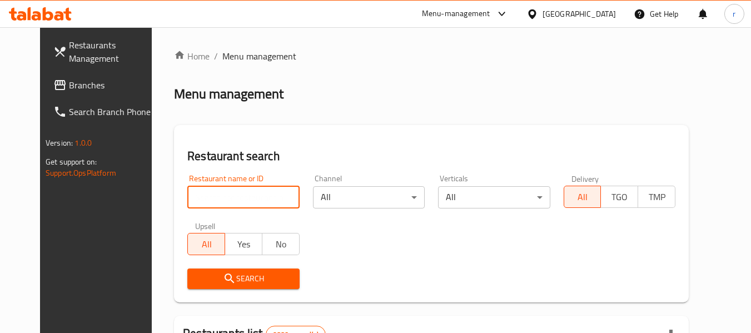
paste input "635620"
type input "635620"
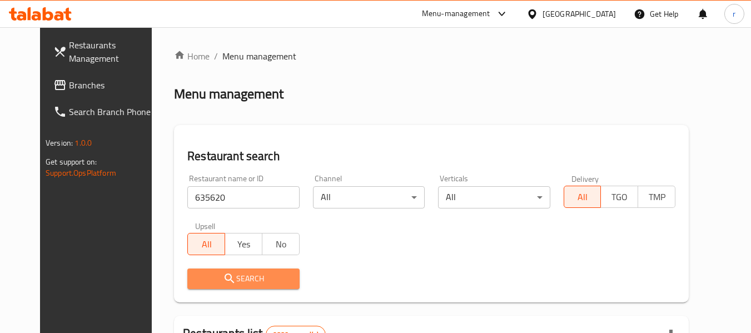
click at [239, 273] on span "Search" at bounding box center [243, 279] width 94 height 14
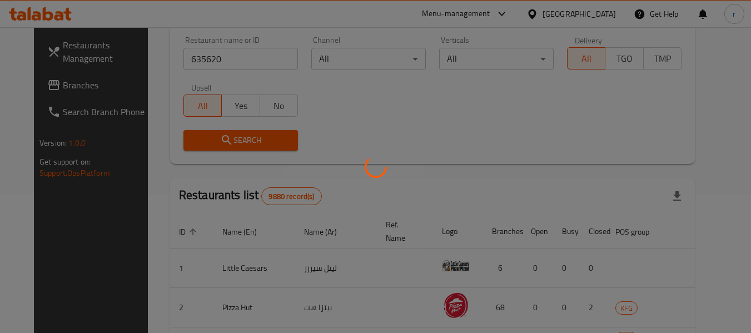
scroll to position [167, 0]
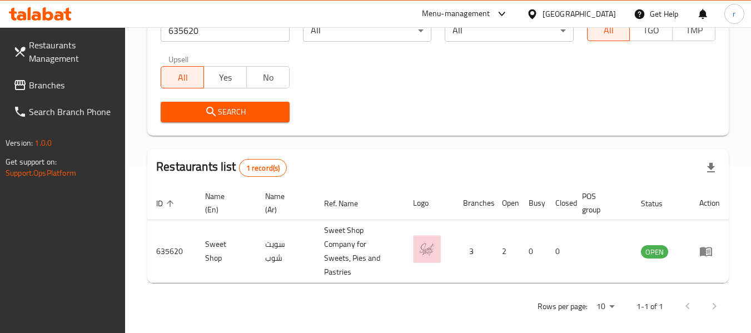
click at [538, 12] on icon at bounding box center [532, 14] width 12 height 12
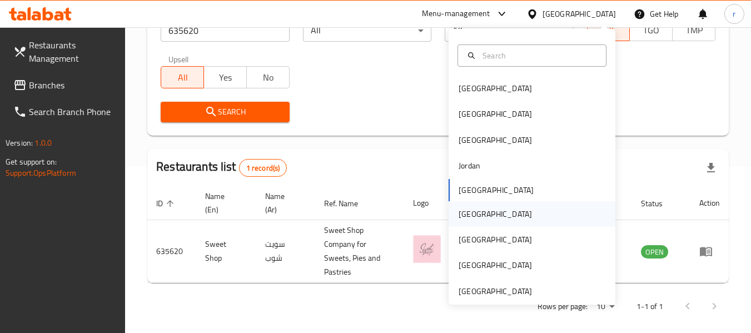
click at [459, 215] on div "[GEOGRAPHIC_DATA]" at bounding box center [495, 214] width 73 height 12
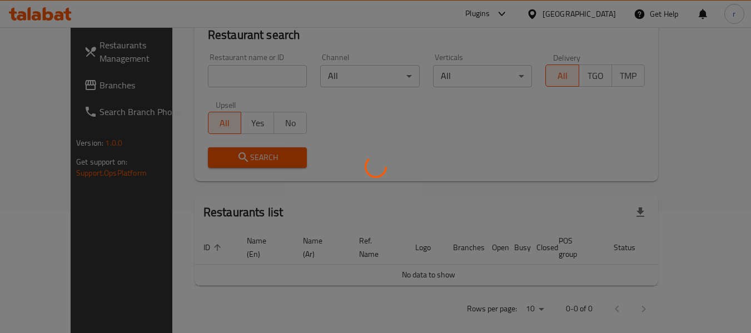
scroll to position [167, 0]
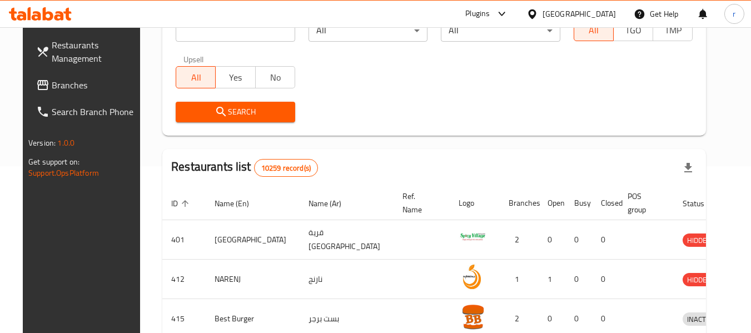
click at [62, 91] on span "Branches" at bounding box center [96, 84] width 88 height 13
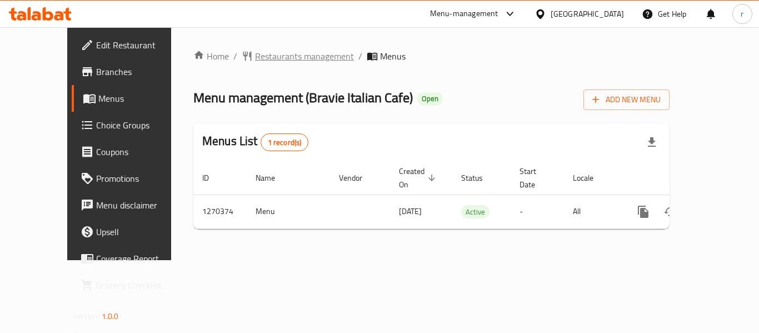
click at [261, 53] on span "Restaurants management" at bounding box center [304, 55] width 99 height 13
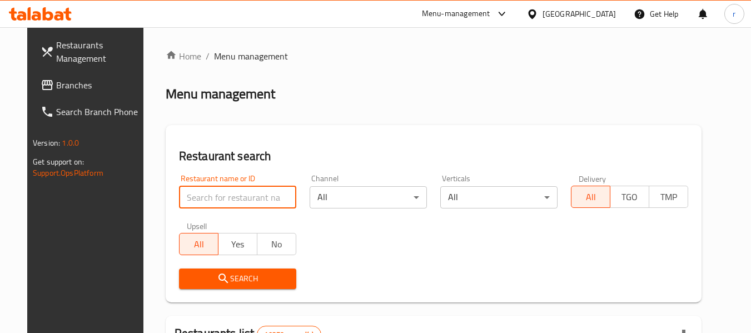
click at [206, 203] on input "search" at bounding box center [237, 197] width 117 height 22
paste input "689167"
type input "689167"
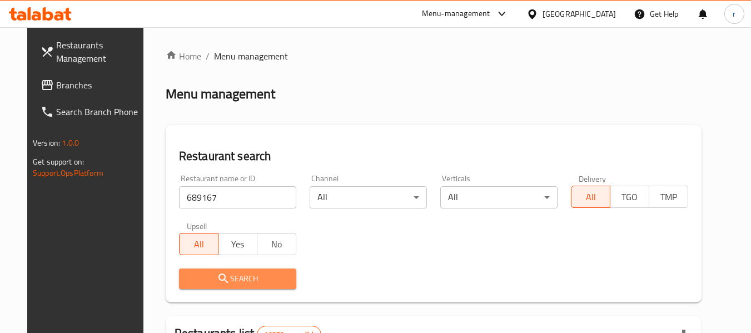
click at [226, 277] on span "Search" at bounding box center [238, 279] width 100 height 14
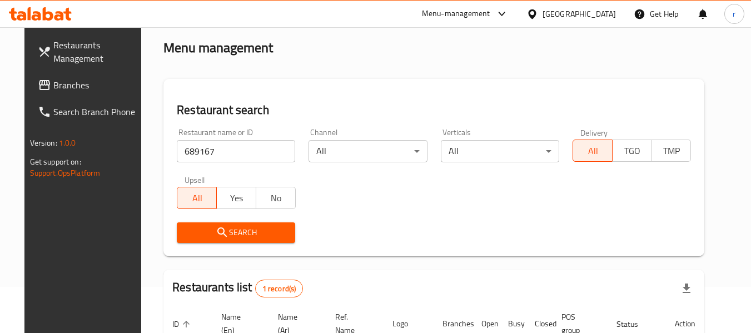
scroll to position [42, 0]
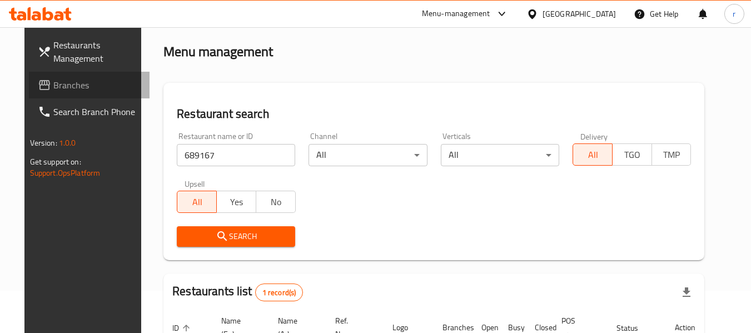
click at [68, 87] on span "Branches" at bounding box center [97, 84] width 88 height 13
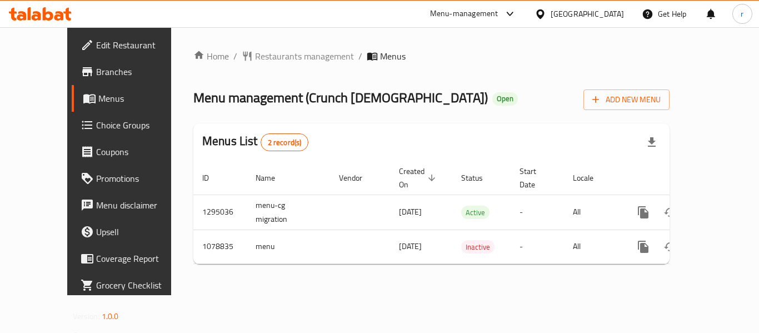
click at [267, 58] on span "Restaurants management" at bounding box center [304, 55] width 99 height 13
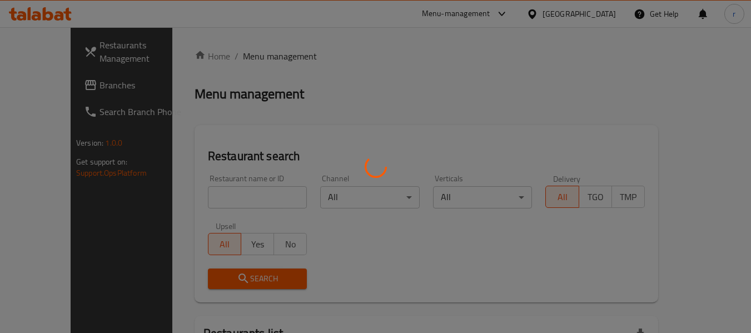
click at [218, 193] on div at bounding box center [375, 166] width 751 height 333
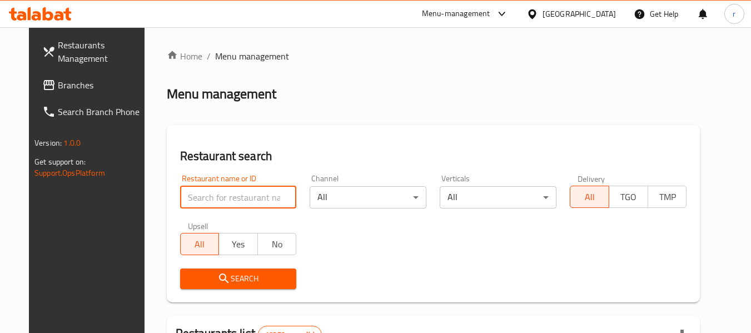
click at [214, 195] on input "search" at bounding box center [238, 197] width 117 height 22
paste input "664103"
type input "664103"
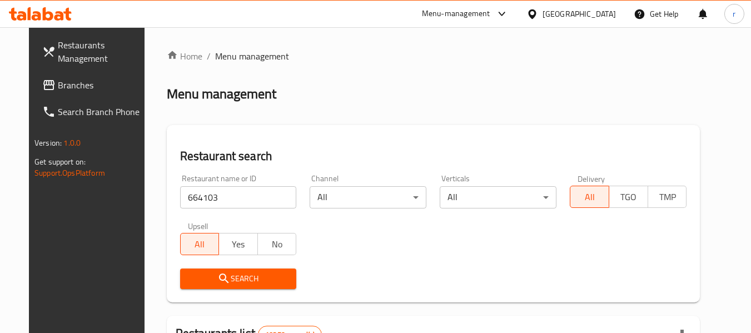
click at [217, 272] on icon "submit" at bounding box center [223, 278] width 13 height 13
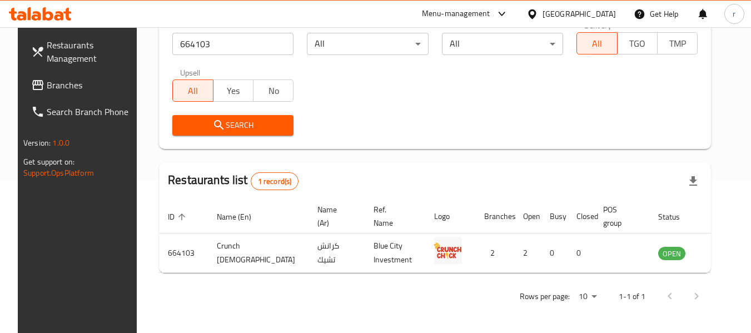
scroll to position [153, 0]
click at [536, 16] on icon at bounding box center [532, 13] width 8 height 9
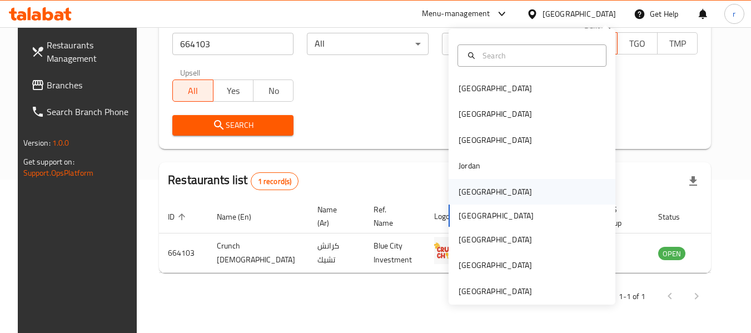
click at [466, 197] on div "[GEOGRAPHIC_DATA]" at bounding box center [495, 192] width 73 height 12
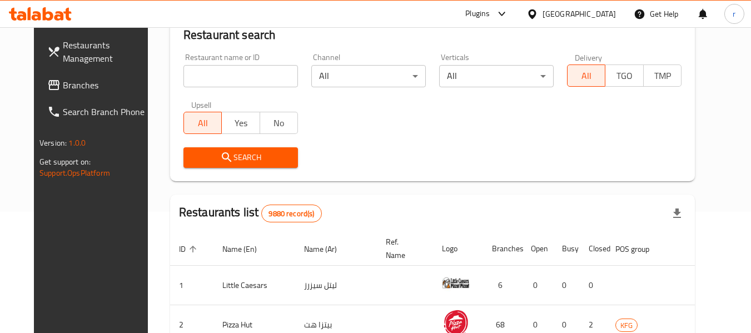
scroll to position [153, 0]
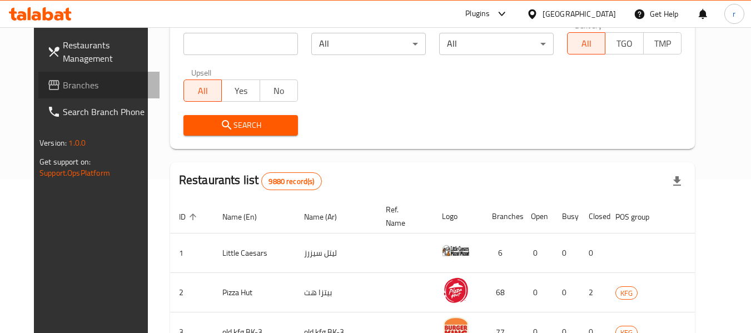
click at [63, 87] on span "Branches" at bounding box center [107, 84] width 88 height 13
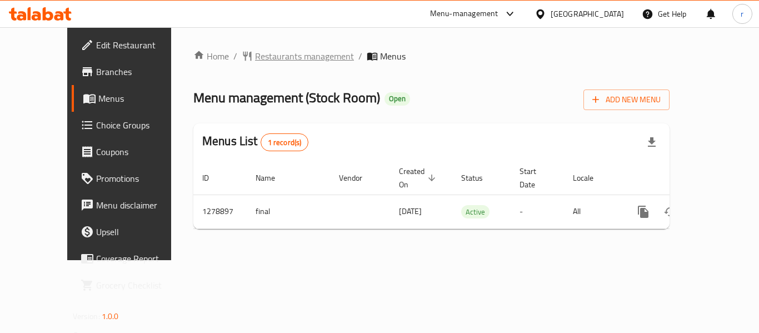
click at [255, 54] on span "Restaurants management" at bounding box center [304, 55] width 99 height 13
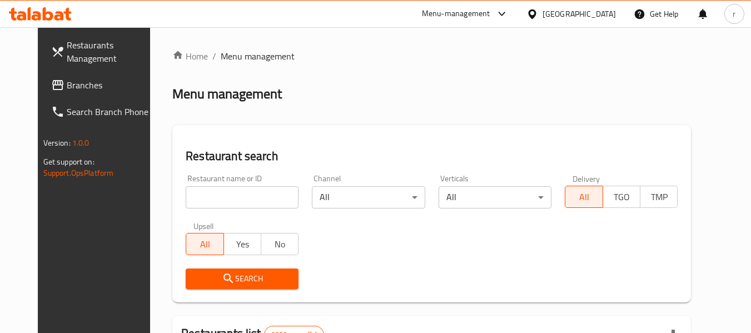
click at [225, 191] on input "search" at bounding box center [242, 197] width 113 height 22
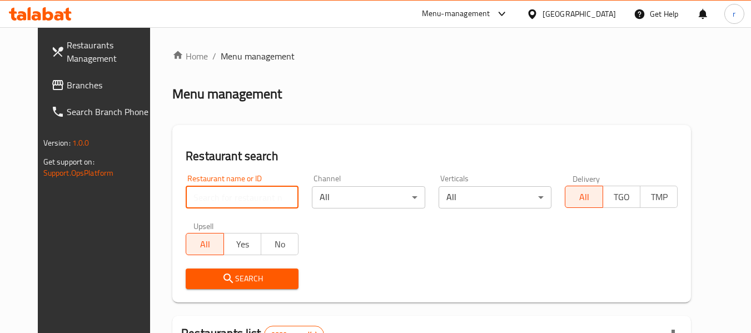
paste input "693039"
type input "693039"
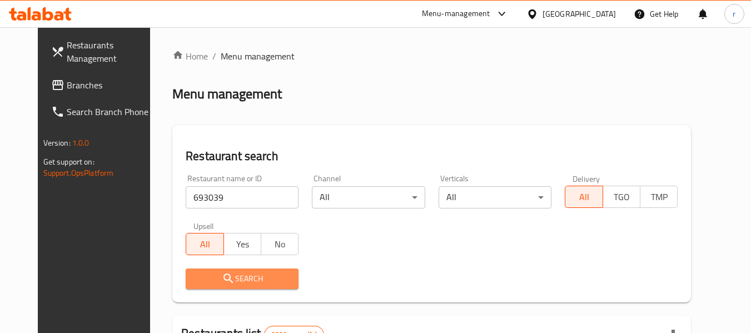
click at [242, 280] on span "Search" at bounding box center [242, 279] width 95 height 14
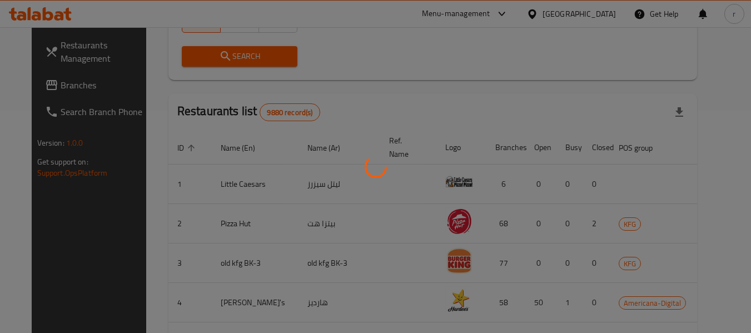
scroll to position [177, 0]
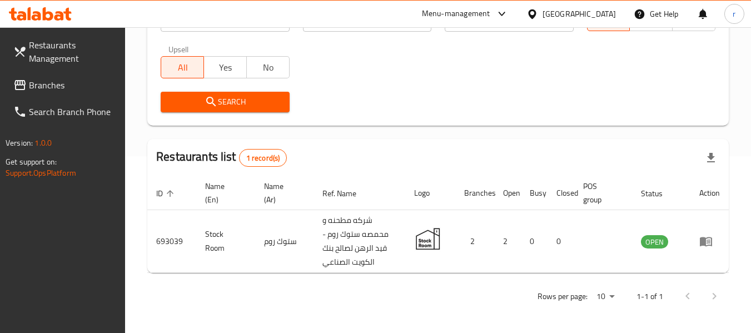
click at [598, 12] on div "[GEOGRAPHIC_DATA]" at bounding box center [579, 14] width 73 height 12
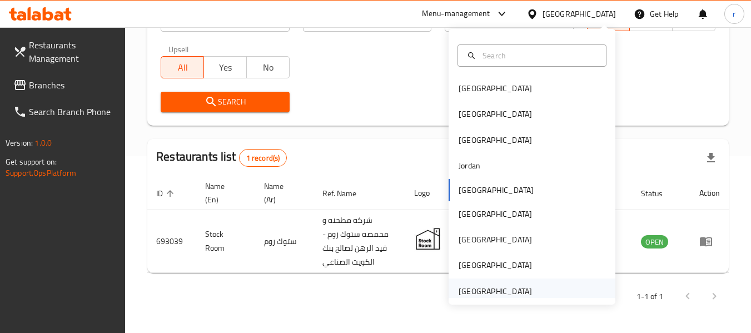
click at [481, 286] on div "[GEOGRAPHIC_DATA]" at bounding box center [495, 291] width 73 height 12
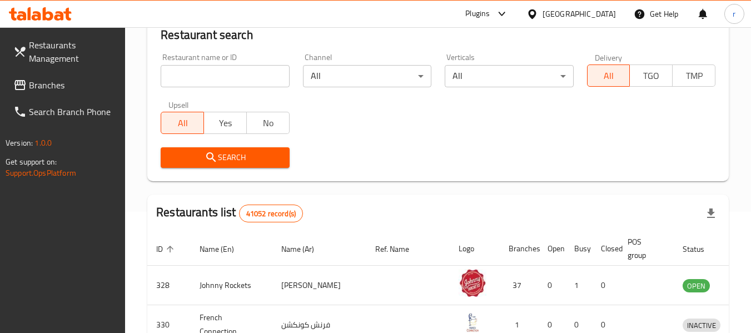
scroll to position [177, 0]
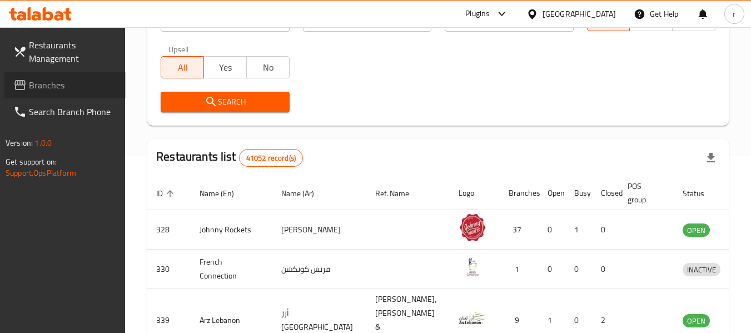
click at [56, 87] on span "Branches" at bounding box center [73, 84] width 88 height 13
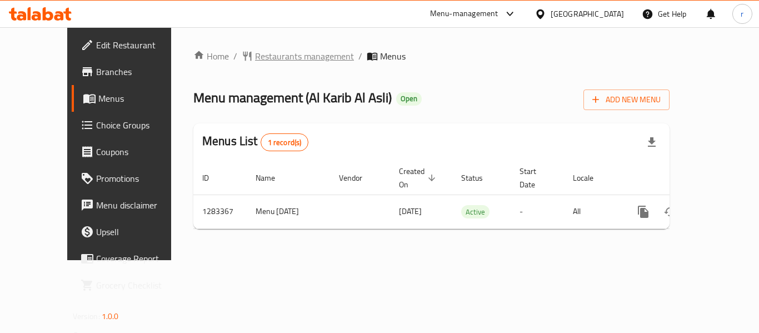
click at [255, 49] on span "Restaurants management" at bounding box center [304, 55] width 99 height 13
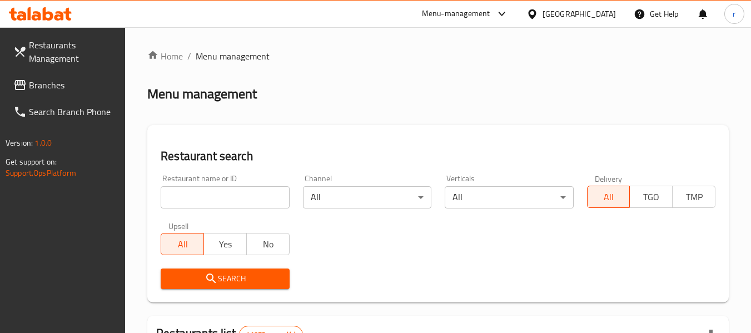
click at [224, 195] on div at bounding box center [375, 166] width 751 height 333
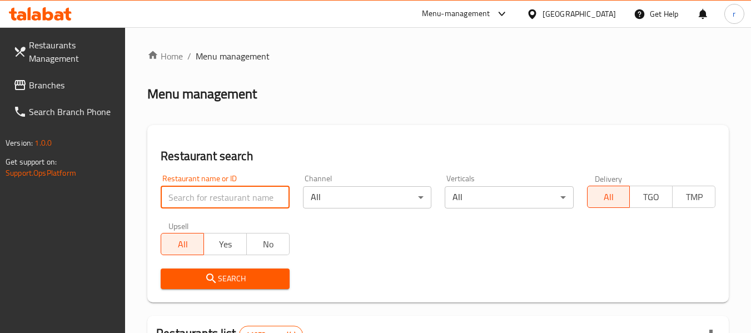
click at [224, 195] on input "search" at bounding box center [225, 197] width 128 height 22
paste input "695017"
type input "695017"
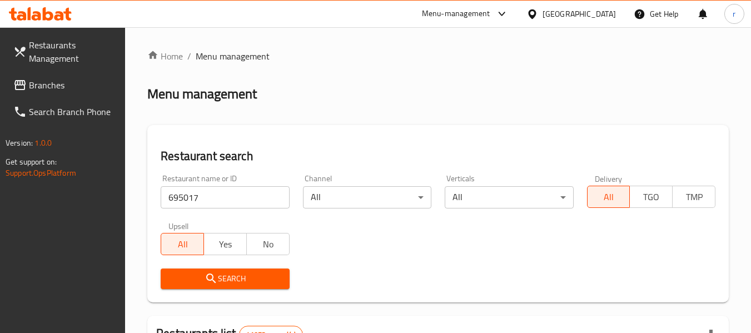
click at [213, 276] on icon "submit" at bounding box center [211, 278] width 13 height 13
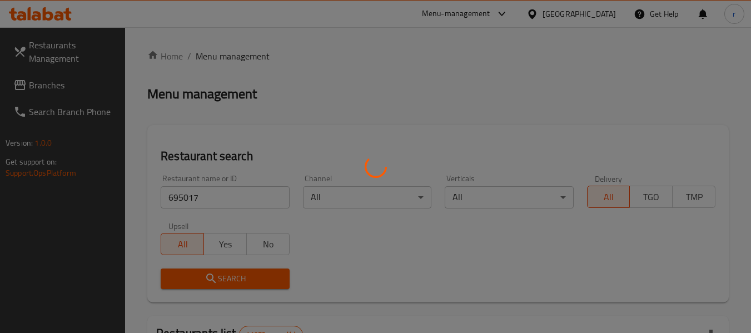
scroll to position [111, 0]
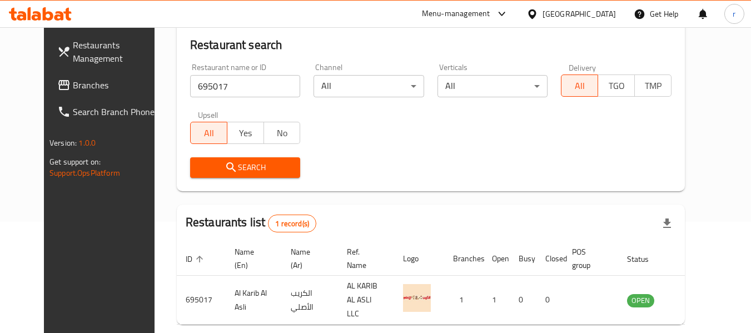
click at [538, 13] on icon at bounding box center [532, 14] width 12 height 12
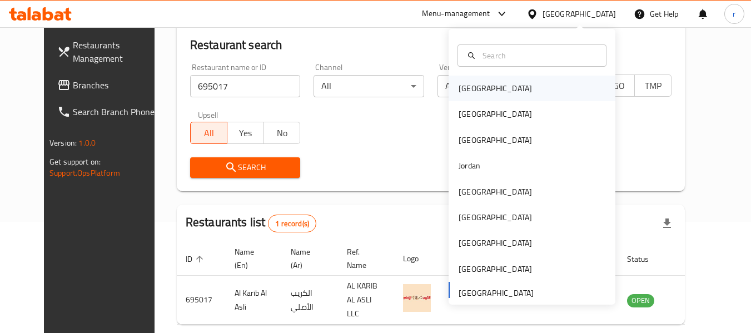
click at [464, 84] on div "[GEOGRAPHIC_DATA]" at bounding box center [495, 88] width 73 height 12
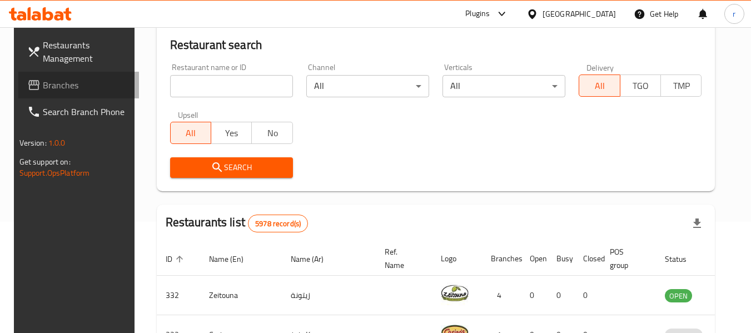
drag, startPoint x: 52, startPoint y: 84, endPoint x: 91, endPoint y: 52, distance: 49.7
click at [52, 84] on span "Branches" at bounding box center [87, 84] width 88 height 13
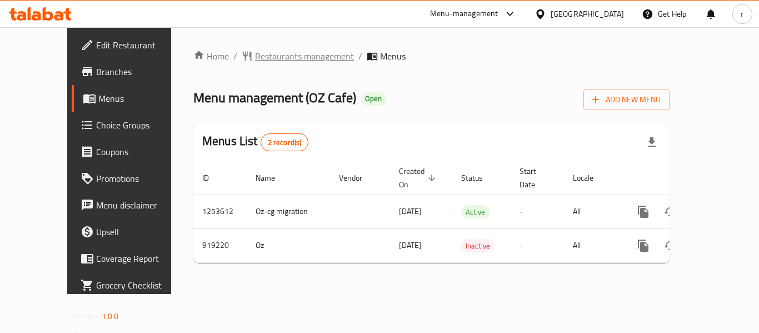
click at [270, 53] on span "Restaurants management" at bounding box center [304, 55] width 99 height 13
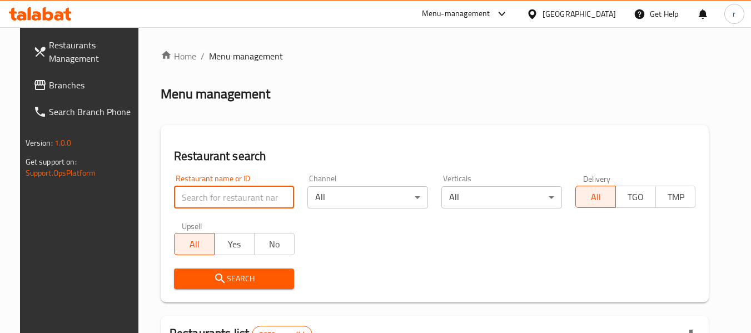
click at [205, 200] on input "search" at bounding box center [234, 197] width 121 height 22
paste input "658730"
type input "658730"
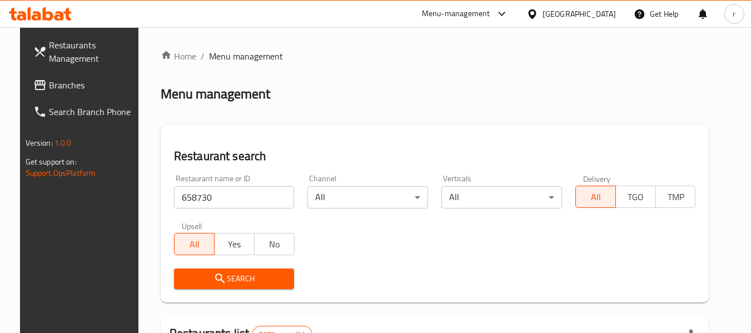
click at [229, 282] on span "Search" at bounding box center [234, 279] width 103 height 14
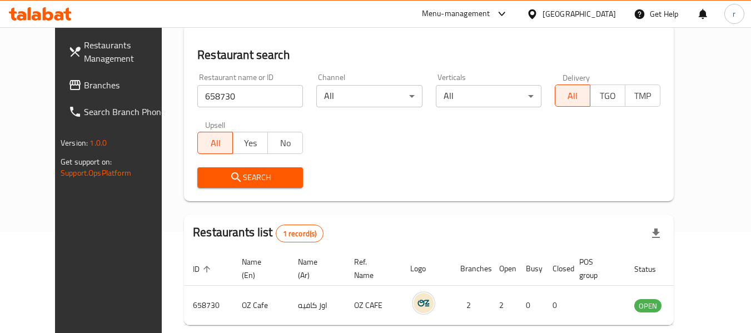
scroll to position [153, 0]
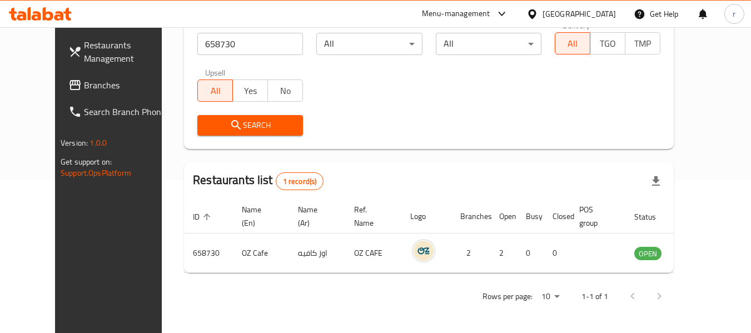
click at [536, 13] on icon at bounding box center [532, 13] width 8 height 9
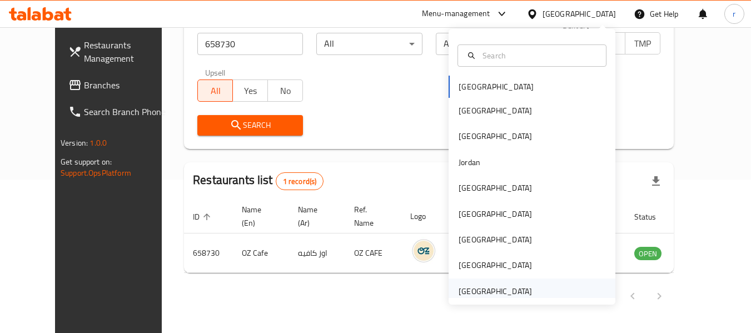
click at [462, 291] on div "[GEOGRAPHIC_DATA]" at bounding box center [495, 291] width 73 height 12
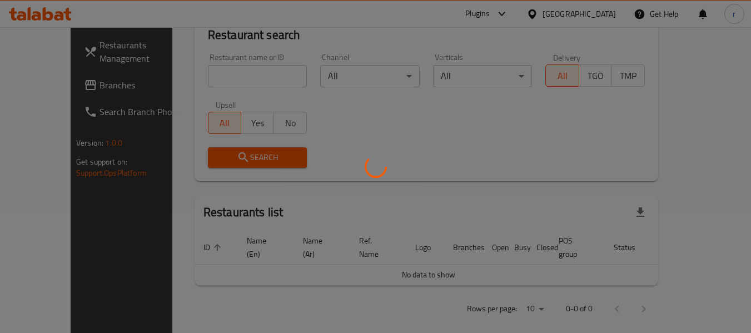
scroll to position [153, 0]
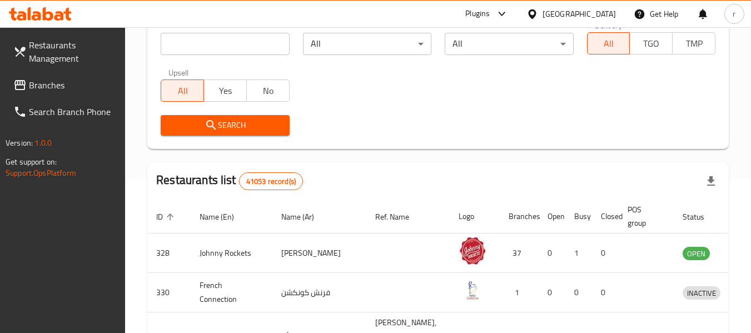
click at [39, 83] on span "Branches" at bounding box center [73, 84] width 88 height 13
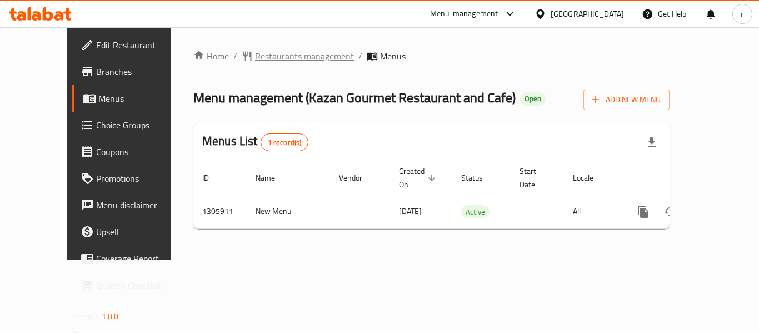
click at [255, 54] on span "Restaurants management" at bounding box center [304, 55] width 99 height 13
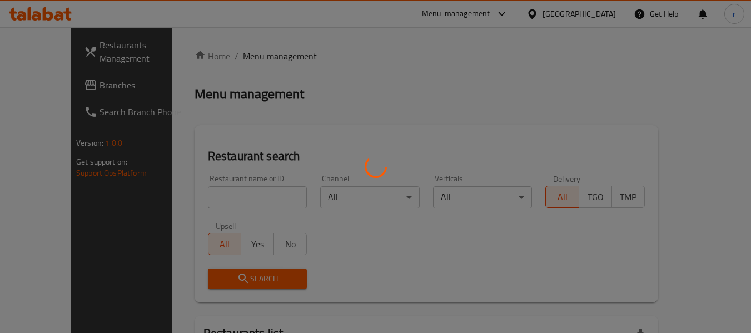
click at [227, 195] on div at bounding box center [375, 166] width 751 height 333
click at [225, 196] on div at bounding box center [375, 166] width 751 height 333
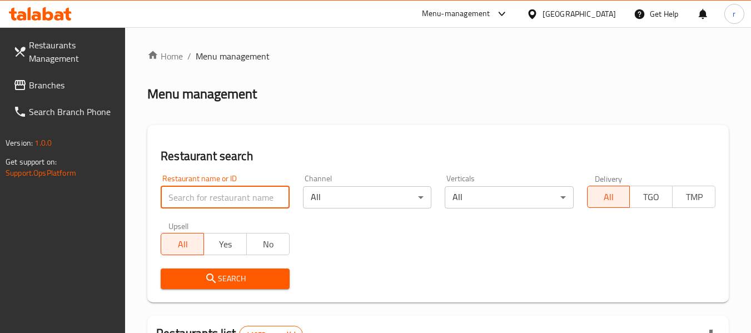
click at [225, 196] on input "search" at bounding box center [225, 197] width 128 height 22
paste input "703764"
type input "703764"
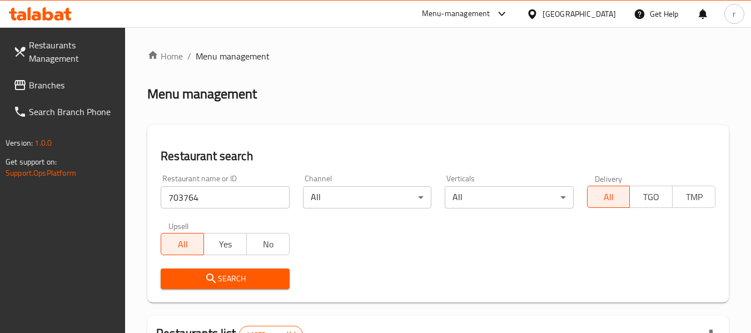
click at [216, 277] on icon "submit" at bounding box center [211, 278] width 13 height 13
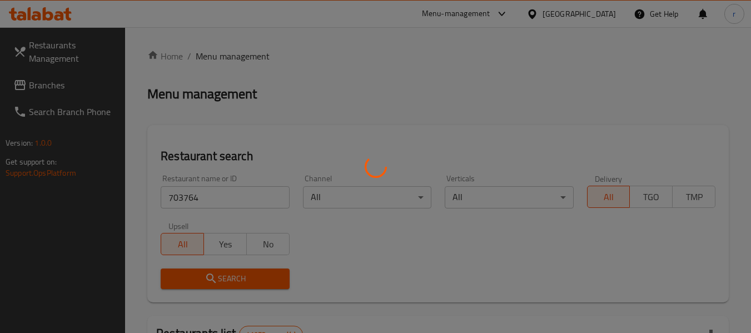
scroll to position [167, 0]
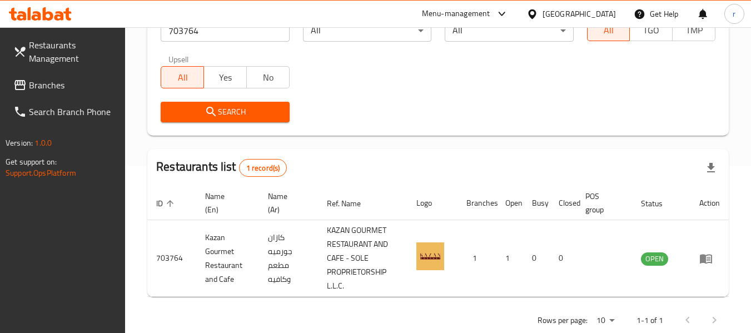
click at [569, 2] on div "United Arab Emirates" at bounding box center [571, 14] width 107 height 27
click at [569, 12] on div "United Arab Emirates" at bounding box center [579, 14] width 73 height 12
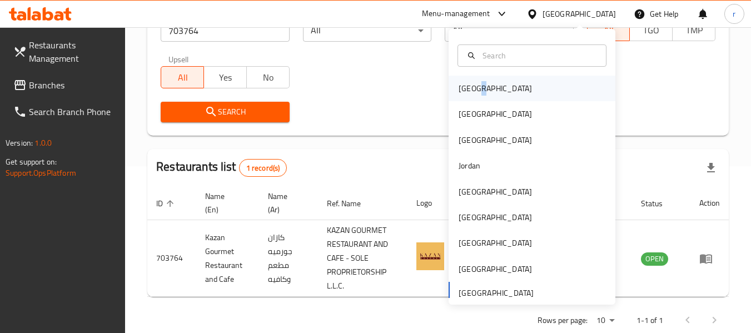
click at [473, 92] on div "Bahrain" at bounding box center [495, 88] width 73 height 12
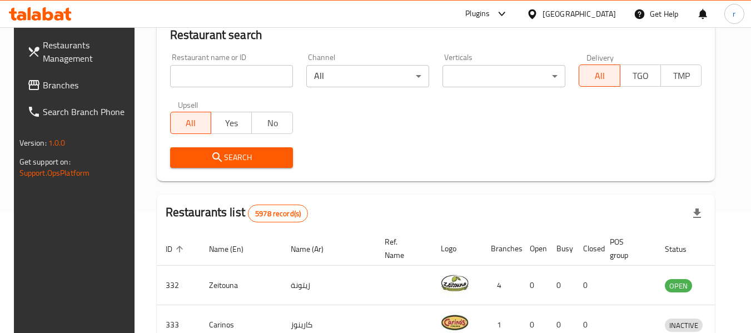
scroll to position [167, 0]
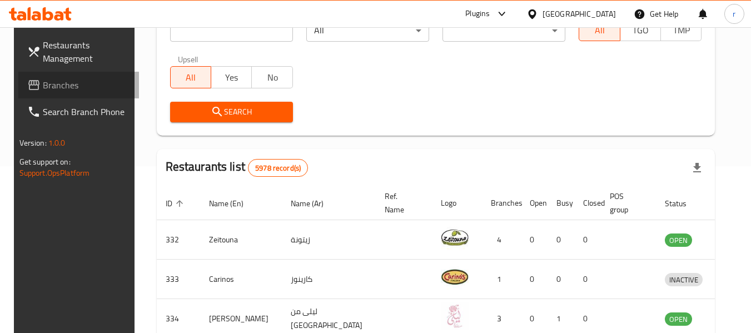
click at [57, 86] on span "Branches" at bounding box center [87, 84] width 88 height 13
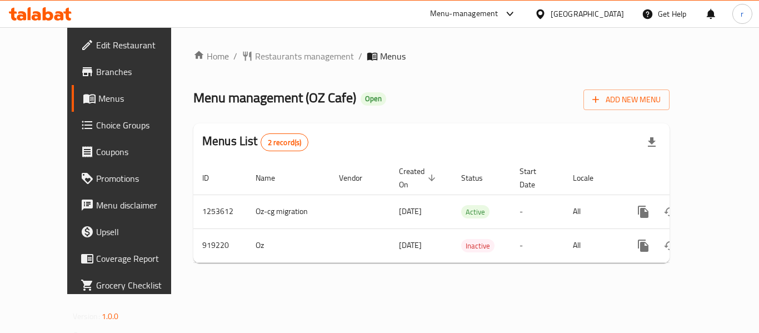
click at [255, 57] on span "Restaurants management" at bounding box center [304, 55] width 99 height 13
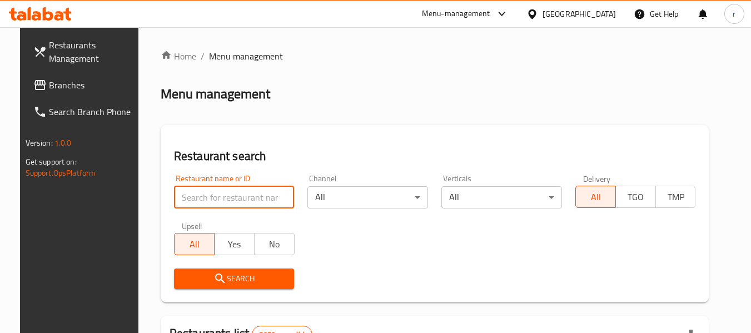
click at [207, 200] on input "search" at bounding box center [234, 197] width 121 height 22
paste input "658730"
type input "658730"
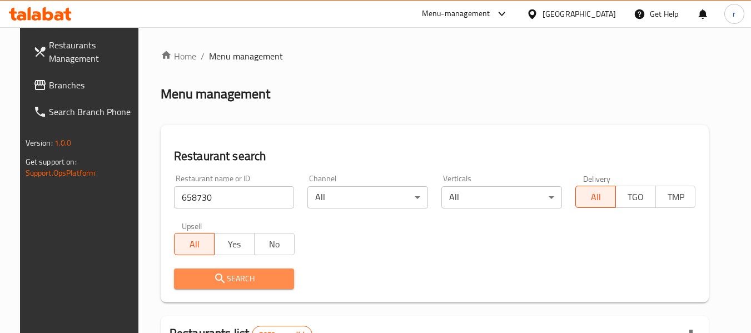
click at [213, 284] on icon "submit" at bounding box center [219, 278] width 13 height 13
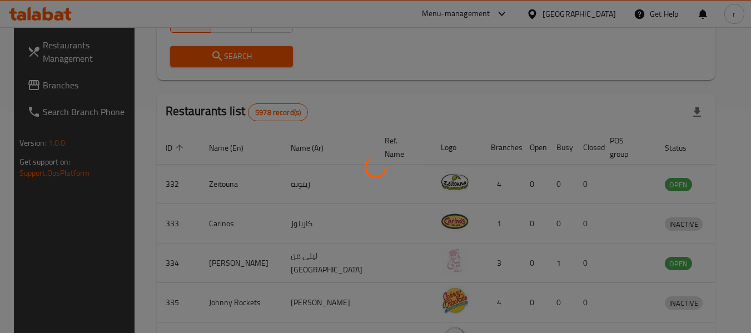
scroll to position [153, 0]
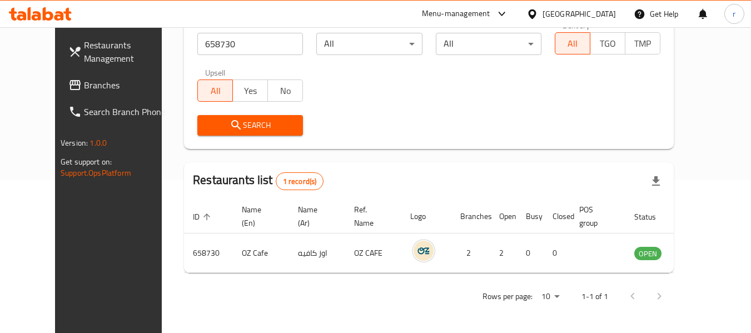
click at [536, 14] on icon at bounding box center [532, 13] width 8 height 9
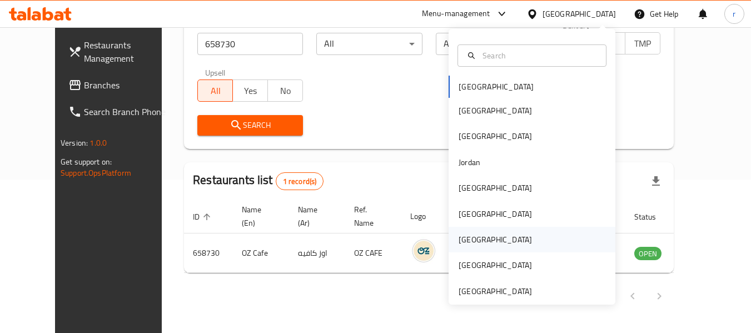
click at [459, 240] on div "[GEOGRAPHIC_DATA]" at bounding box center [495, 239] width 73 height 12
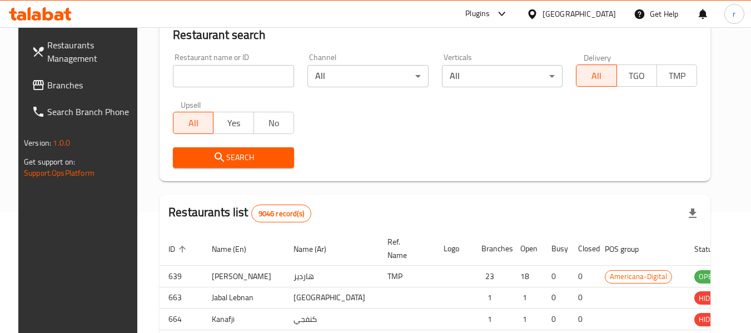
scroll to position [153, 0]
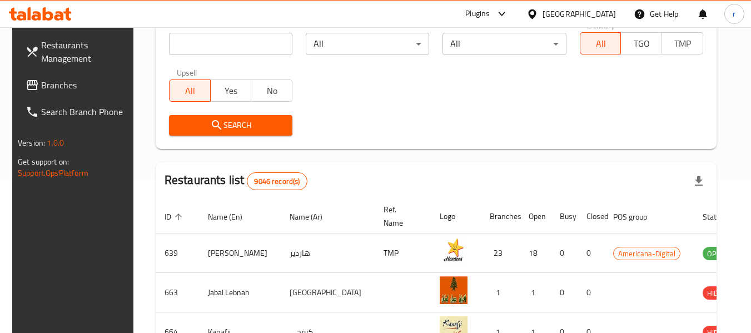
click at [64, 79] on span "Branches" at bounding box center [85, 84] width 88 height 13
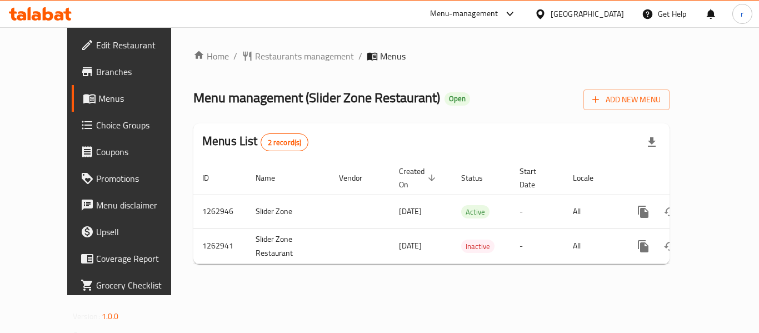
click at [266, 60] on span "Restaurants management" at bounding box center [304, 55] width 99 height 13
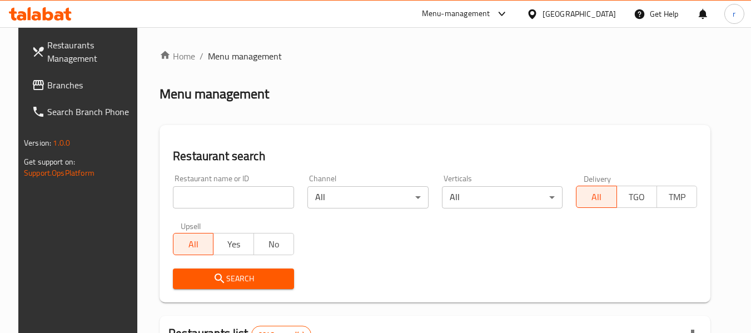
click at [207, 191] on input "search" at bounding box center [233, 197] width 121 height 22
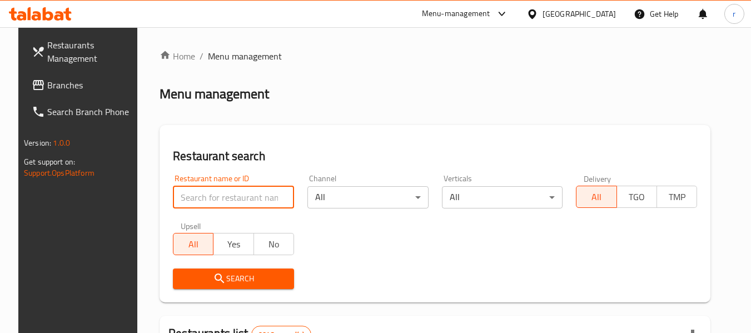
paste input "685773"
type input "685773"
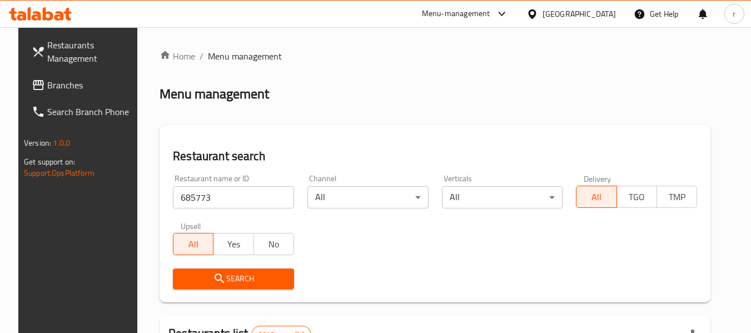
click at [213, 273] on icon "submit" at bounding box center [219, 278] width 13 height 13
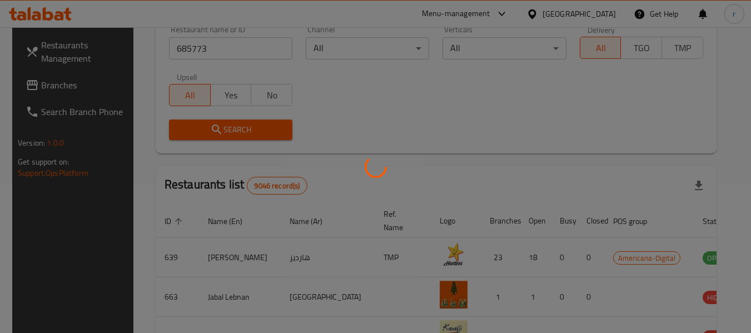
scroll to position [153, 0]
